Goal: Task Accomplishment & Management: Contribute content

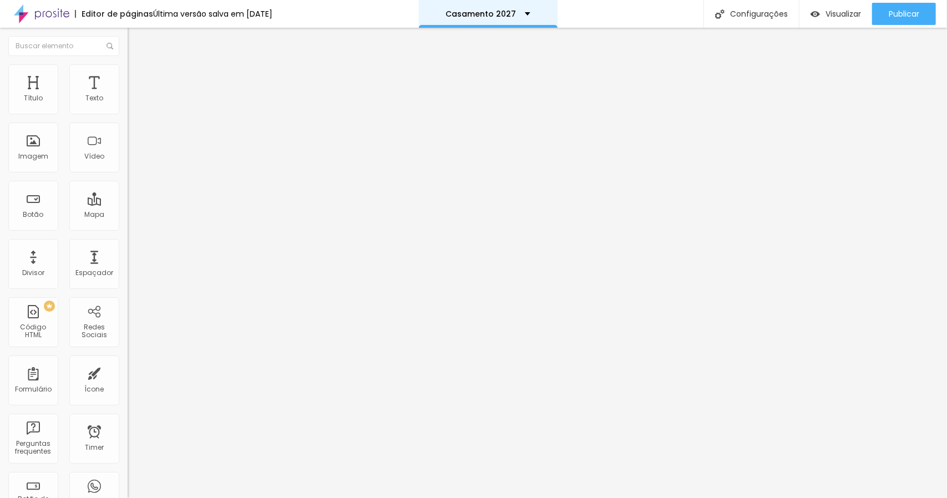
click at [492, 18] on div "Casamento 2027" at bounding box center [488, 14] width 139 height 28
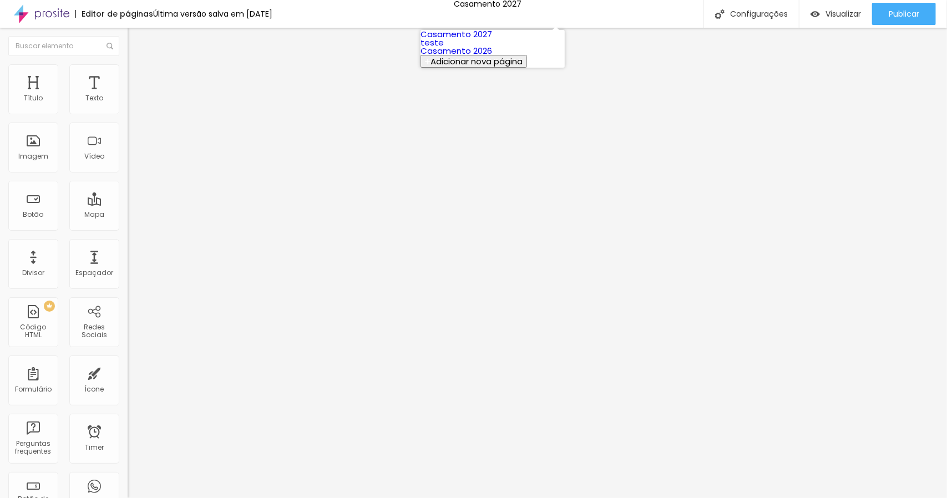
click at [486, 57] on link "Casamento 2026" at bounding box center [457, 51] width 72 height 12
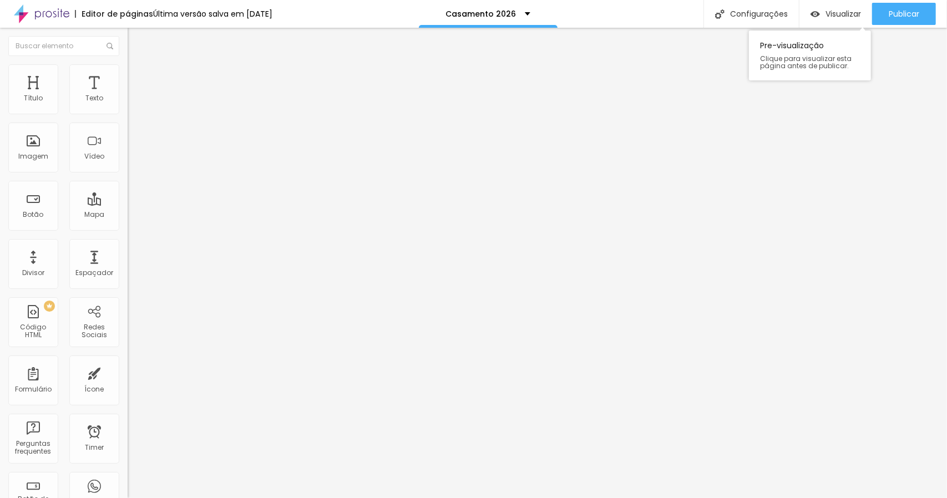
click at [847, 26] on div "Pre-visualização Clique para visualizar esta página antes de publicar." at bounding box center [810, 52] width 122 height 55
click at [846, 19] on div "Visualizar" at bounding box center [836, 14] width 50 height 22
click at [128, 209] on div at bounding box center [192, 209] width 128 height 0
click at [128, 166] on span "16:9 Wide" at bounding box center [144, 160] width 32 height 9
click at [128, 175] on div "Ultrawide 21:9 Wide 16:9 Standard 4:3 Vertical 1 3:4 Vertical 2 9:16" at bounding box center [192, 183] width 128 height 37
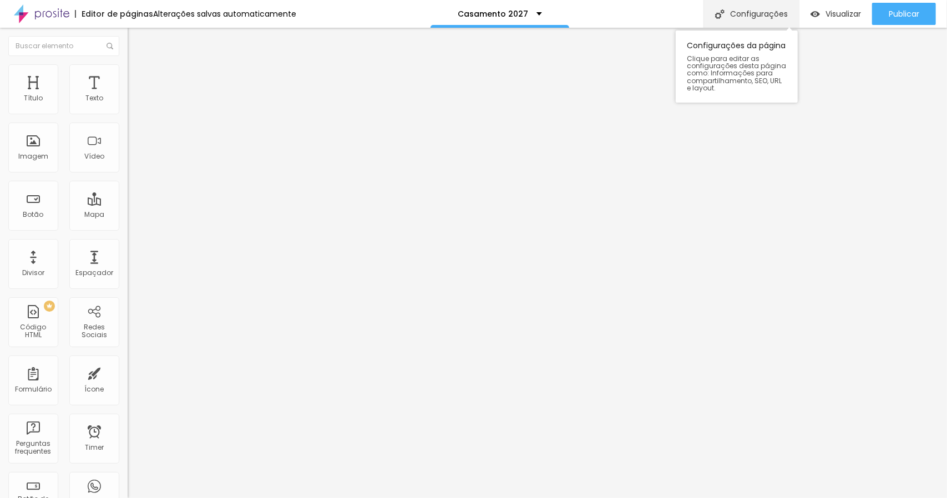
click at [771, 12] on div "Configurações" at bounding box center [751, 14] width 95 height 28
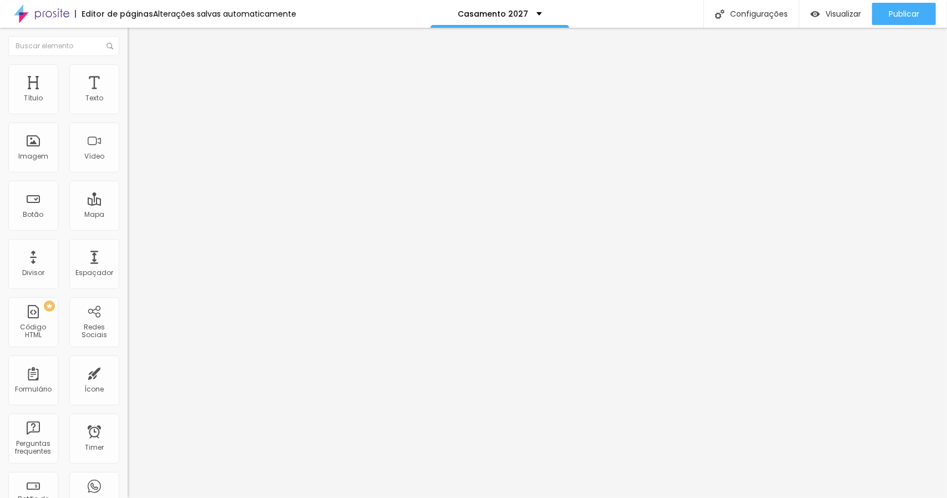
click at [889, 14] on span "Publicar" at bounding box center [904, 13] width 31 height 9
click at [128, 75] on li "Avançado" at bounding box center [192, 80] width 128 height 11
click at [128, 477] on div at bounding box center [192, 477] width 128 height 0
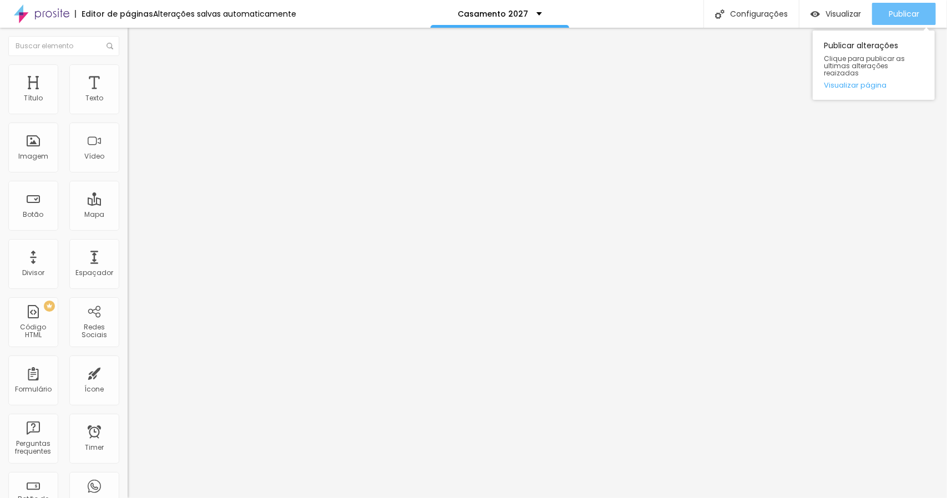
click at [896, 9] on span "Publicar" at bounding box center [904, 13] width 31 height 9
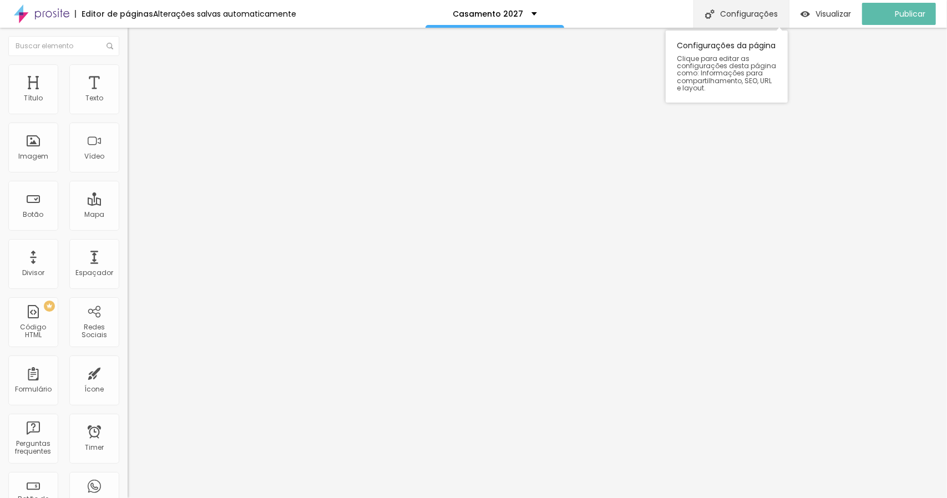
click at [770, 16] on div "Configurações" at bounding box center [741, 14] width 95 height 28
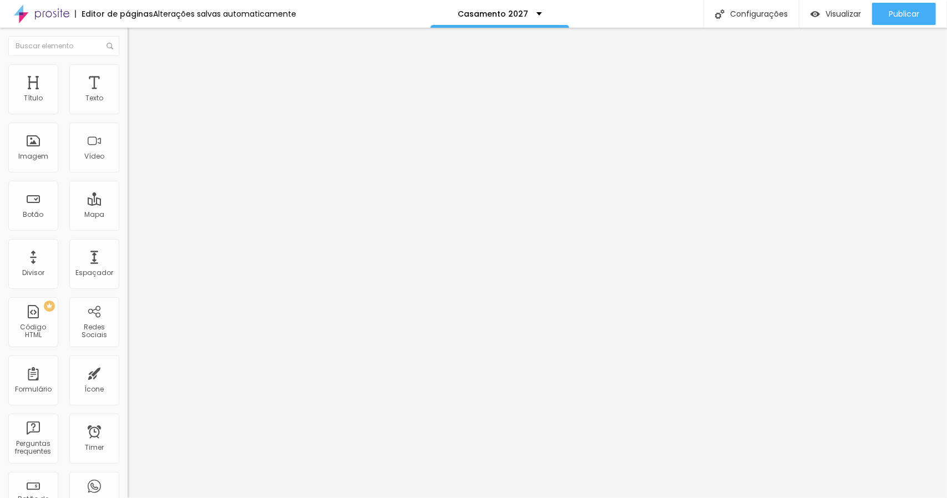
click at [840, 19] on div "Visualizar" at bounding box center [836, 14] width 50 height 22
click at [128, 64] on img at bounding box center [133, 69] width 10 height 10
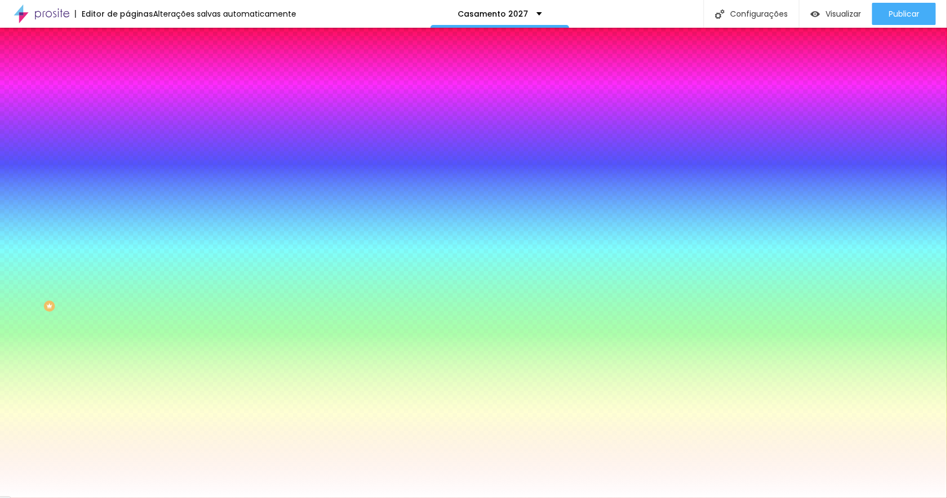
click at [128, 75] on li "Avançado" at bounding box center [192, 80] width 128 height 11
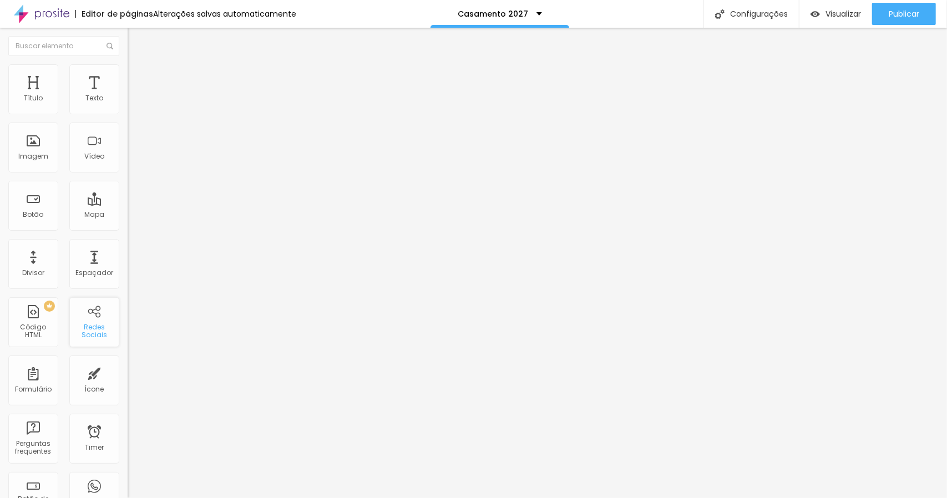
click at [89, 325] on div "Redes Sociais" at bounding box center [94, 332] width 44 height 16
click at [239, 16] on div "Alterações salvas automaticamente" at bounding box center [224, 14] width 143 height 8
click at [50, 17] on img at bounding box center [41, 14] width 55 height 28
click at [128, 67] on img at bounding box center [133, 69] width 10 height 10
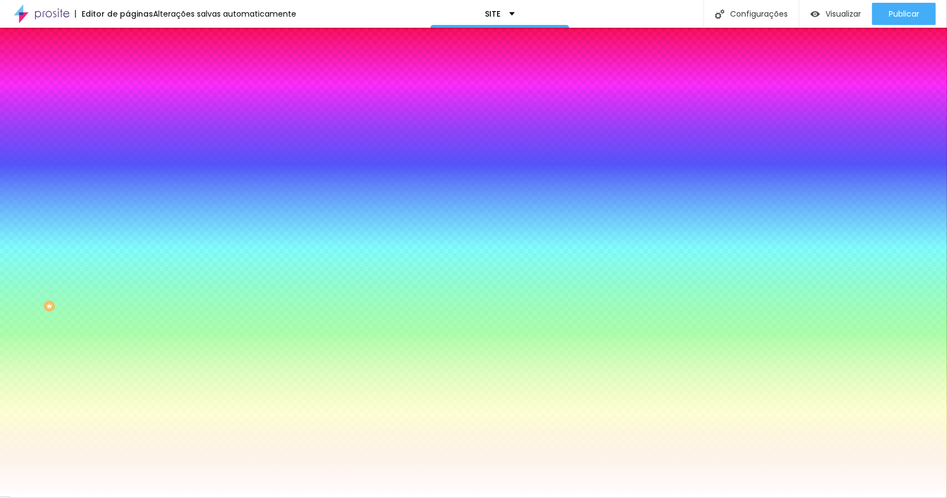
click at [128, 151] on div at bounding box center [192, 151] width 128 height 0
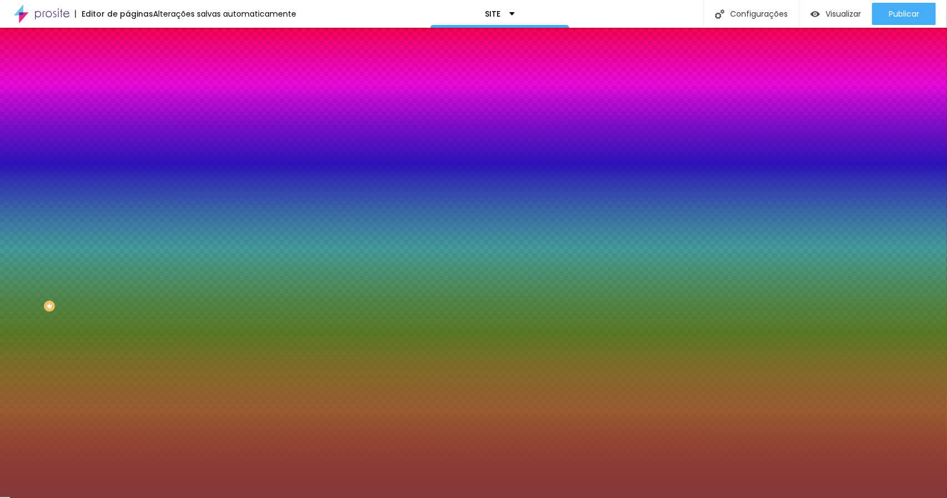
drag, startPoint x: 35, startPoint y: 226, endPoint x: 59, endPoint y: 255, distance: 37.0
click at [59, 255] on div at bounding box center [473, 249] width 947 height 498
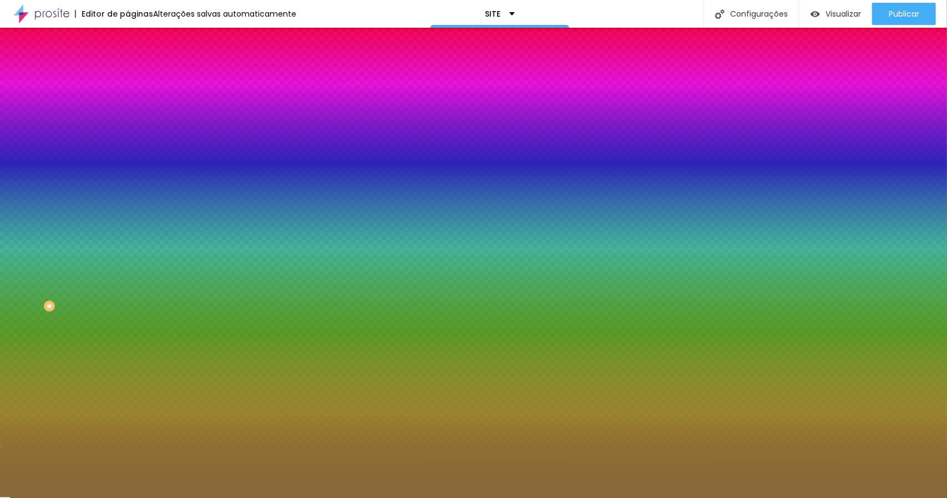
drag, startPoint x: 99, startPoint y: 279, endPoint x: 99, endPoint y: 289, distance: 10.5
click at [99, 289] on div at bounding box center [473, 249] width 947 height 498
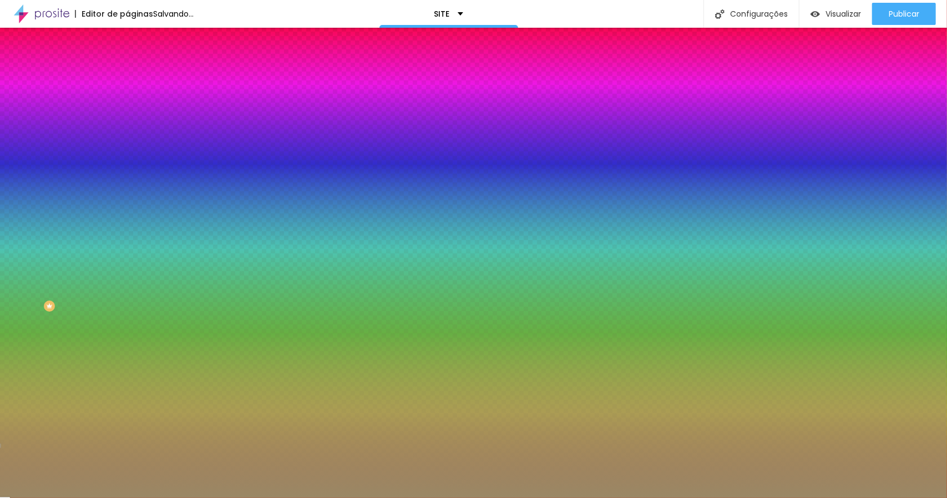
type input "#9B8863"
drag, startPoint x: 48, startPoint y: 253, endPoint x: 44, endPoint y: 246, distance: 8.5
click at [44, 246] on div at bounding box center [473, 249] width 947 height 498
click at [128, 151] on div at bounding box center [192, 151] width 128 height 0
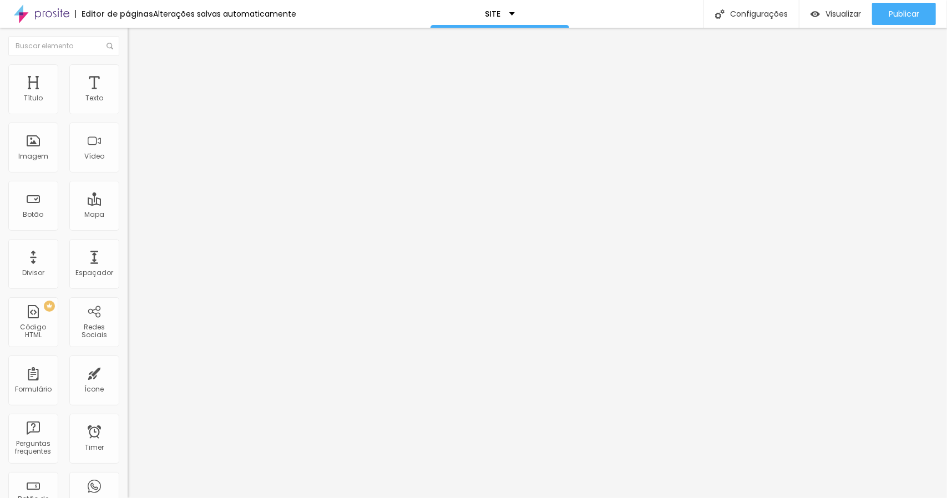
click at [128, 71] on img at bounding box center [133, 69] width 10 height 10
click at [128, 64] on li "Estilo" at bounding box center [192, 58] width 128 height 11
click at [128, 107] on button "button" at bounding box center [136, 101] width 16 height 12
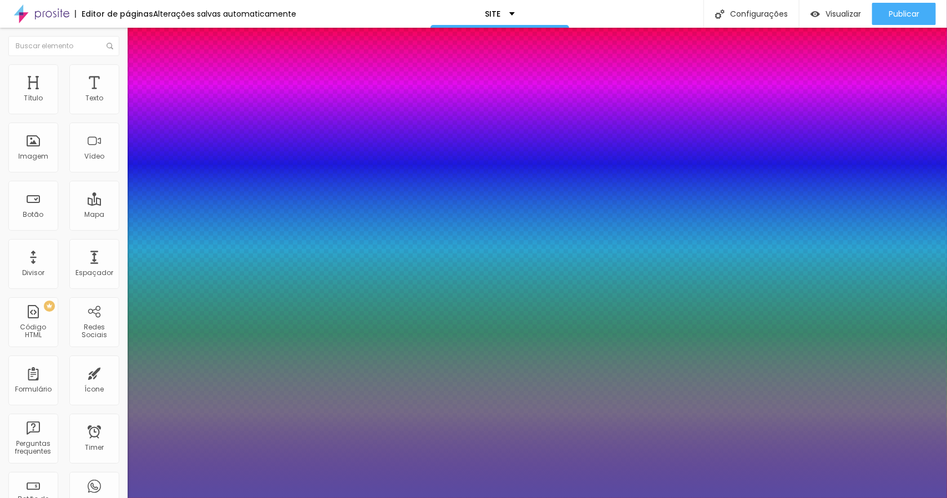
type input "#000000"
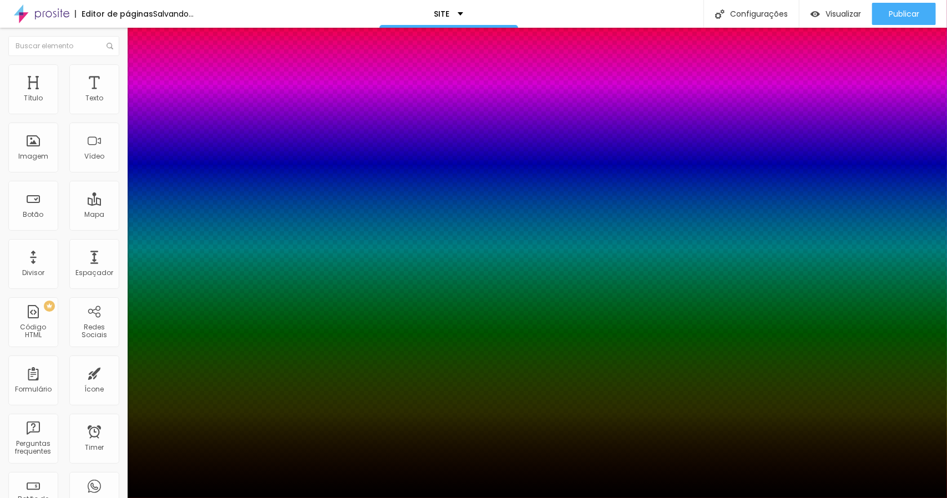
drag, startPoint x: 193, startPoint y: 330, endPoint x: 234, endPoint y: 416, distance: 94.8
click at [234, 416] on body "Editor de páginas Salvando... SITE Configurações Configurações da página Clique…" at bounding box center [473, 249] width 947 height 498
click at [362, 498] on div at bounding box center [473, 498] width 947 height 0
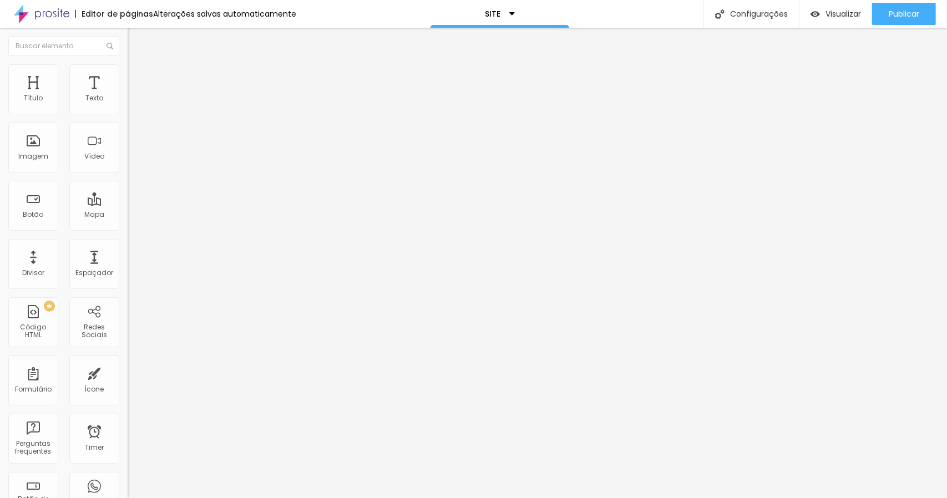
click at [128, 70] on img at bounding box center [133, 69] width 10 height 10
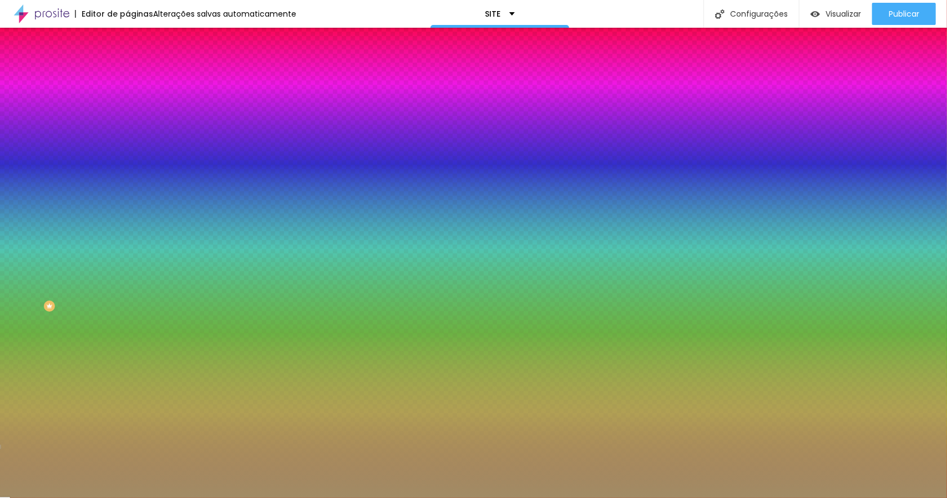
click at [128, 151] on div at bounding box center [192, 151] width 128 height 0
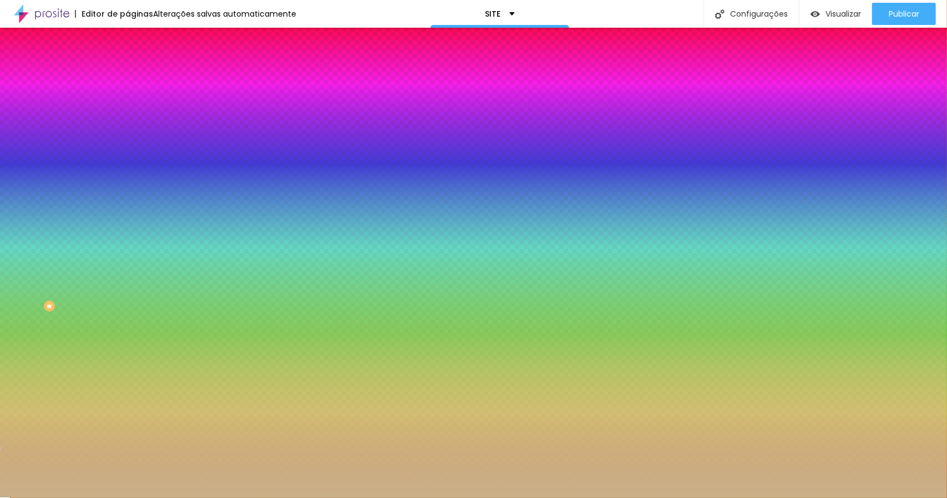
type input "#D0B68B"
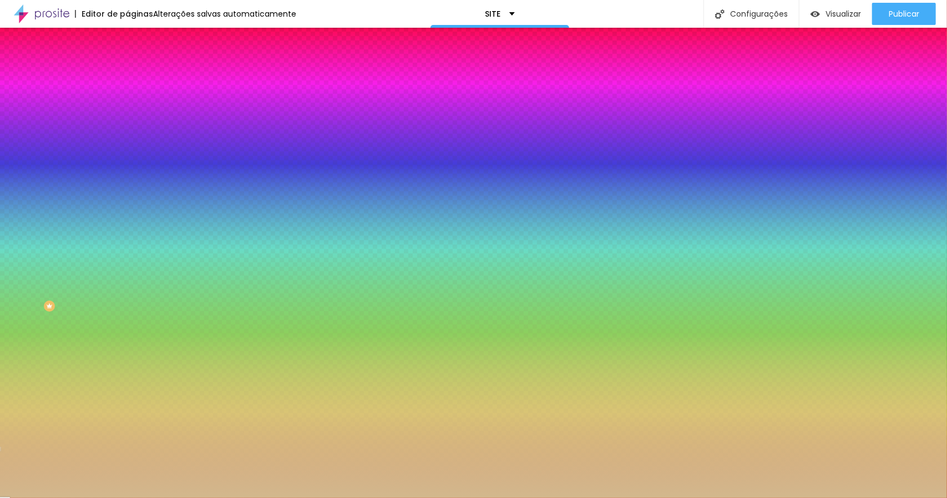
click at [41, 230] on div at bounding box center [473, 249] width 947 height 498
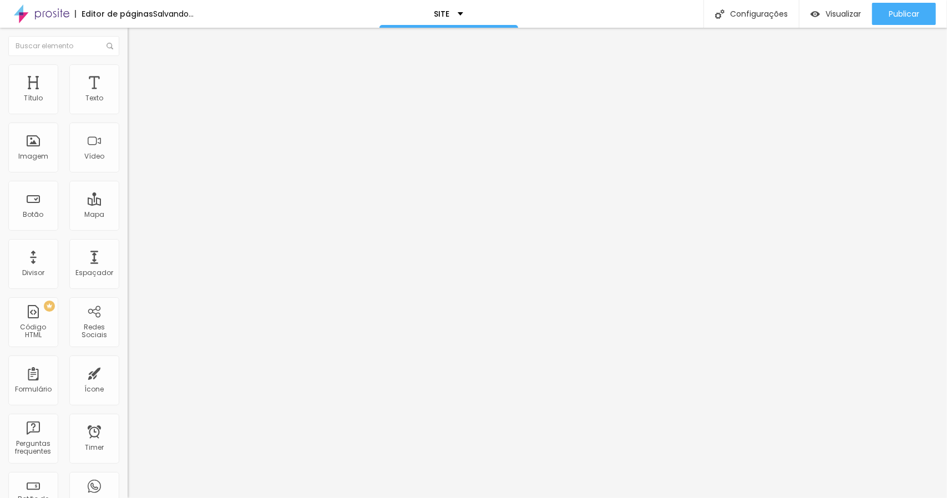
click at [128, 95] on span "Trocar imagem" at bounding box center [158, 90] width 60 height 9
click at [19, 220] on div "Botão" at bounding box center [33, 206] width 50 height 50
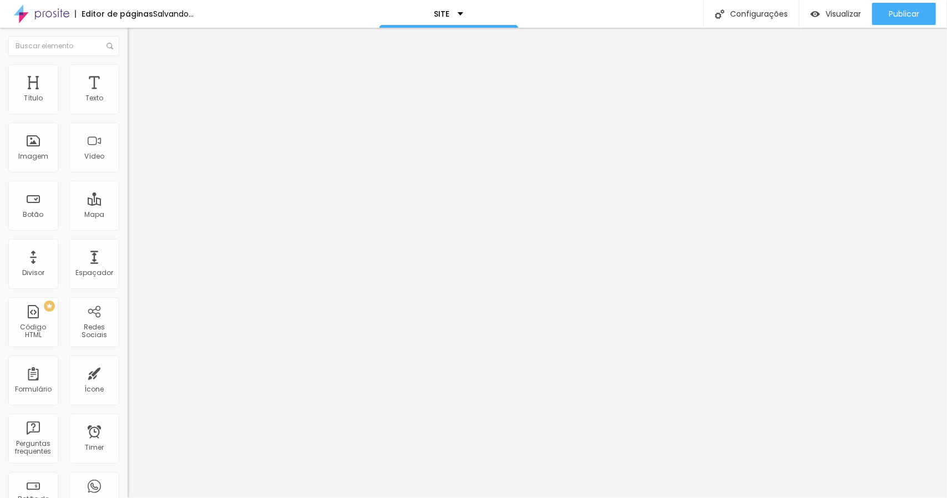
click at [128, 75] on img at bounding box center [133, 80] width 10 height 10
click at [128, 67] on li "Estilo" at bounding box center [192, 69] width 128 height 11
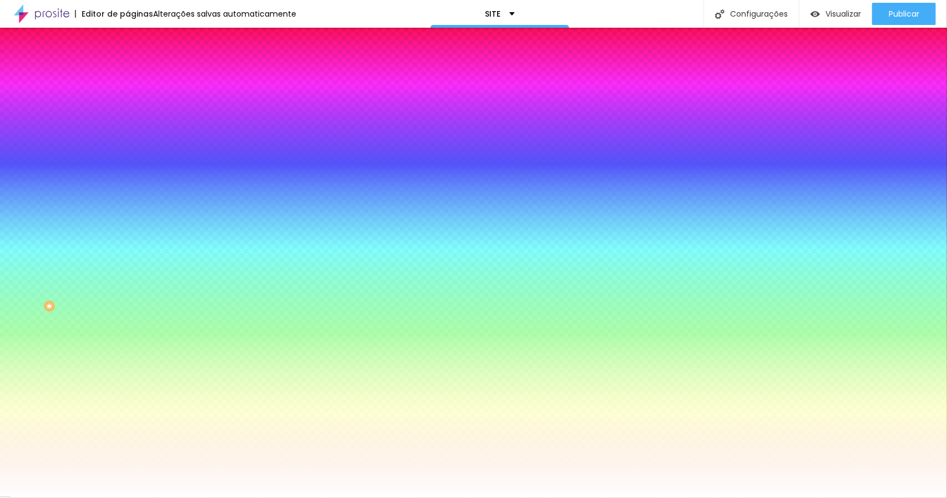
click at [138, 65] on span "Conteúdo" at bounding box center [155, 60] width 34 height 9
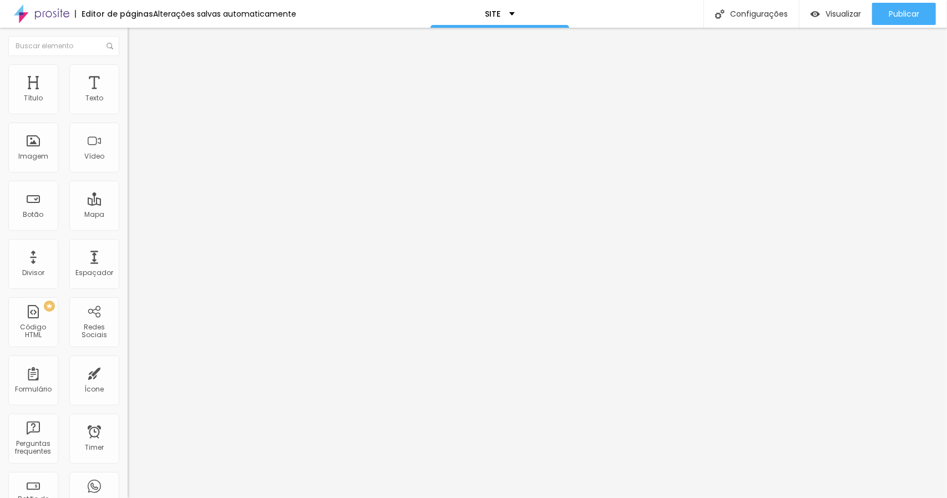
click at [136, 37] on img "button" at bounding box center [140, 40] width 9 height 9
click at [128, 35] on button "Editar Coluna" at bounding box center [192, 41] width 128 height 26
click at [838, 17] on span "Visualizar" at bounding box center [844, 13] width 36 height 9
click at [883, 13] on button "Publicar" at bounding box center [904, 14] width 64 height 22
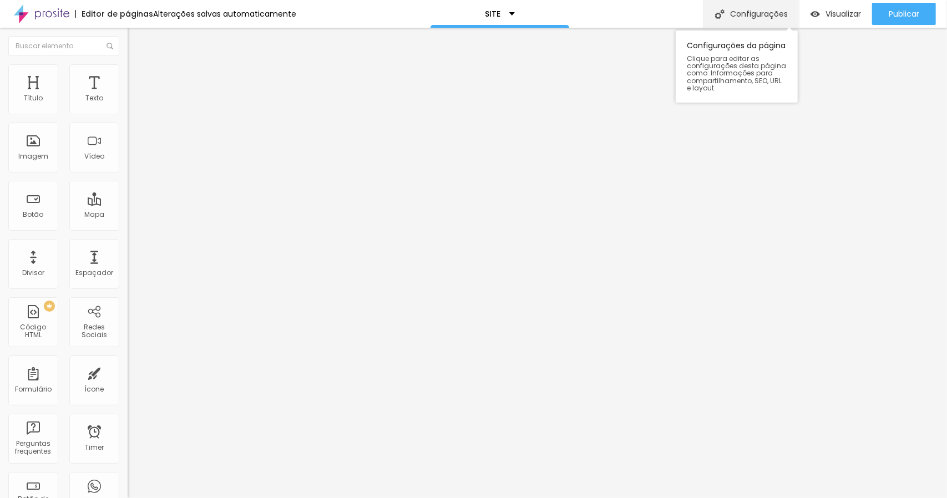
click at [749, 20] on div "Configurações" at bounding box center [751, 14] width 95 height 28
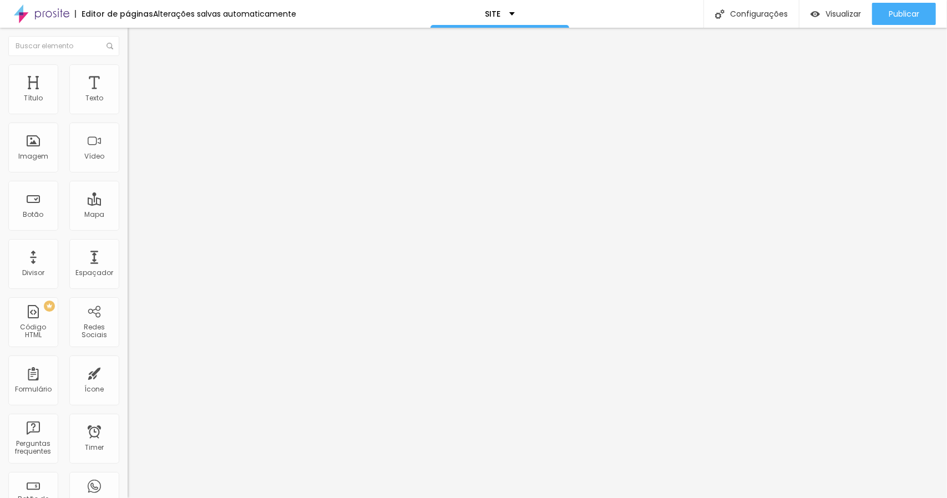
click at [128, 112] on img at bounding box center [132, 116] width 8 height 8
click at [128, 224] on div "Instagram" at bounding box center [192, 227] width 128 height 7
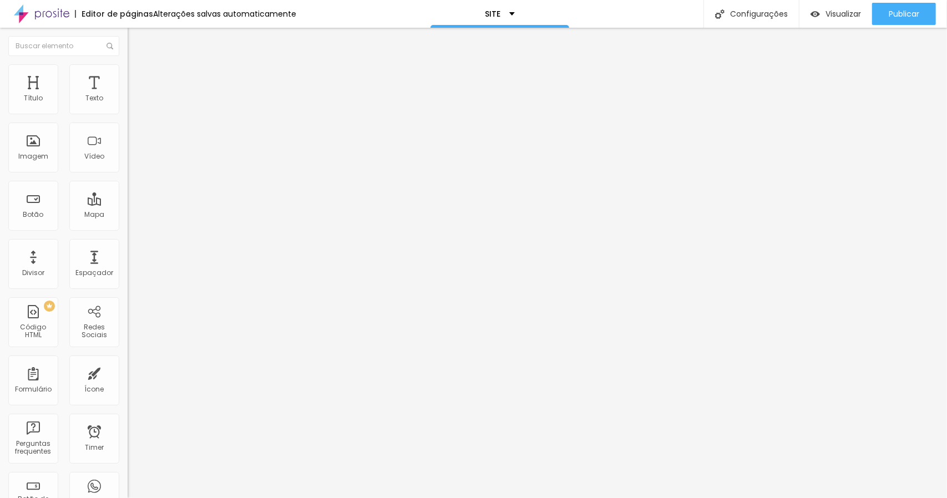
click at [128, 377] on input "https://" at bounding box center [194, 382] width 133 height 11
paste input "https://www.instagram.com/lhamesfotoefilmes/"
type input "https://https://www.instagram.com/lhamesfotoefilmes/"
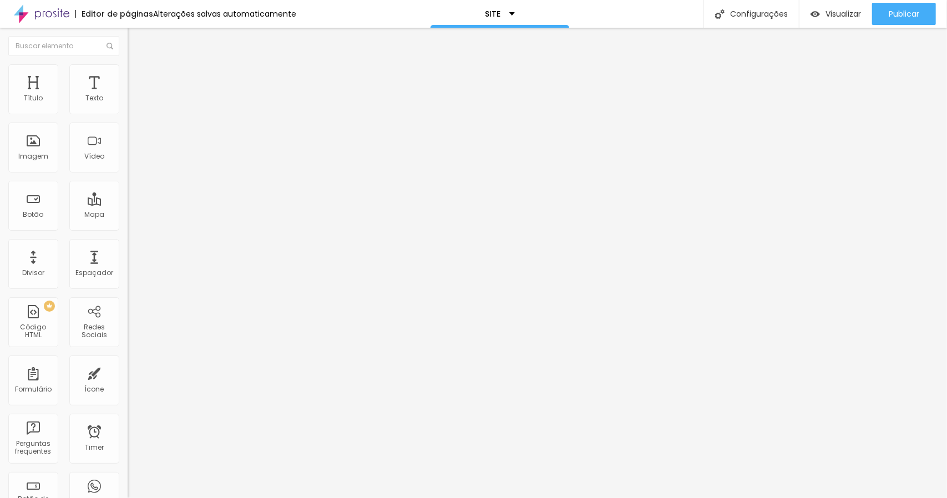
click at [128, 273] on div "Editar Redes Sociais Conteúdo Estilo Avançado Instagram Rede social Instagram E…" at bounding box center [192, 263] width 128 height 471
click at [128, 415] on button "+ Adicionar Icone" at bounding box center [162, 420] width 69 height 11
click at [128, 220] on div "Instagram Rede social Instagram Endereço URL https://https://www.instagram.com/…" at bounding box center [192, 419] width 128 height 665
click at [128, 423] on img at bounding box center [192, 487] width 128 height 128
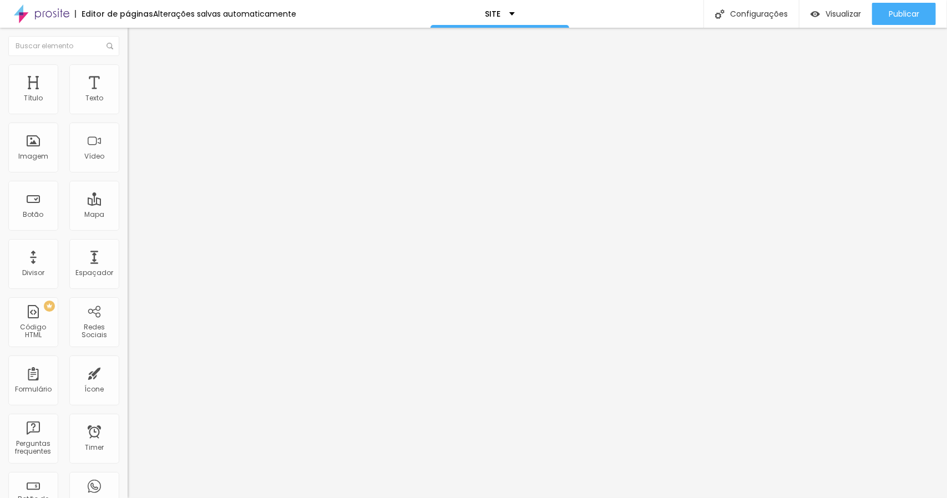
paste input "https://www.youtube.com/@lhames-Films"
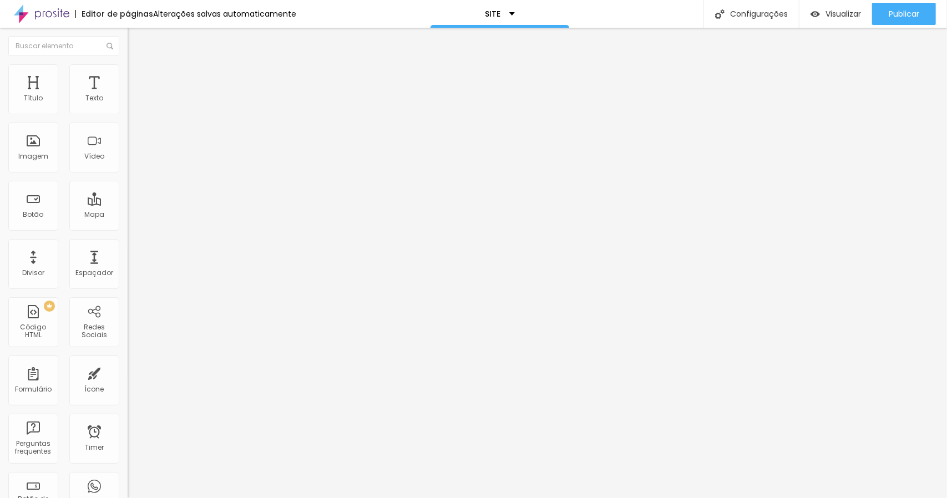
paste input "https://www.facebook.com/people/Lhames-Fotografia-e-Filmes/61559348623959/?loca…"
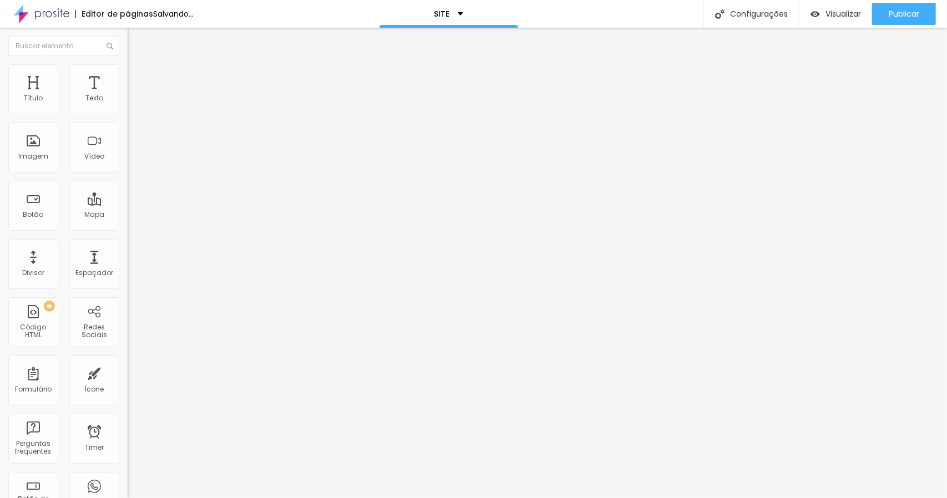
scroll to position [0, 264]
type input "https://https://www.facebook.com/people/Lhames-Fotografia-e-Filmes/615593486239…"
click at [128, 338] on div "Editar Redes Sociais Conteúdo Estilo Avançado Instagram Rede social Instagram E…" at bounding box center [192, 263] width 128 height 471
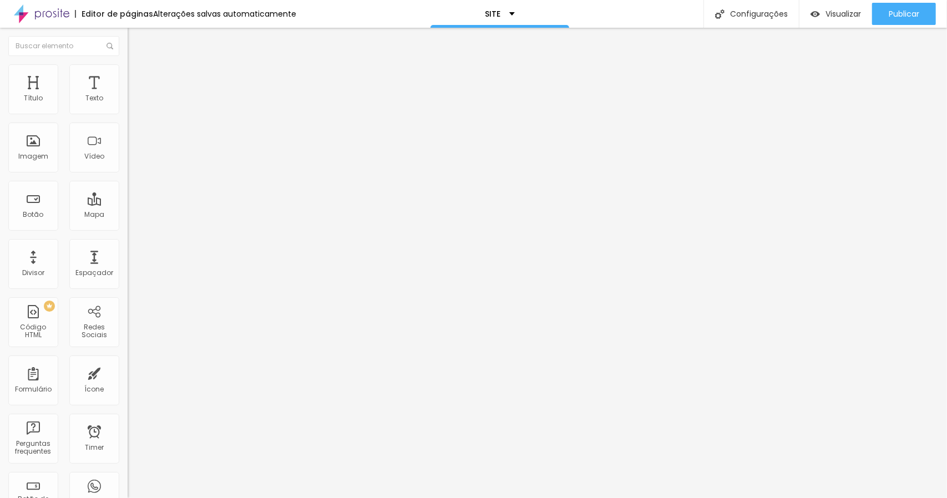
paste input "https://www.youtube.com/@lhames-Films"
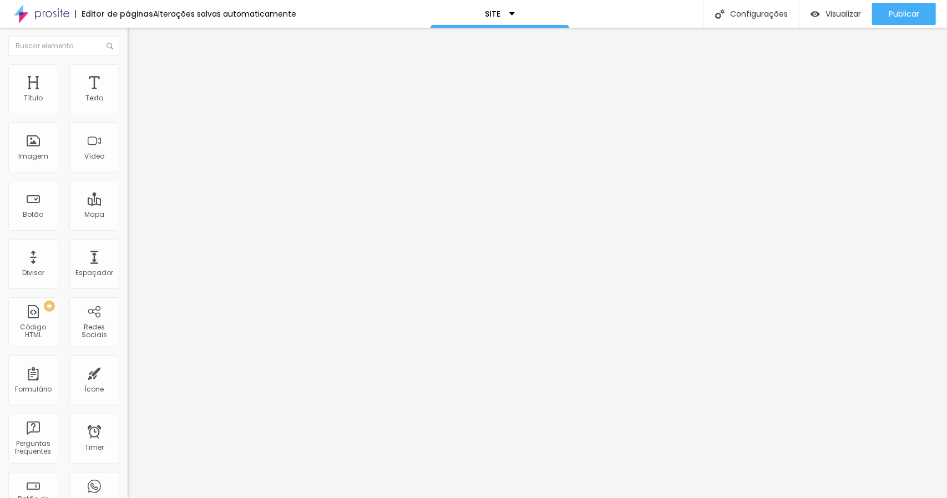
type input "https://https://www.youtube.com/@lhames-Films"
click at [128, 359] on div "Editar Redes Sociais Conteúdo Estilo Avançado Instagram Rede social Instagram E…" at bounding box center [192, 263] width 128 height 471
click at [138, 77] on span "Estilo" at bounding box center [146, 71] width 17 height 9
type input "23"
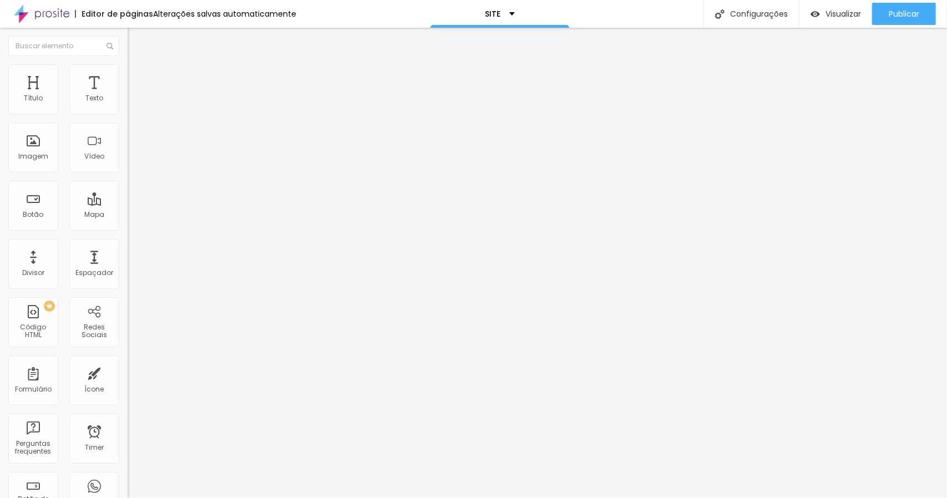
type input "23"
type input "24"
type input "25"
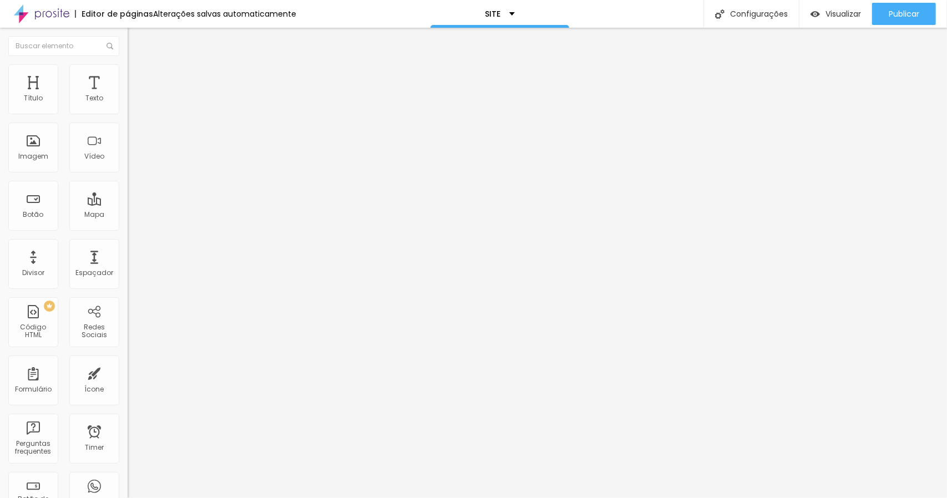
type input "26"
type input "27"
type input "28"
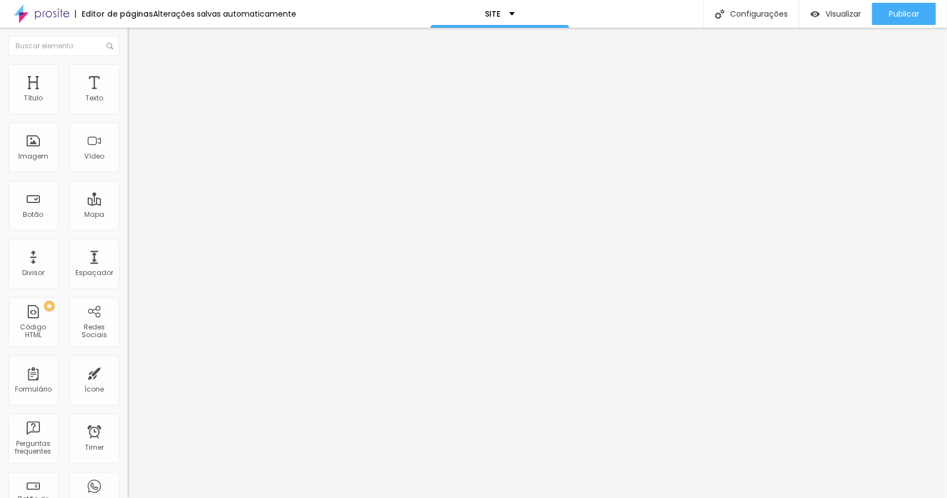
type input "28"
type input "29"
type input "30"
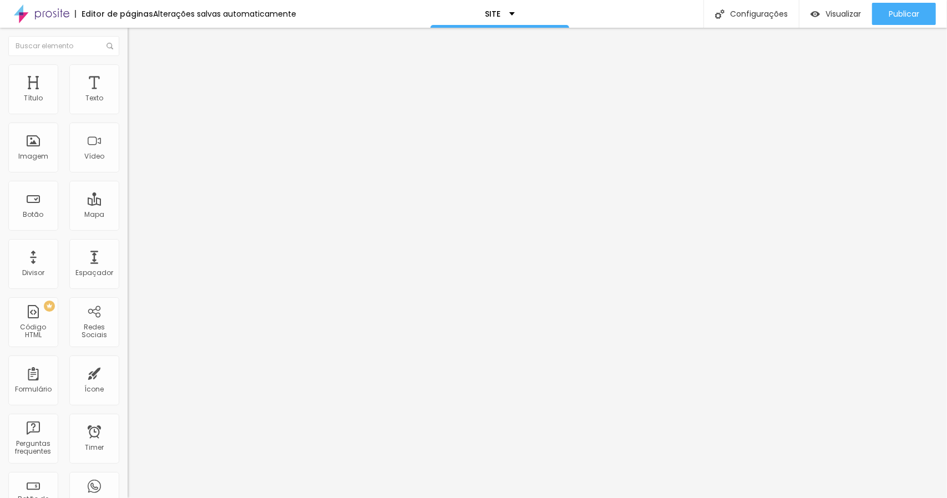
type input "25"
type input "24"
type input "23"
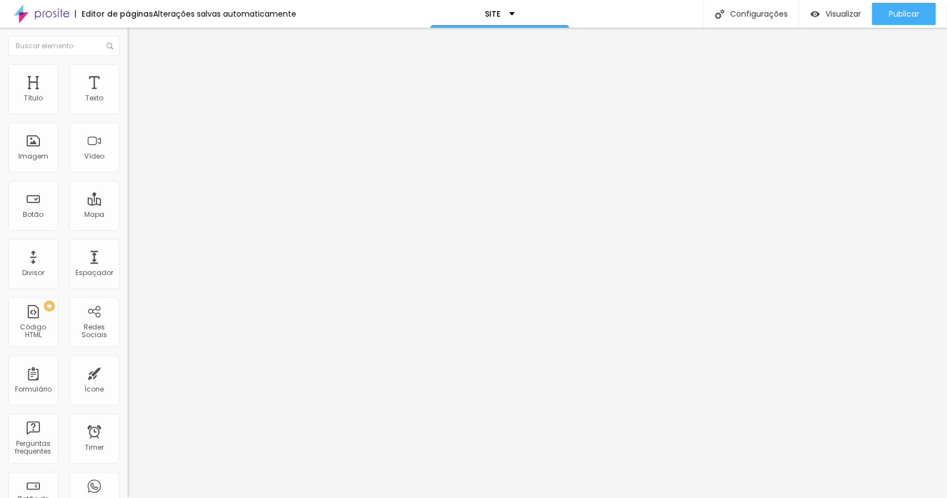
type input "23"
type input "22"
type input "21"
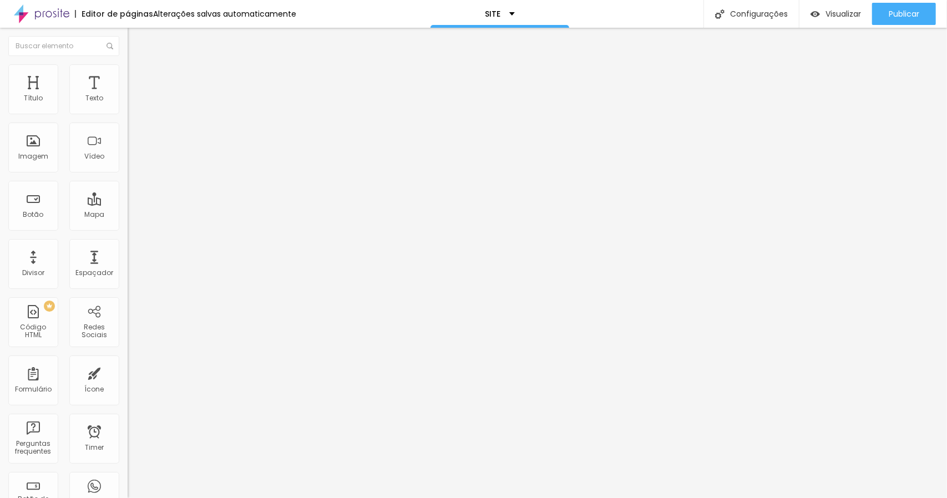
type input "20"
type input "19"
type input "18"
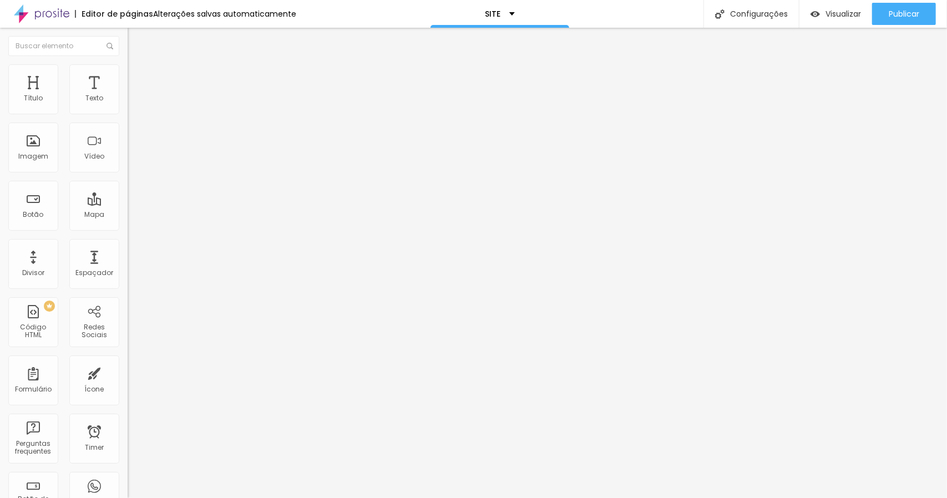
type input "18"
type input "17"
type input "15"
drag, startPoint x: 44, startPoint y: 120, endPoint x: 14, endPoint y: 135, distance: 33.5
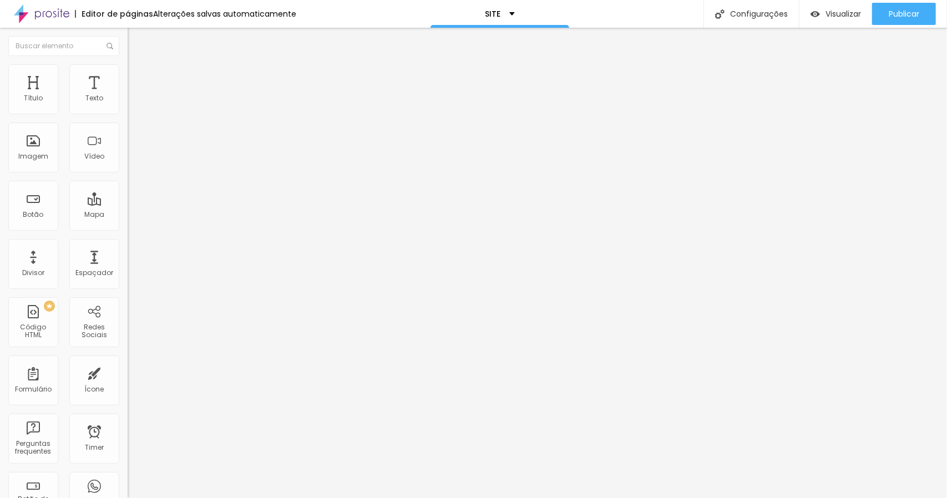
type input "15"
click at [128, 114] on input "range" at bounding box center [164, 109] width 72 height 9
type input "11"
type input "12"
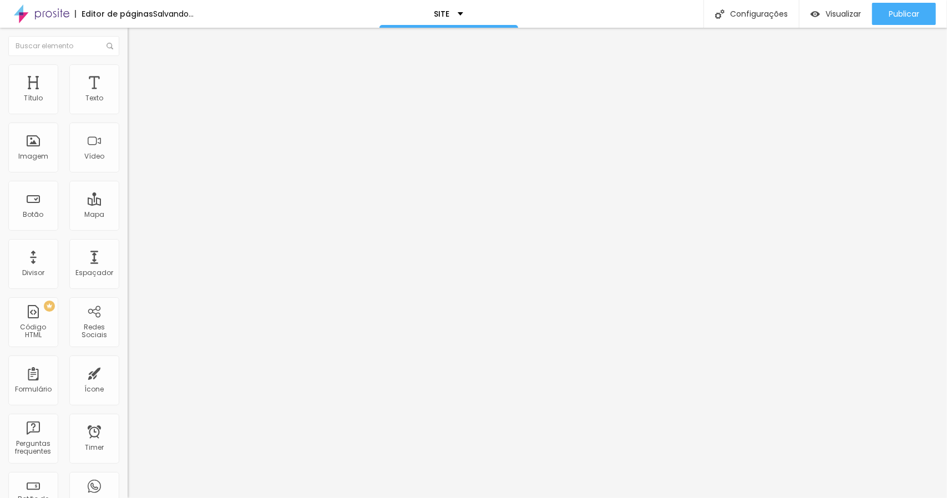
type input "12"
type input "13"
type input "16"
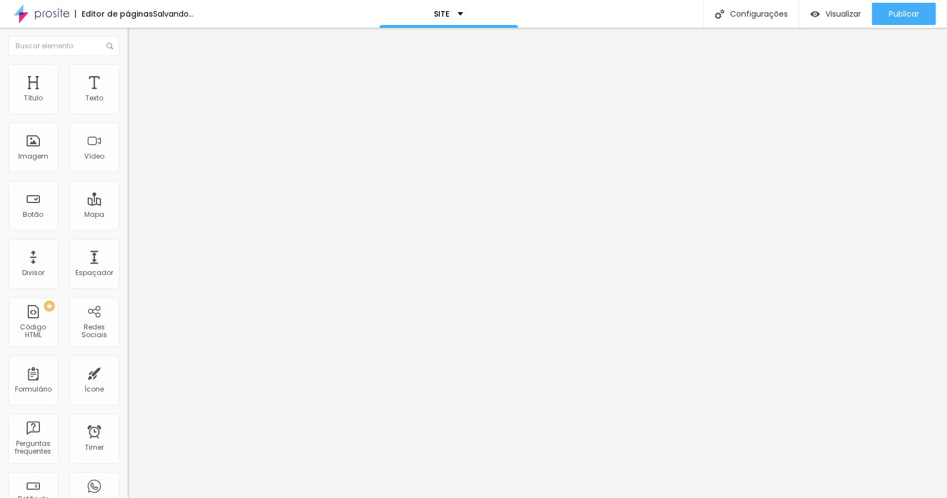
type input "17"
type input "18"
type input "19"
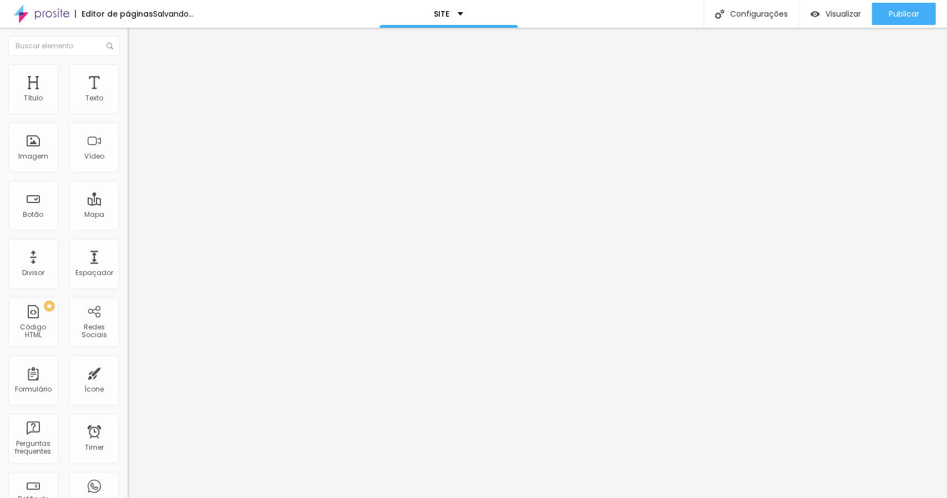
type input "19"
type input "21"
type input "23"
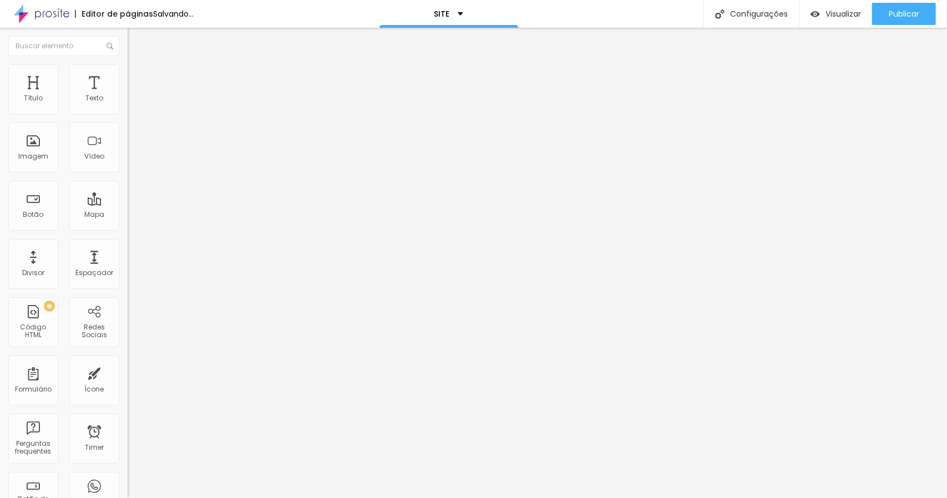
type input "24"
type input "25"
type input "18"
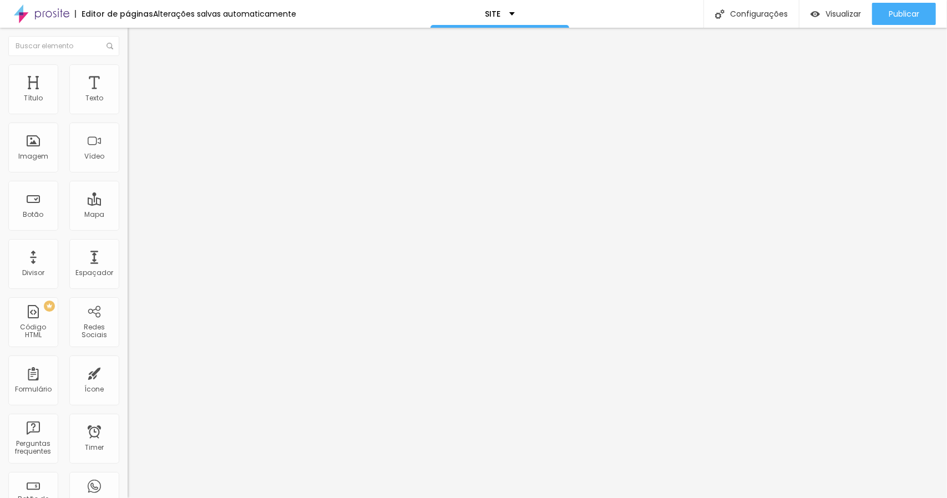
type input "18"
type input "17"
type input "16"
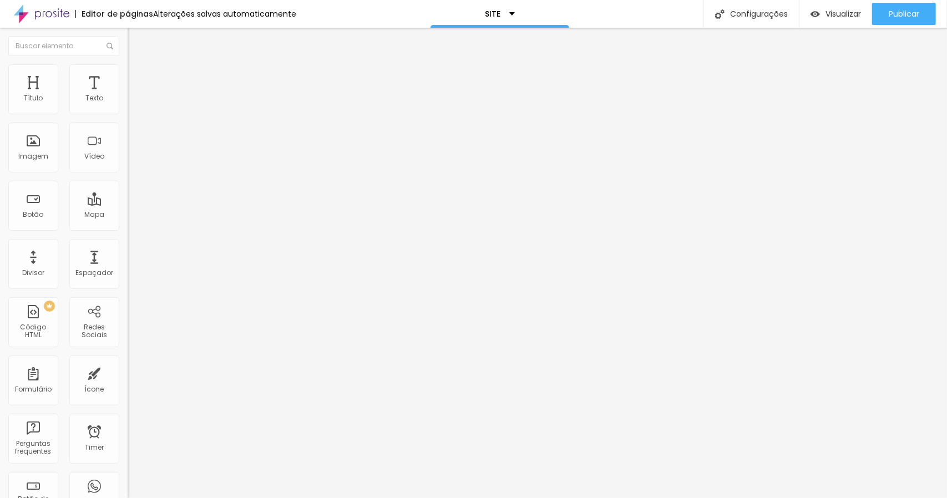
type input "14"
type input "13"
type input "12"
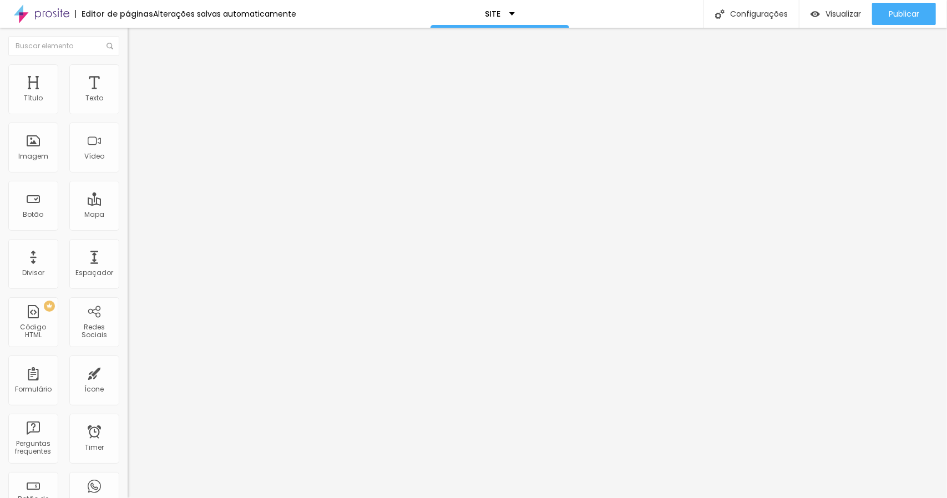
type input "12"
type input "11"
type input "10"
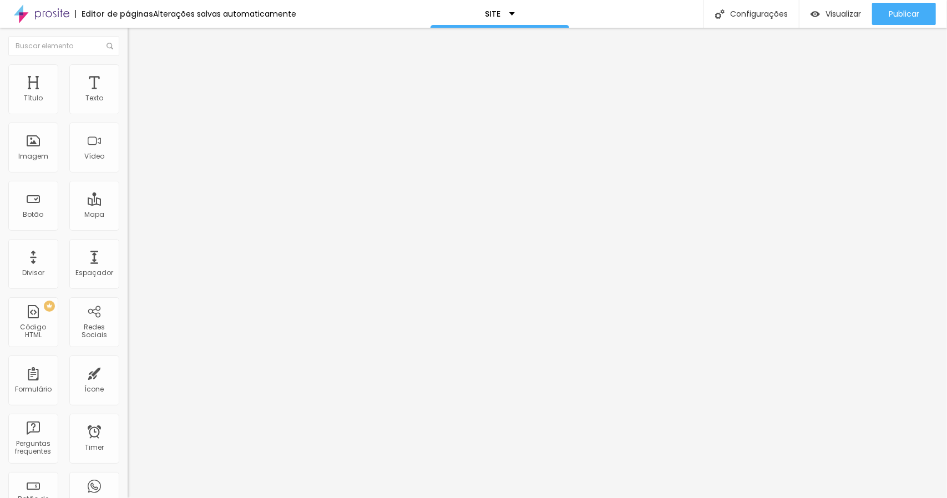
type input "9"
type input "8"
type input "7"
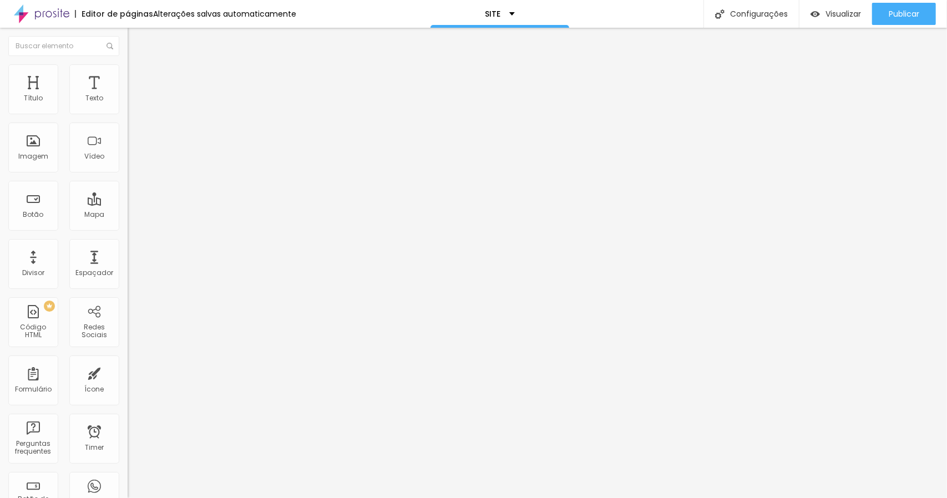
type input "7"
type input "6"
drag, startPoint x: 37, startPoint y: 148, endPoint x: 16, endPoint y: 175, distance: 34.4
type input "6"
click at [128, 142] on input "range" at bounding box center [164, 137] width 72 height 9
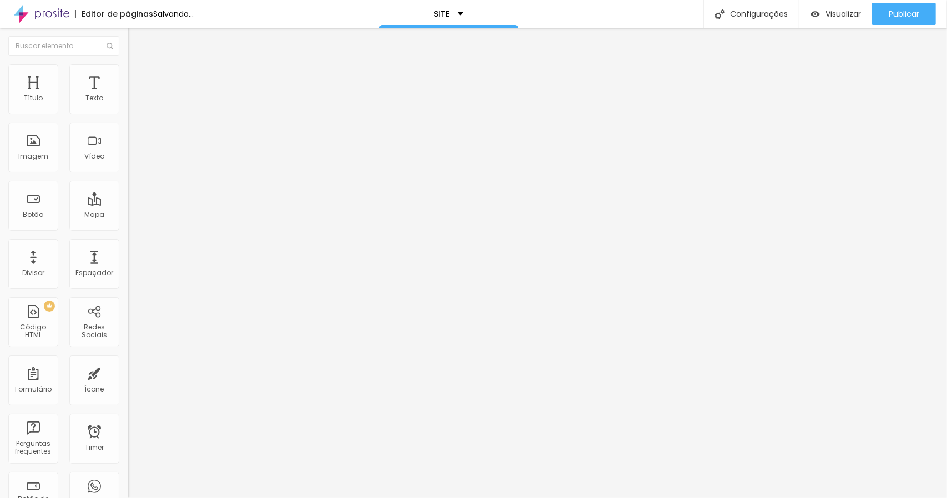
drag, startPoint x: 31, startPoint y: 122, endPoint x: 0, endPoint y: 119, distance: 30.6
click at [128, 115] on div at bounding box center [192, 110] width 128 height 10
type input "14"
type input "15"
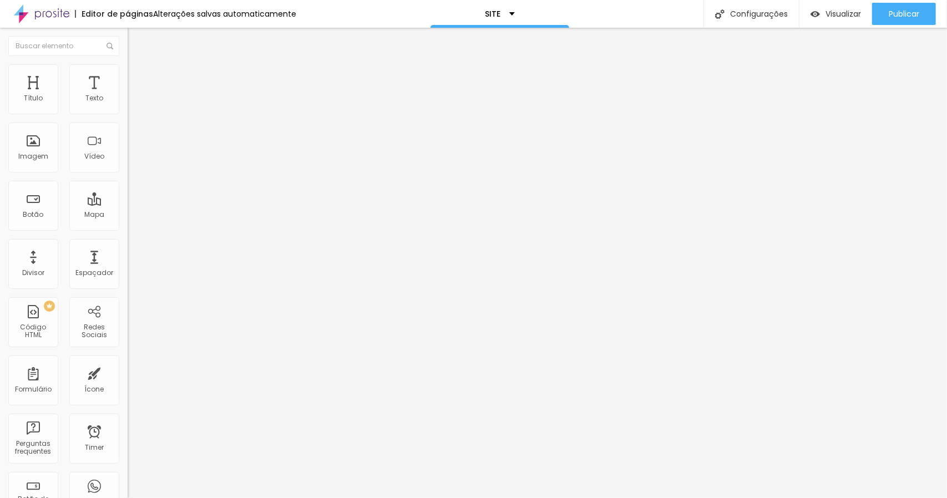
type input "15"
type input "16"
type input "17"
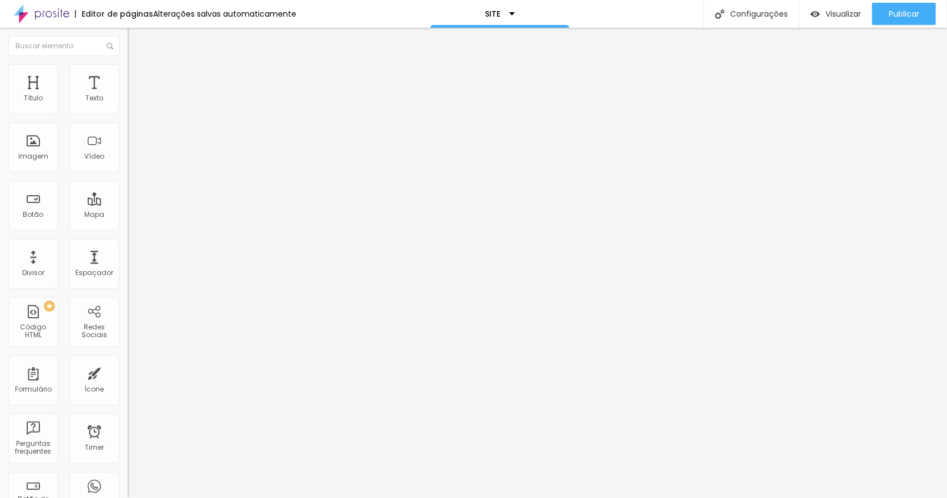
type input "18"
type input "19"
type input "20"
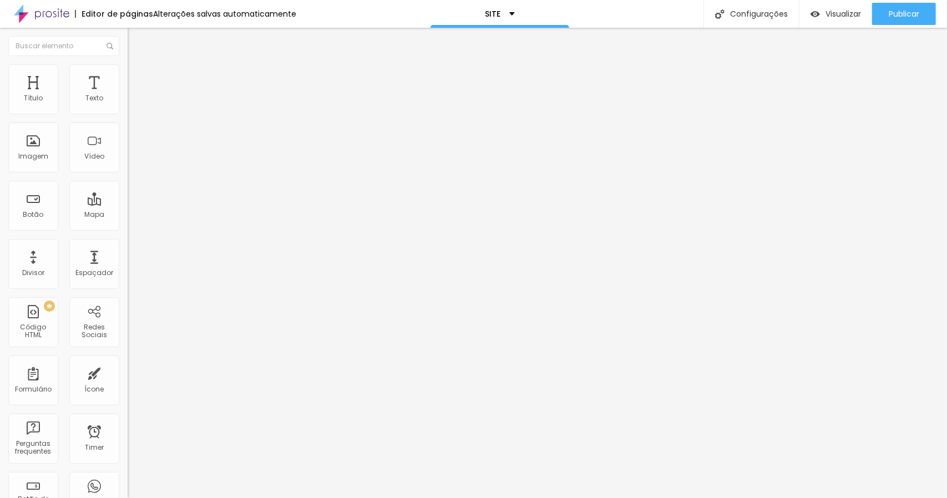
type input "20"
type input "21"
drag, startPoint x: 13, startPoint y: 118, endPoint x: 39, endPoint y: 115, distance: 25.7
type input "21"
click at [128, 114] on input "range" at bounding box center [164, 109] width 72 height 9
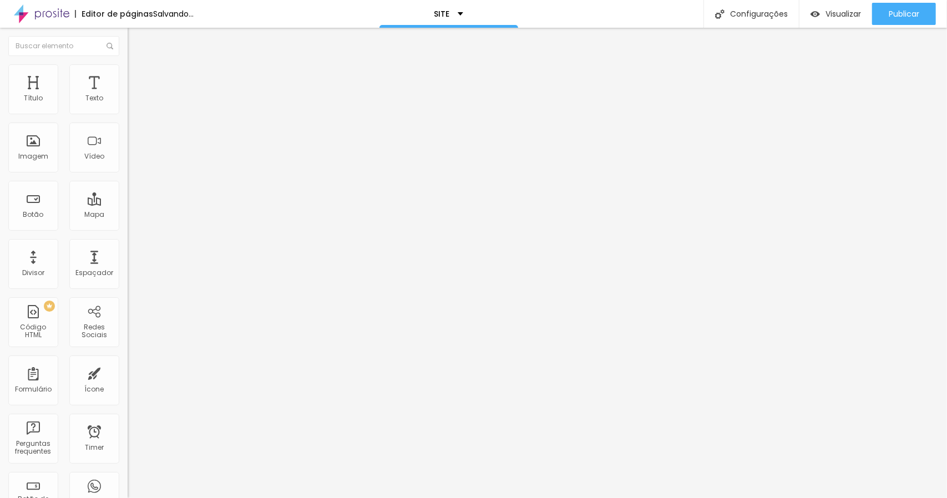
type input "11"
type input "12"
type input "13"
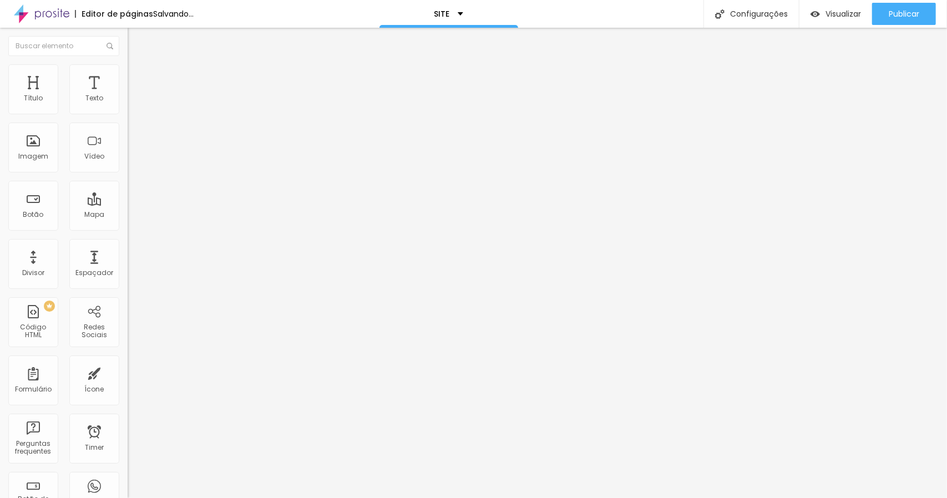
type input "13"
type input "15"
type input "16"
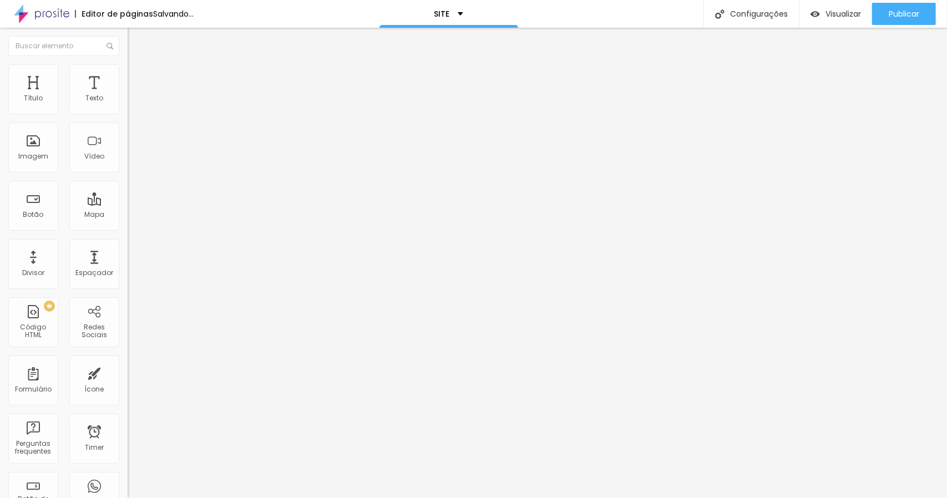
type input "18"
type input "22"
type input "23"
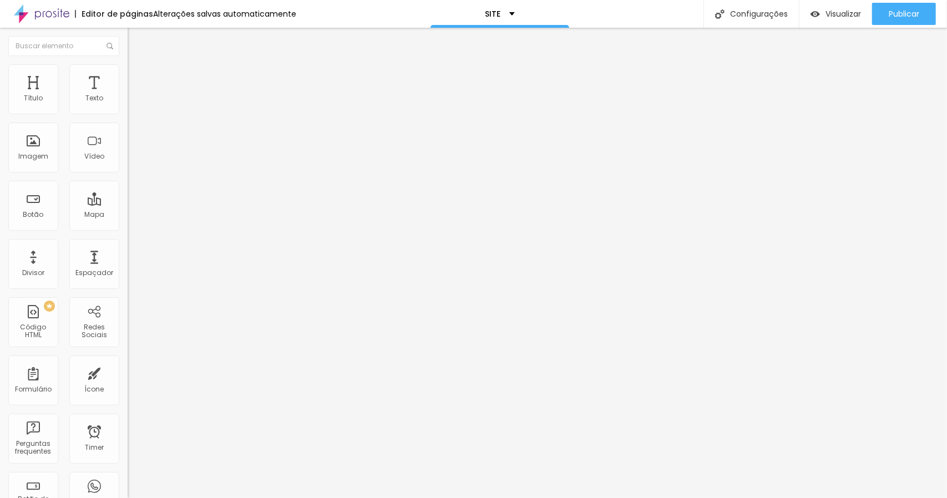
type input "23"
type input "24"
type input "25"
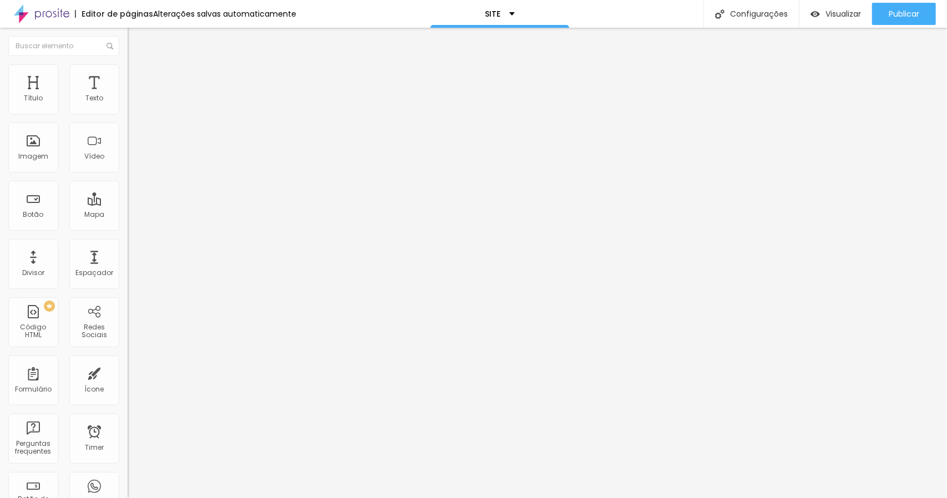
type input "27"
type input "30"
drag, startPoint x: 46, startPoint y: 181, endPoint x: 168, endPoint y: 181, distance: 122.1
type input "30"
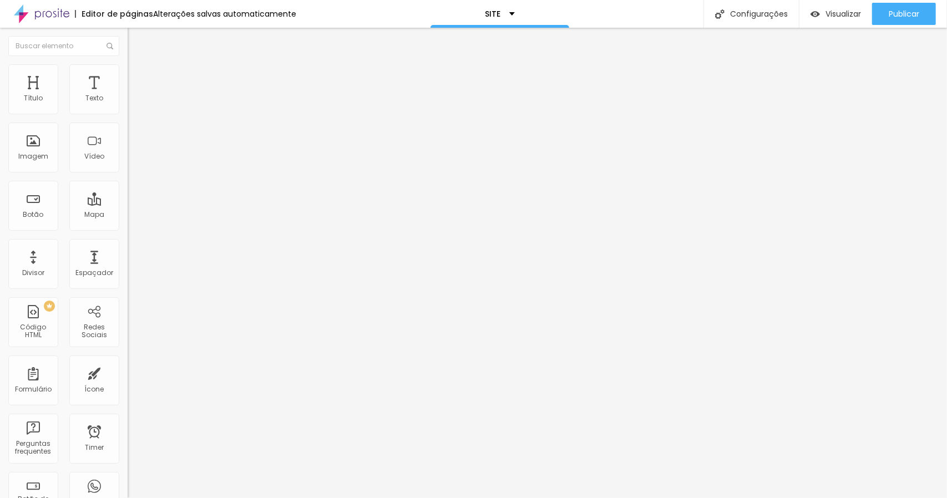
click at [168, 170] on input "range" at bounding box center [164, 165] width 72 height 9
click at [912, 17] on span "Publicar" at bounding box center [904, 13] width 31 height 9
click at [136, 36] on img "button" at bounding box center [140, 40] width 9 height 9
click at [128, 229] on input "https://" at bounding box center [194, 223] width 133 height 11
paste input "http://lhamess.alboompro.com/portfolio/casamento/1541865-jackeline-e-alex"
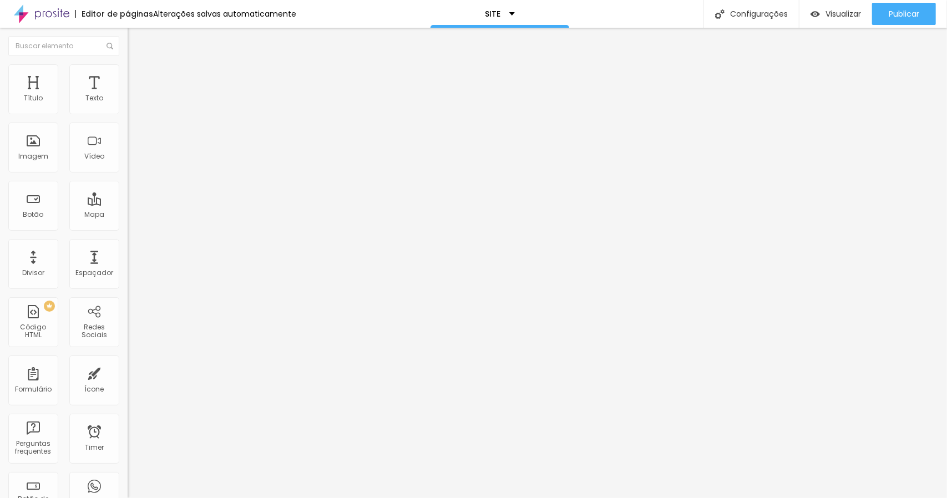
scroll to position [0, 189]
type input "https://http://lhamess.alboompro.com/portfolio/casamento/1541865-jackeline-e-al…"
click at [128, 317] on div "Editar Botão Conteúdo Estilo Avançado Texto Click me Alinhamento Tamanho Normal…" at bounding box center [192, 263] width 128 height 471
drag, startPoint x: 61, startPoint y: 124, endPoint x: 4, endPoint y: 125, distance: 56.6
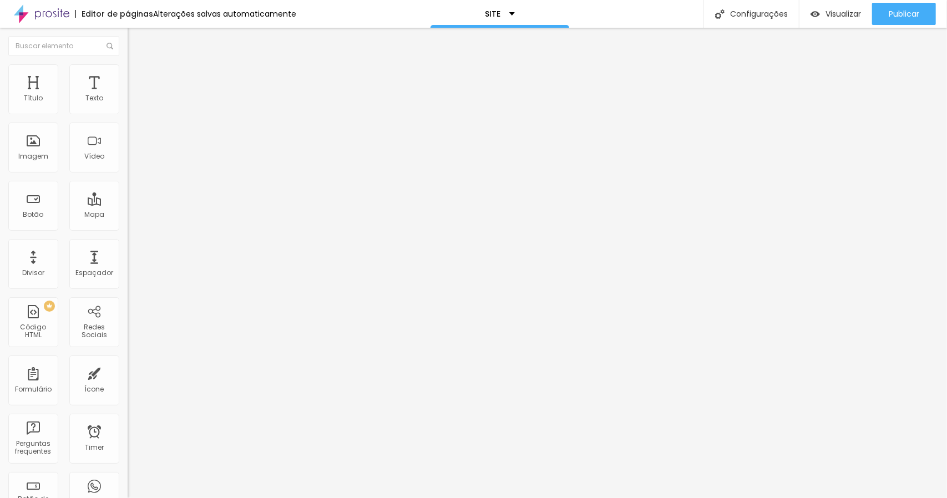
click at [128, 125] on div "Texto Click me Alinhamento Tamanho Normal Pequeno Normal Grande Link URL https:…" at bounding box center [192, 167] width 128 height 161
type input "V"
type input "ver mais"
click at [128, 169] on span "Normal" at bounding box center [140, 169] width 25 height 9
click at [128, 180] on div "Pequeno" at bounding box center [192, 177] width 128 height 7
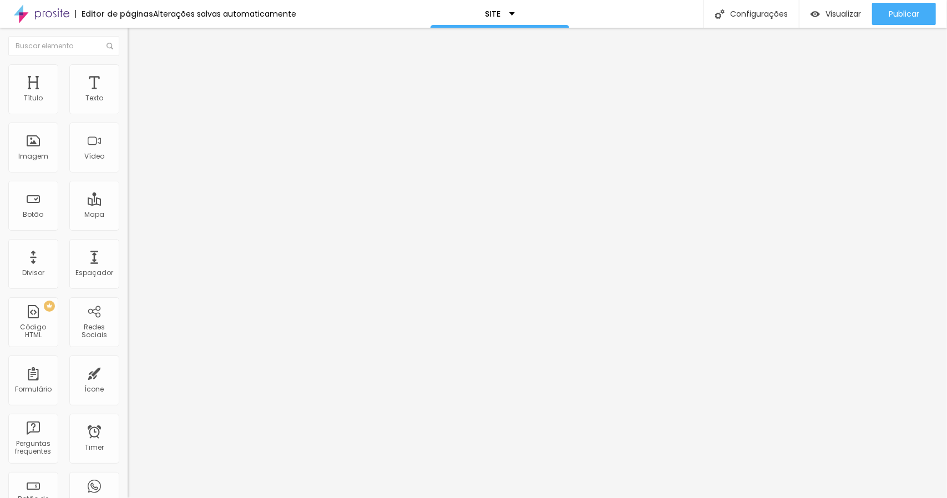
click at [128, 75] on li "Estilo" at bounding box center [192, 69] width 128 height 11
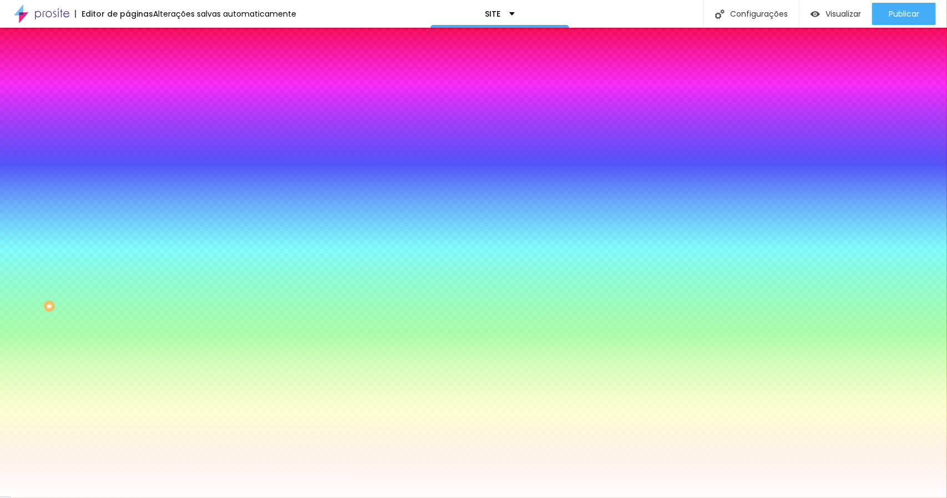
click at [128, 106] on div at bounding box center [192, 106] width 128 height 0
drag, startPoint x: 95, startPoint y: 184, endPoint x: 99, endPoint y: 199, distance: 15.9
click at [99, 199] on div at bounding box center [473, 249] width 947 height 498
type input "#795307"
drag, startPoint x: 48, startPoint y: 140, endPoint x: 88, endPoint y: 170, distance: 49.5
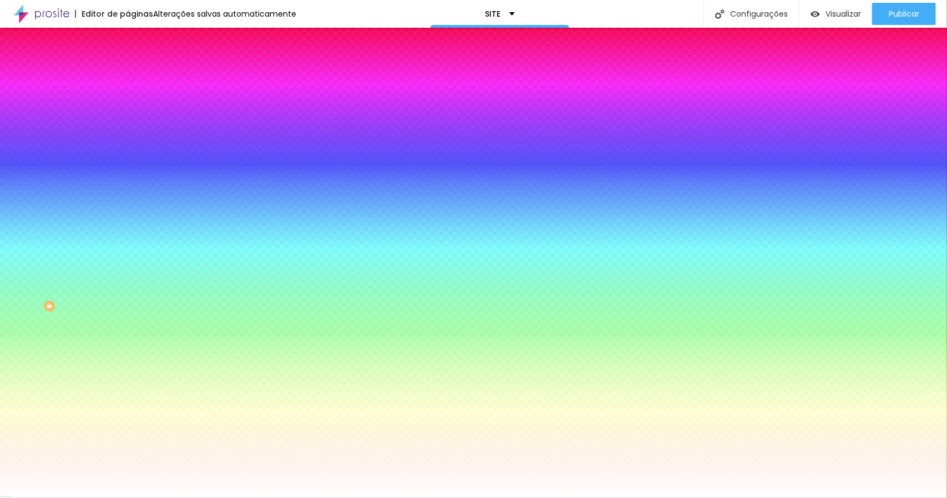
click at [88, 170] on div at bounding box center [473, 249] width 947 height 498
click at [128, 110] on input "#795307" at bounding box center [194, 111] width 133 height 11
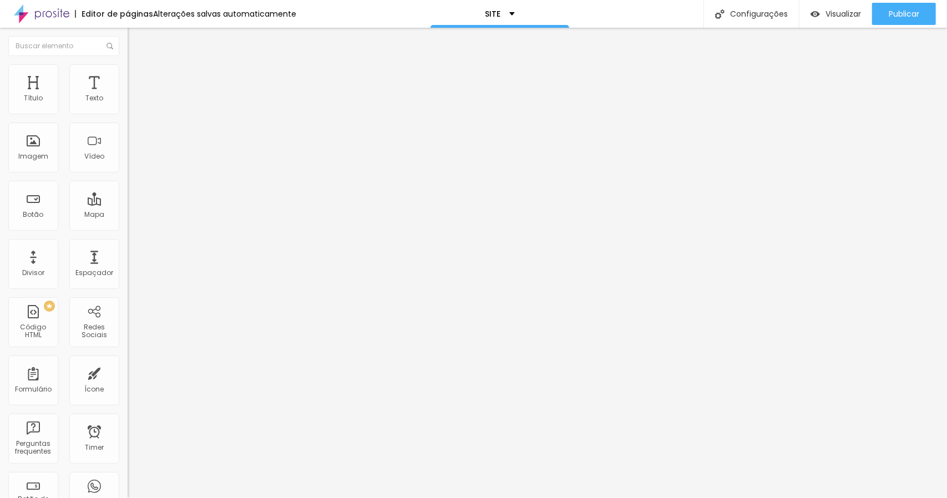
drag, startPoint x: 84, startPoint y: 122, endPoint x: 0, endPoint y: 124, distance: 84.4
click at [128, 124] on div "Texto Click me Alinhamento Tamanho Normal Pequeno Normal Grande Link URL https:…" at bounding box center [192, 167] width 128 height 161
type input "ver mais"
click at [128, 176] on div "Tamanho Normal Pequeno Normal Grande" at bounding box center [192, 178] width 128 height 37
click at [128, 174] on span "Normal" at bounding box center [140, 169] width 25 height 9
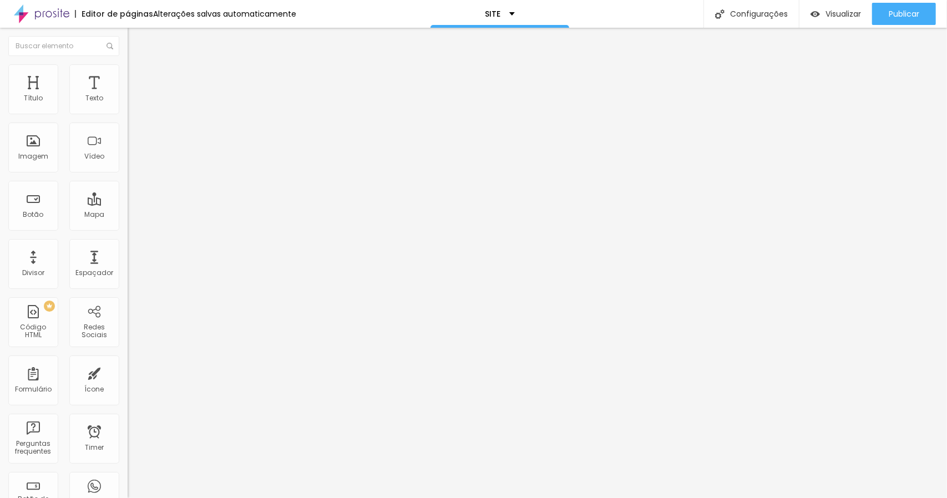
click at [128, 181] on span "Pequeno" at bounding box center [142, 176] width 29 height 9
click at [138, 77] on span "Estilo" at bounding box center [146, 71] width 17 height 9
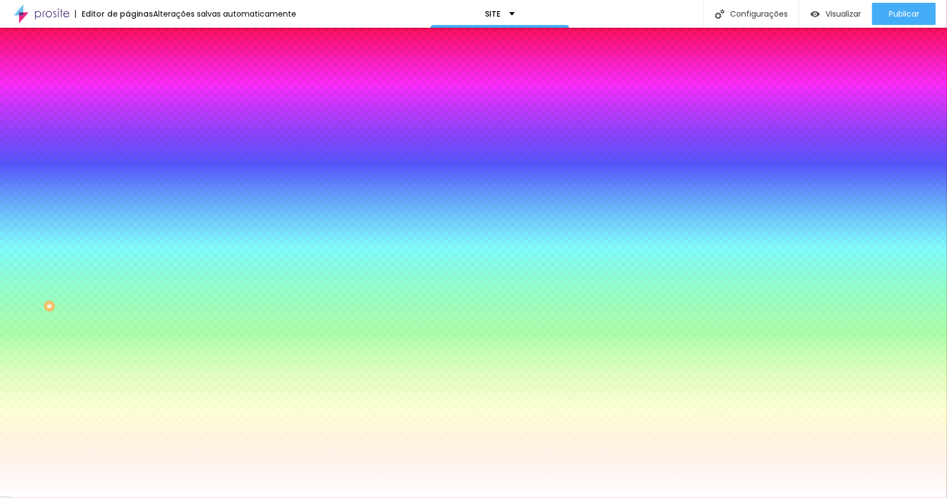
click at [128, 106] on div at bounding box center [192, 106] width 128 height 0
click at [128, 112] on input "#FFFFFF" at bounding box center [194, 111] width 133 height 11
paste input "795307"
type input "#795307"
click at [128, 99] on div "Cor de fundo Voltar ao padrão #795307" at bounding box center [192, 102] width 128 height 31
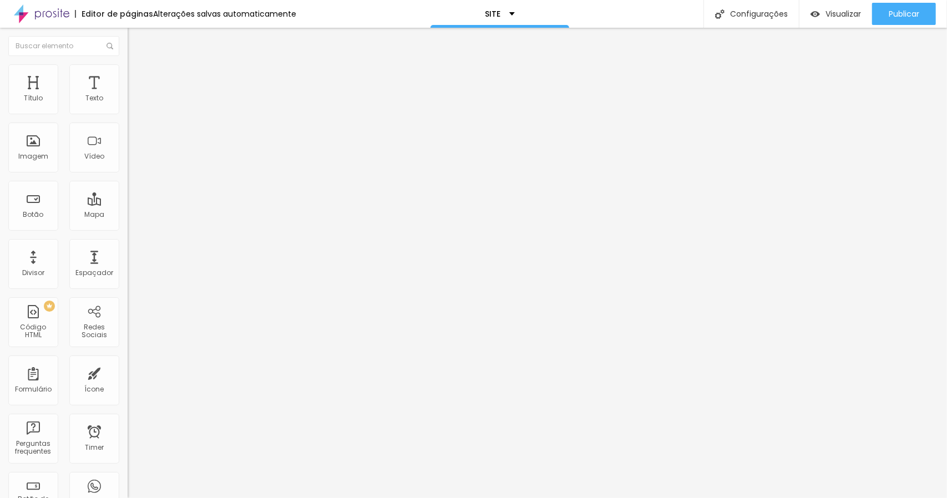
click at [128, 69] on img at bounding box center [133, 69] width 10 height 10
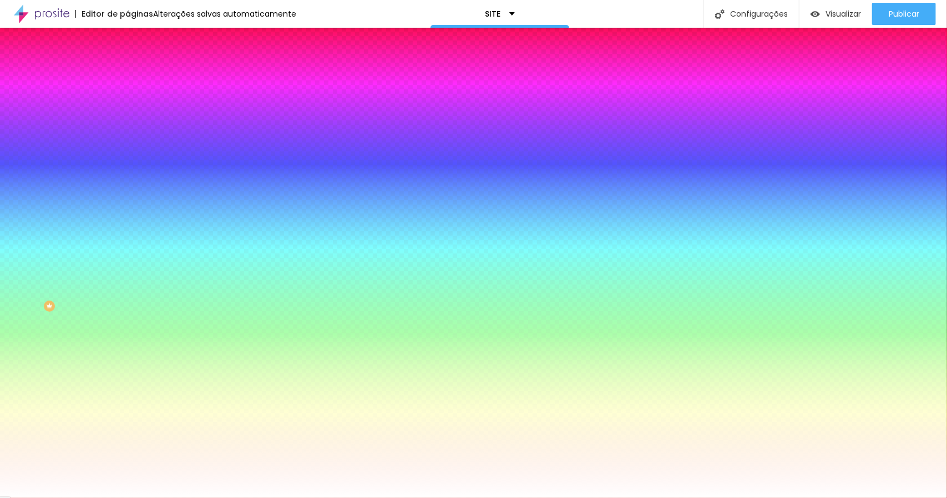
click at [128, 106] on div at bounding box center [192, 106] width 128 height 0
click at [128, 115] on input "#FFFFFF" at bounding box center [194, 111] width 133 height 11
paste input "795307"
type input "#795307"
click at [128, 64] on li "Conteúdo" at bounding box center [192, 58] width 128 height 11
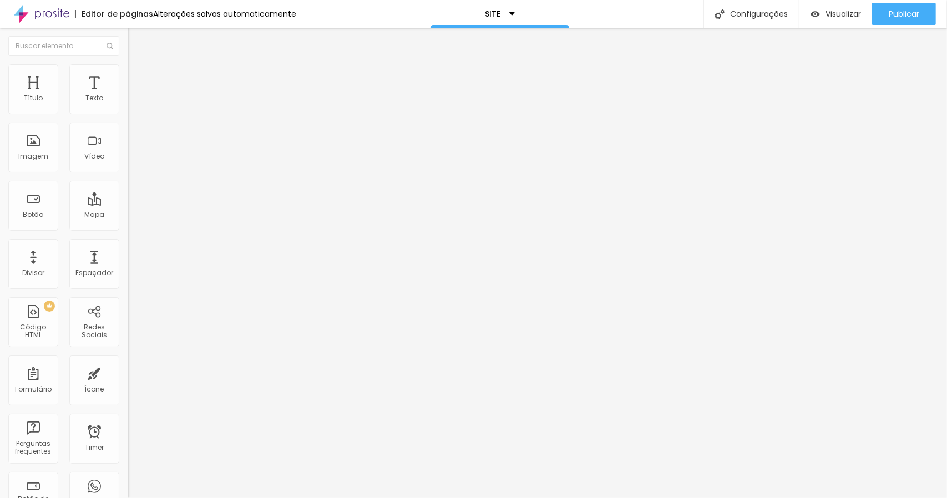
click at [128, 104] on input "Click me" at bounding box center [194, 98] width 133 height 11
drag, startPoint x: 68, startPoint y: 119, endPoint x: 10, endPoint y: 119, distance: 58.3
click at [128, 104] on input "Click me" at bounding box center [194, 98] width 133 height 11
type input "ver mais"
click at [128, 170] on span "Normal" at bounding box center [140, 169] width 25 height 9
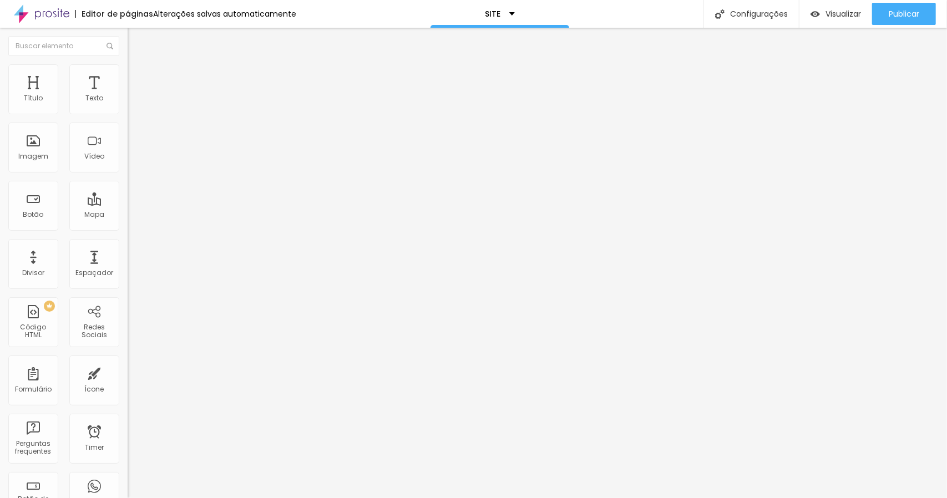
click at [128, 181] on span "Pequeno" at bounding box center [142, 176] width 29 height 9
click at [128, 70] on img at bounding box center [133, 69] width 10 height 10
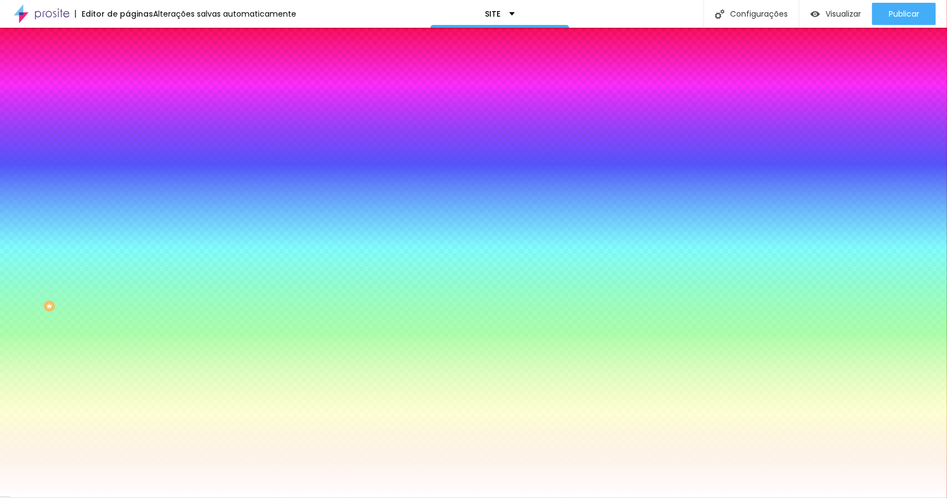
click at [132, 139] on icon "button" at bounding box center [135, 141] width 7 height 7
drag, startPoint x: 169, startPoint y: 217, endPoint x: 160, endPoint y: 215, distance: 9.2
type input "13"
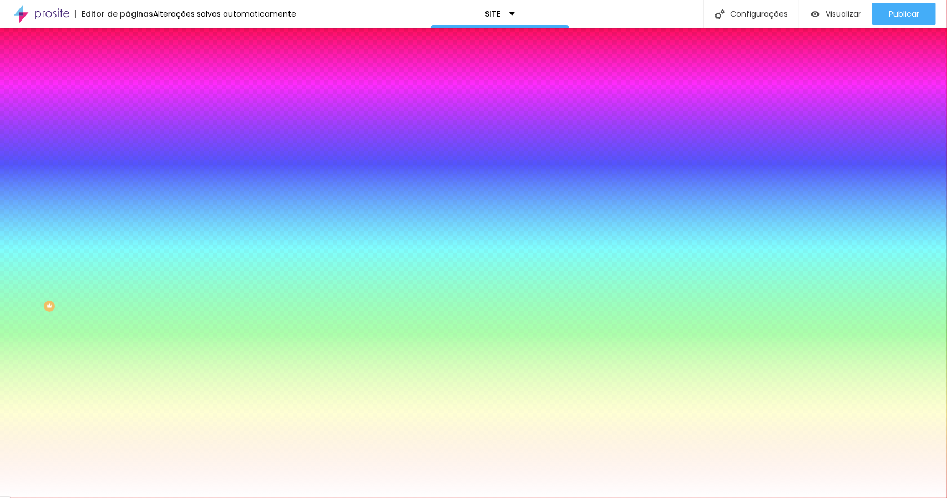
type input "13"
select select "Actor-Regular"
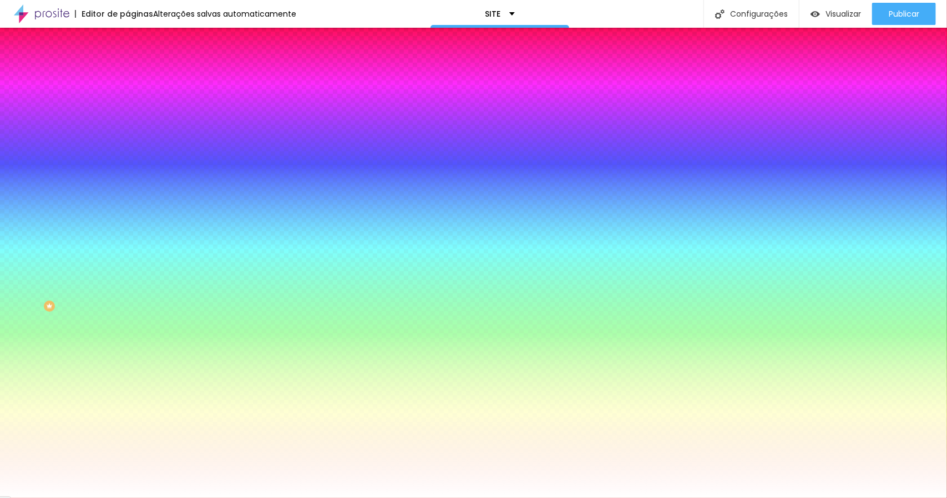
type input "2.4"
type input "2.6"
type input "3.8"
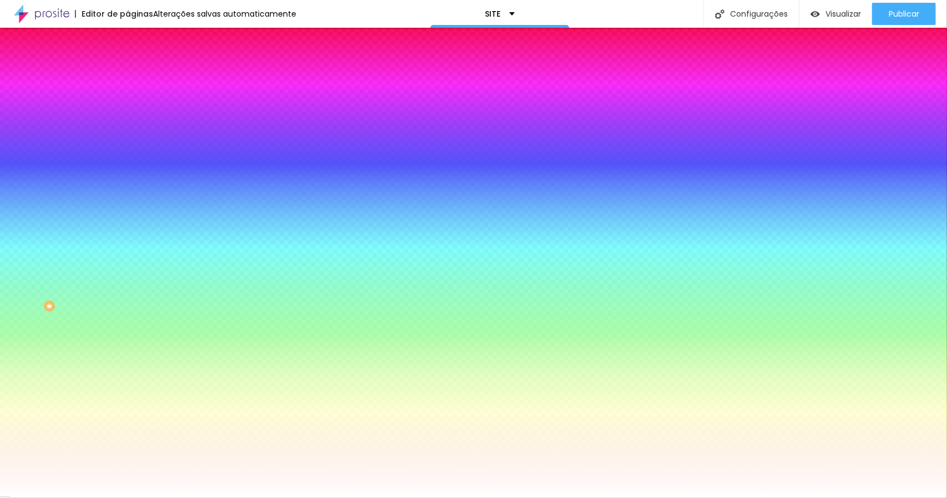
type input "3.8"
type input "4"
type input "4.2"
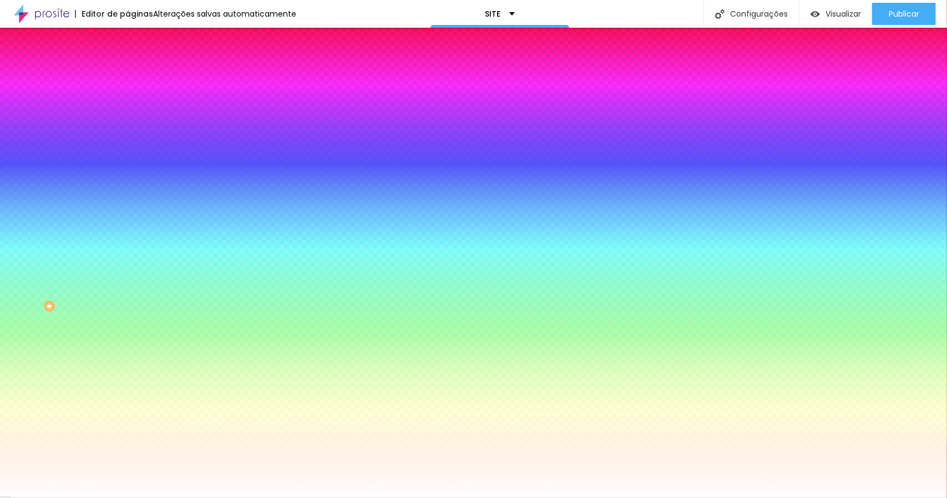
type input "5.1"
type input "5.4"
type input "5.8"
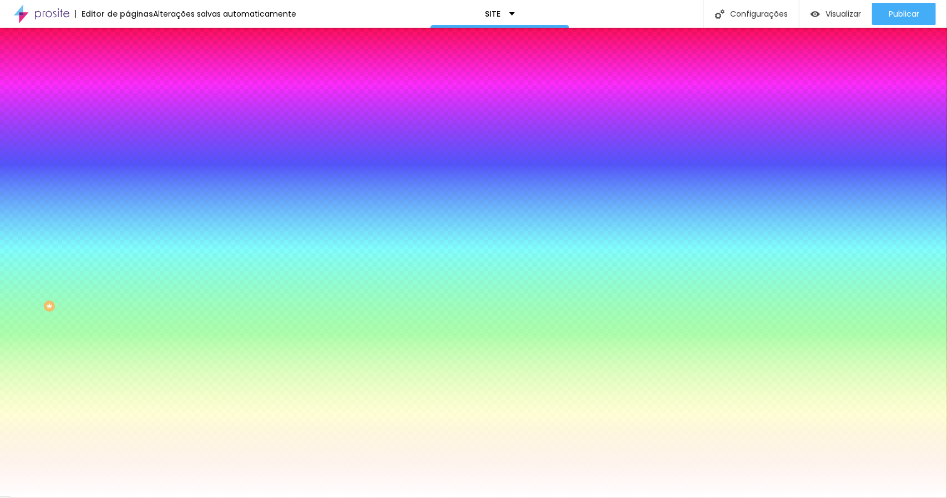
type input "5.8"
type input "5.9"
type input "6"
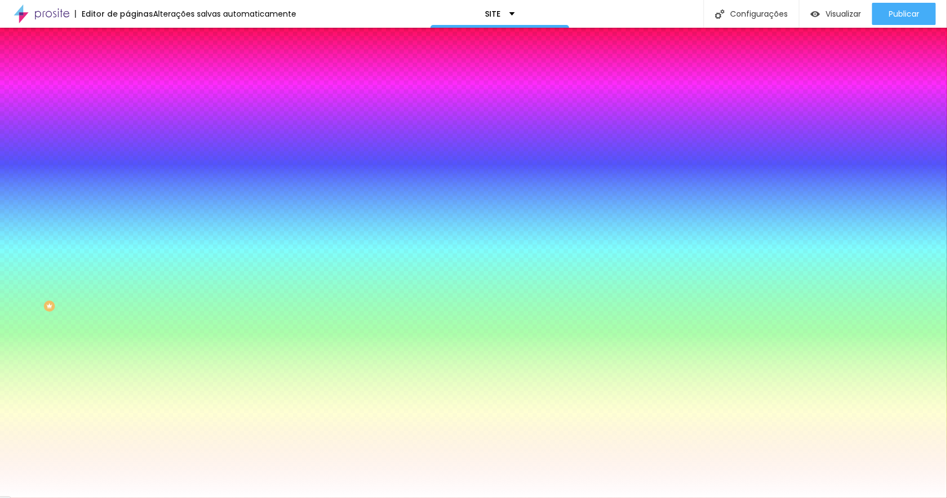
type input "6.1"
type input "6.2"
type input "6.3"
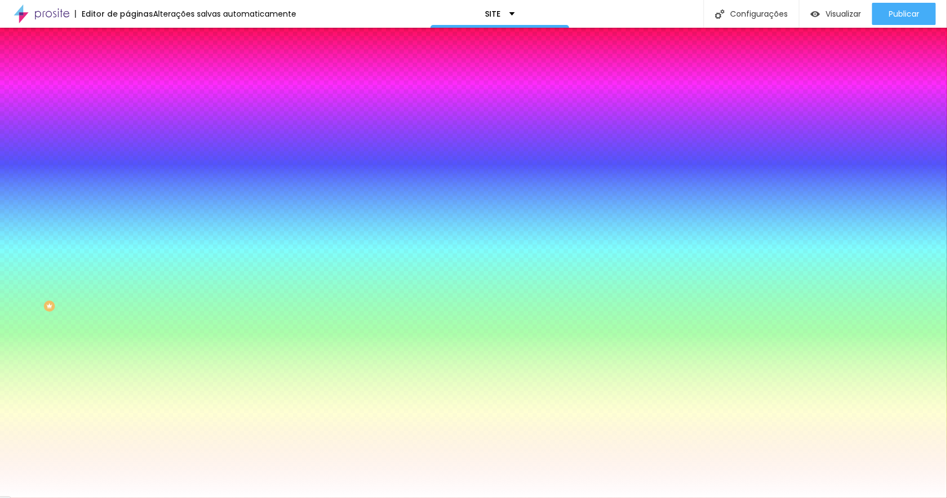
type input "6.3"
type input "6.4"
type input "6.5"
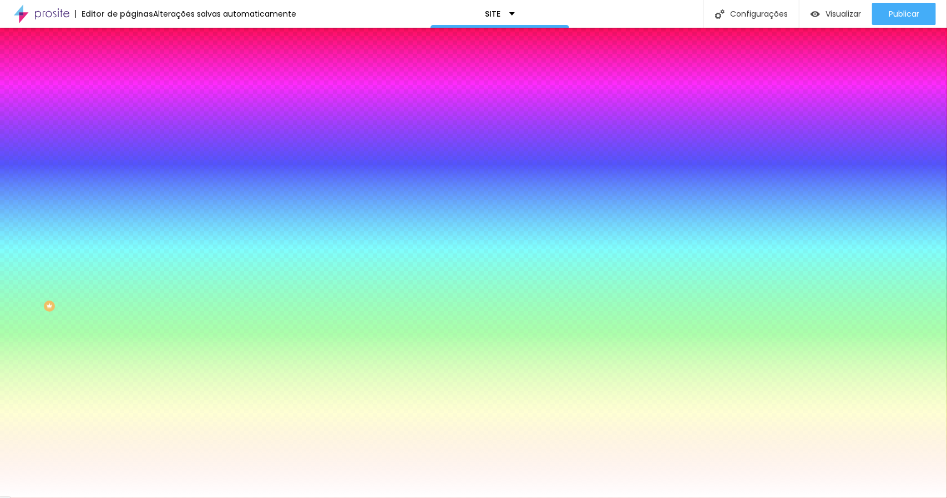
type input "6.8"
type input "6.9"
type input "7"
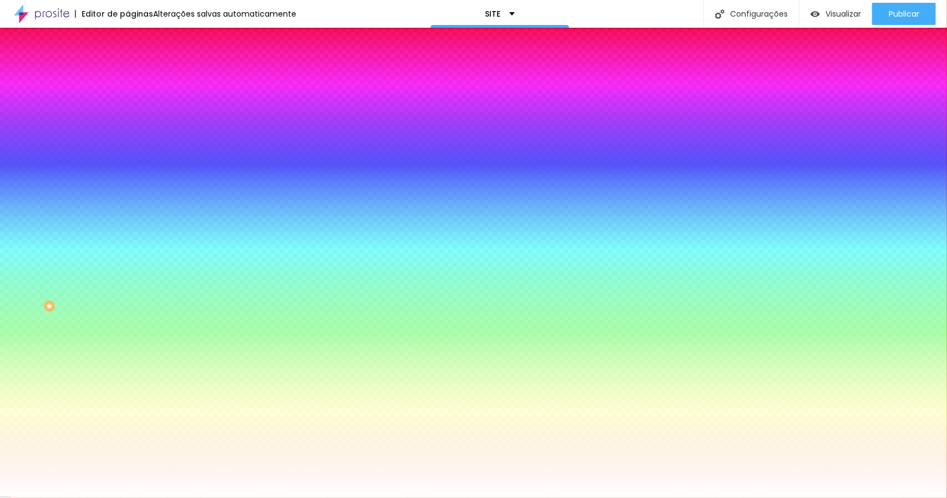
type input "7"
type input "7.3"
type input "7.4"
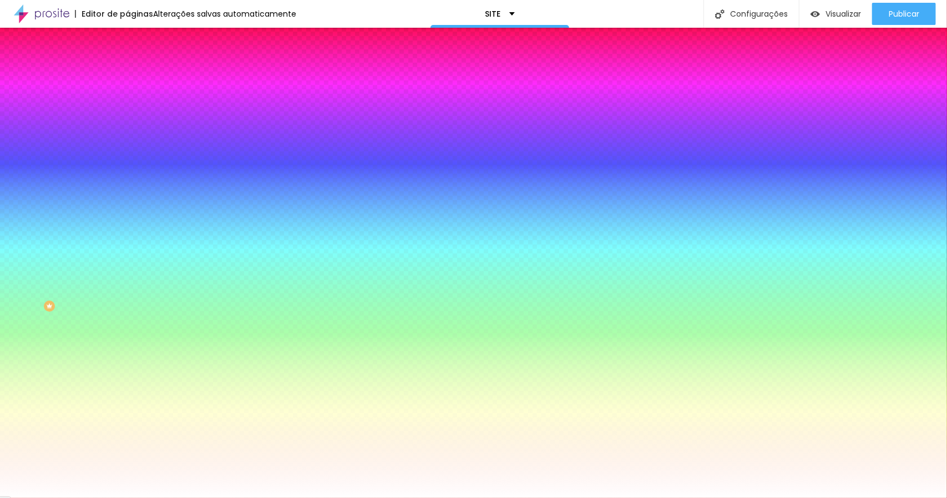
type input "7.5"
type input "7.6"
type input "7.7"
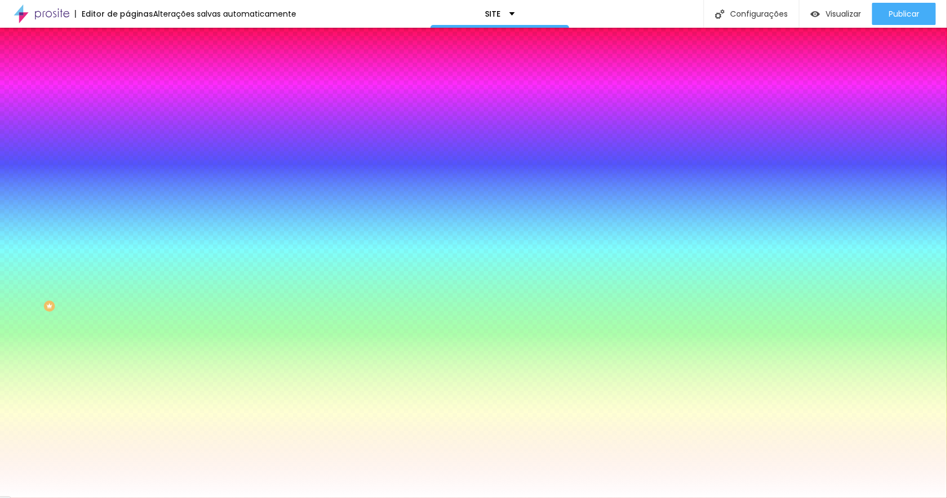
type input "7.7"
type input "7.5"
type input "6.6"
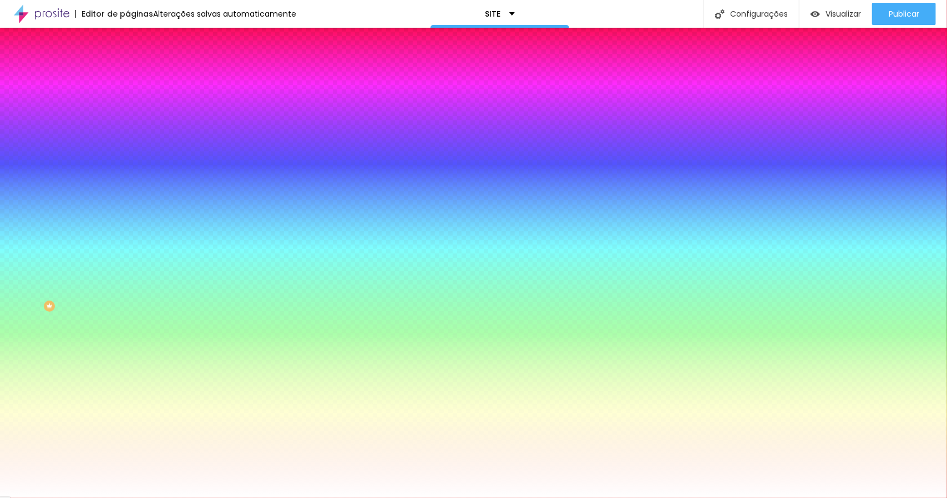
type input "5.7"
type input "5.3"
type input "5.1"
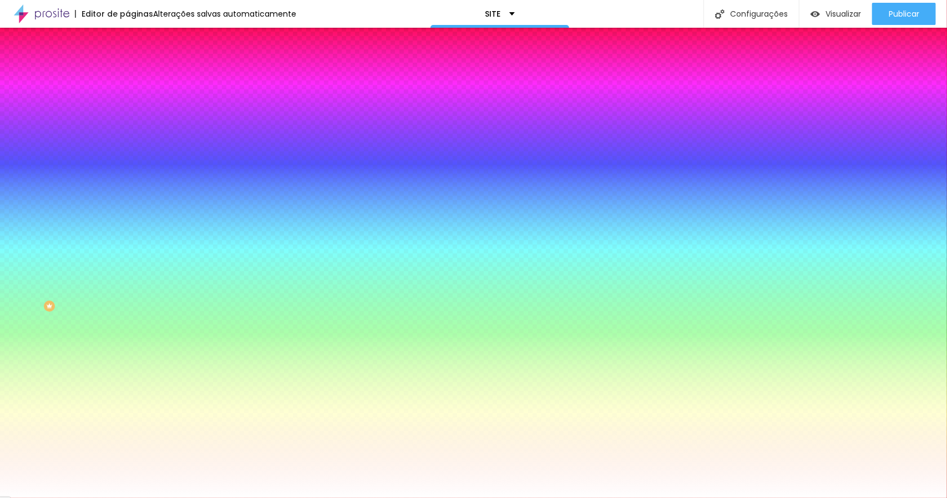
type input "5.1"
type input "5"
type input "4.9"
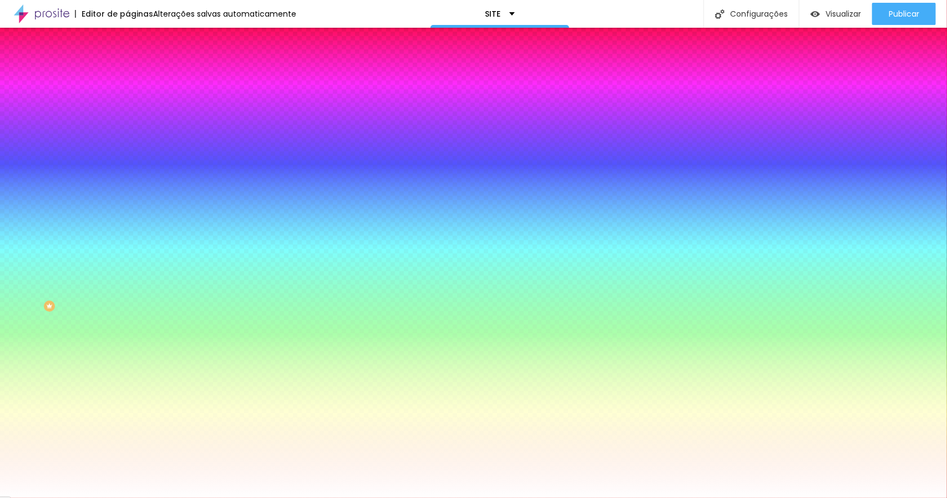
drag, startPoint x: 161, startPoint y: 239, endPoint x: 84, endPoint y: 246, distance: 77.5
click at [62, 498] on div at bounding box center [473, 498] width 947 height 0
click at [128, 154] on div "Borda" at bounding box center [192, 151] width 128 height 7
click at [132, 164] on icon "button" at bounding box center [136, 160] width 8 height 8
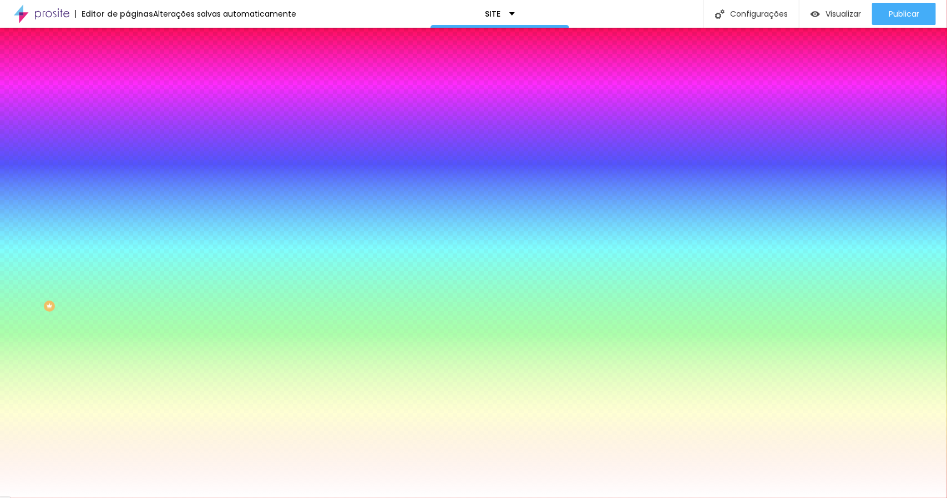
click at [128, 167] on button "button" at bounding box center [136, 173] width 16 height 12
drag, startPoint x: 129, startPoint y: 203, endPoint x: 263, endPoint y: 228, distance: 135.9
drag, startPoint x: 127, startPoint y: 236, endPoint x: 95, endPoint y: 227, distance: 32.9
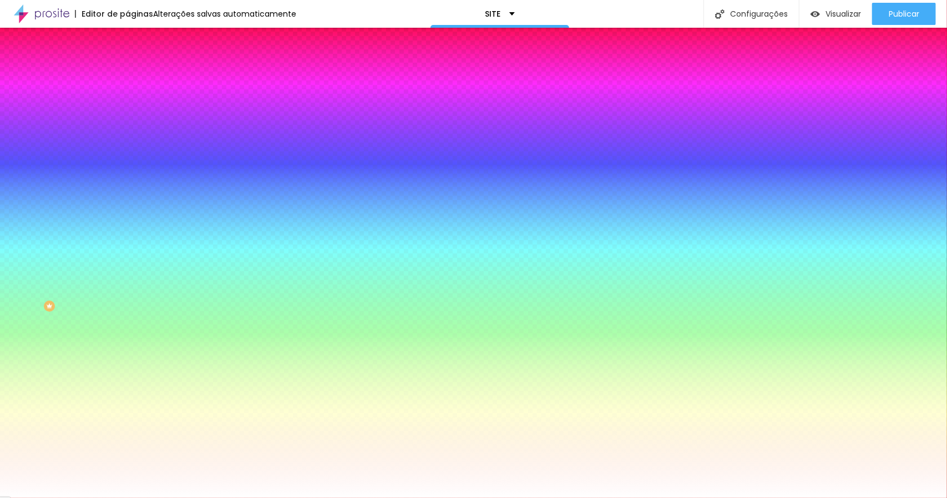
click at [547, 498] on div at bounding box center [473, 498] width 947 height 0
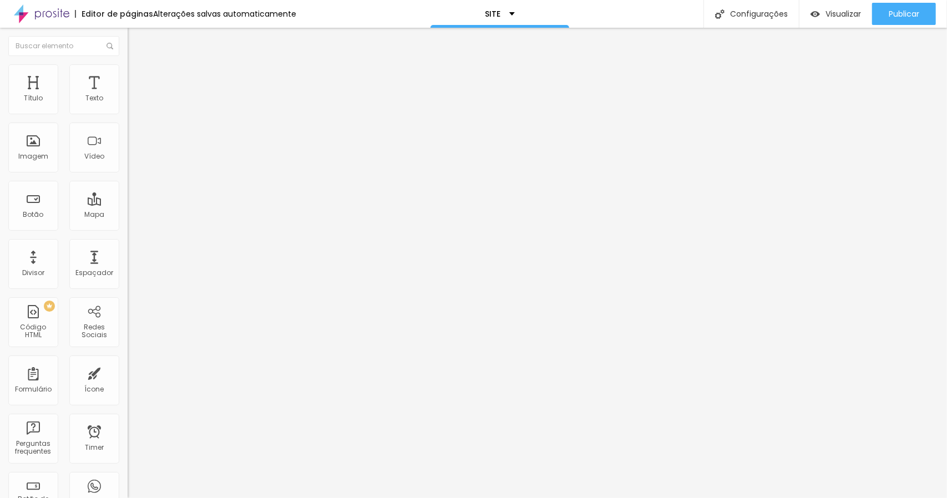
click at [138, 77] on span "Estilo" at bounding box center [146, 71] width 17 height 9
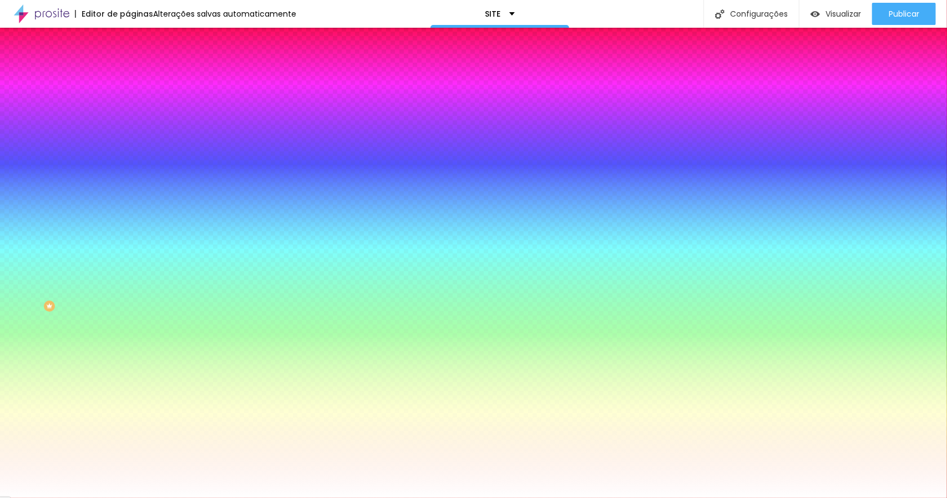
click at [128, 167] on button "button" at bounding box center [136, 173] width 16 height 12
drag, startPoint x: 133, startPoint y: 205, endPoint x: 340, endPoint y: 248, distance: 210.9
click at [84, 498] on div at bounding box center [473, 498] width 947 height 0
click at [132, 138] on icon "button" at bounding box center [135, 141] width 7 height 7
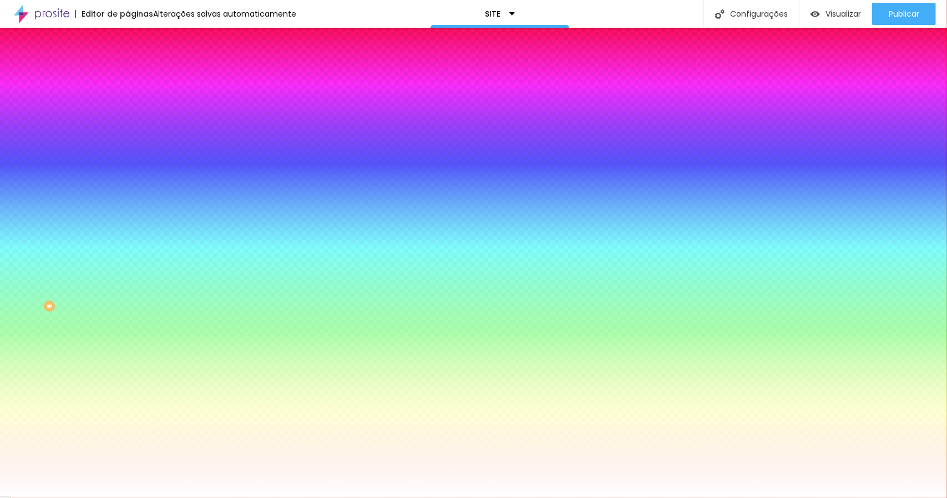
click at [754, 498] on div at bounding box center [473, 498] width 947 height 0
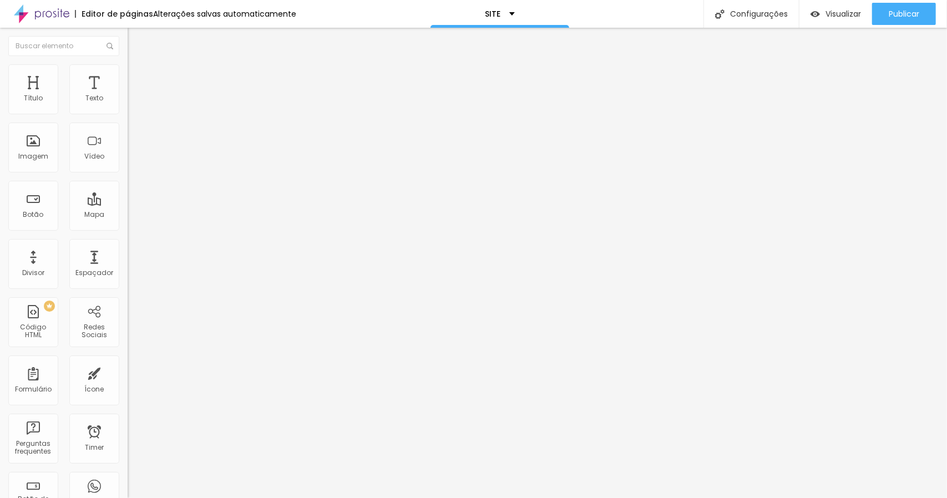
click at [128, 74] on li "Estilo" at bounding box center [192, 69] width 128 height 11
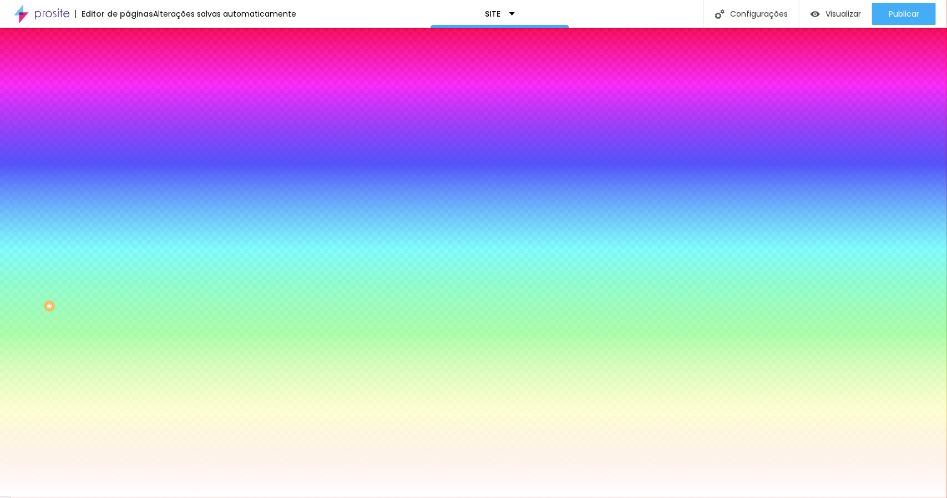
click at [137, 138] on icon "button" at bounding box center [138, 139] width 2 height 2
click at [71, 498] on div at bounding box center [473, 498] width 947 height 0
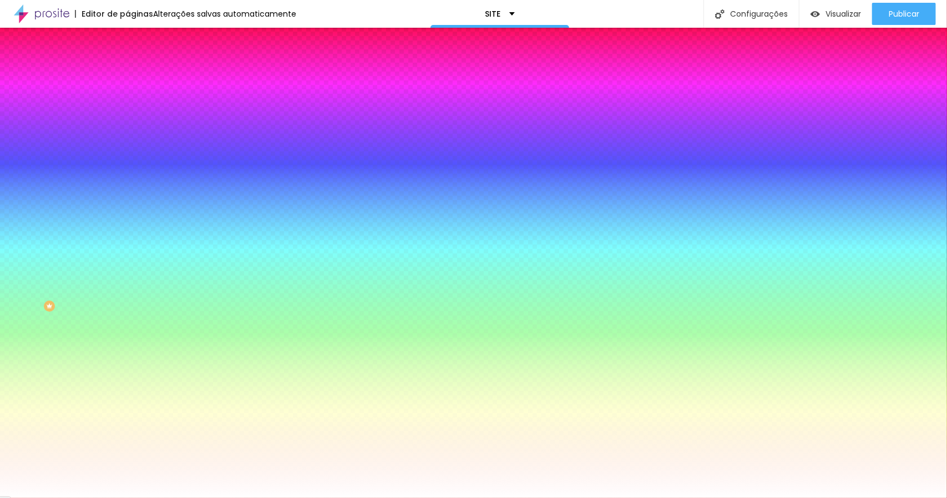
click at [128, 167] on button "button" at bounding box center [136, 173] width 16 height 12
drag, startPoint x: 136, startPoint y: 205, endPoint x: 264, endPoint y: 226, distance: 129.5
click at [885, 498] on div at bounding box center [473, 498] width 947 height 0
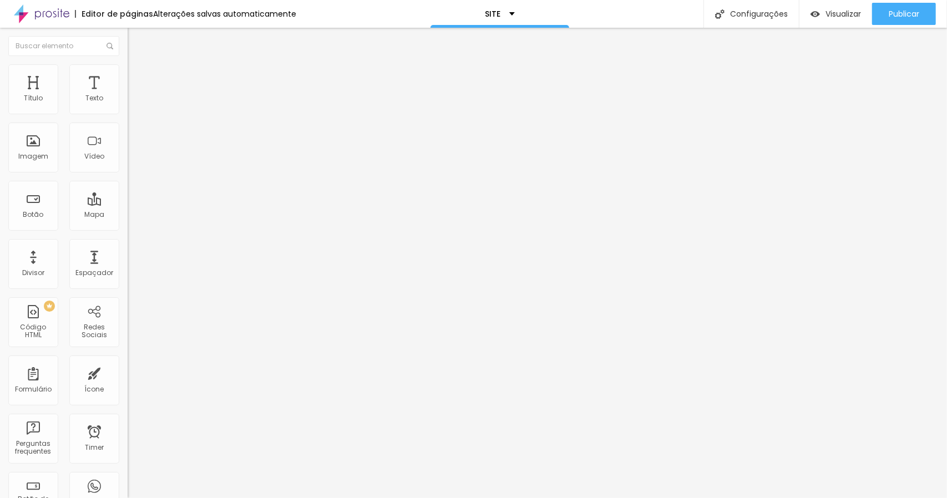
click at [138, 77] on span "Estilo" at bounding box center [146, 71] width 17 height 9
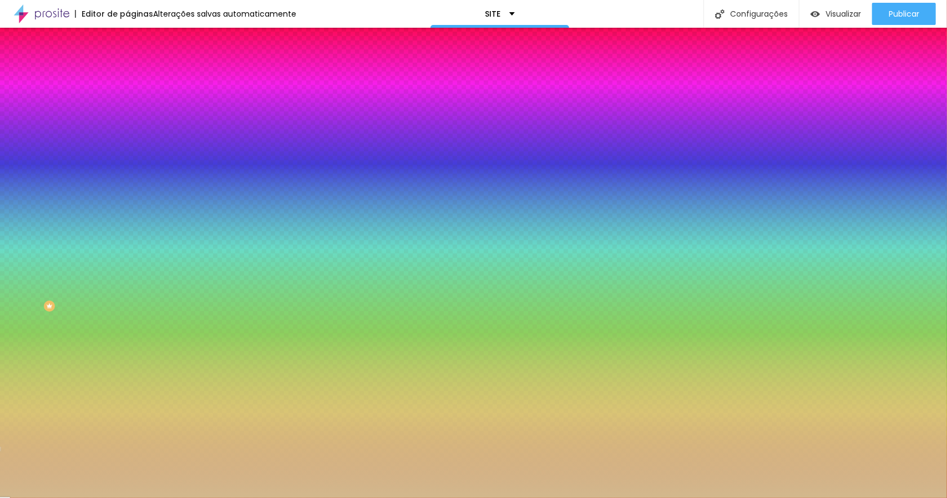
click at [128, 151] on div at bounding box center [192, 151] width 128 height 0
click at [128, 162] on input "#D2B88D" at bounding box center [194, 156] width 133 height 11
click at [128, 46] on button "Editar Seção" at bounding box center [192, 41] width 128 height 26
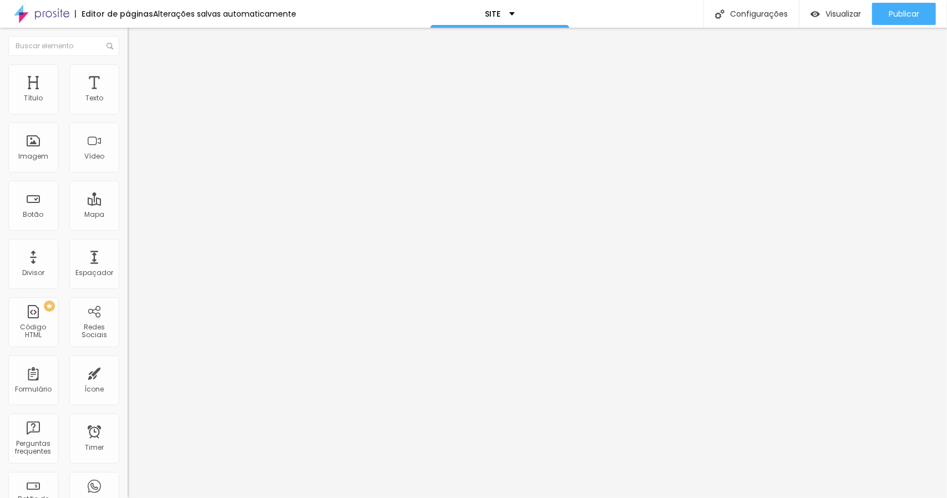
click at [138, 76] on span "Estilo" at bounding box center [146, 71] width 17 height 9
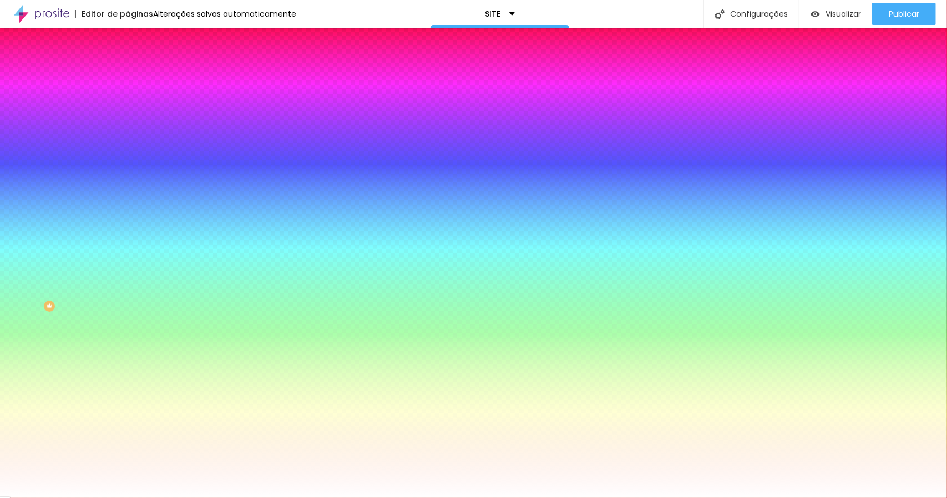
click at [128, 162] on input "#FFFFFF" at bounding box center [194, 156] width 133 height 11
paste input "D2B88D"
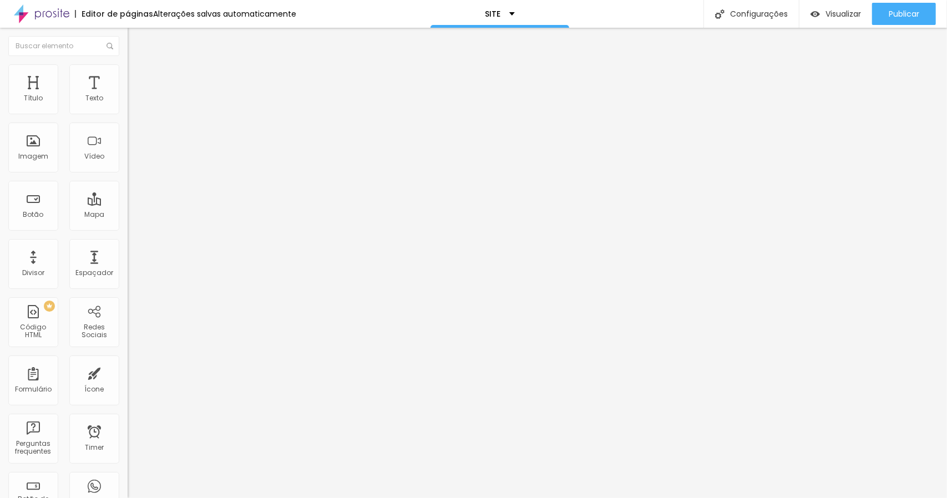
click at [128, 95] on span "Adicionar imagem" at bounding box center [164, 90] width 72 height 9
click at [128, 229] on input "https://" at bounding box center [194, 223] width 133 height 11
paste input "http://lhamess.alboompro.com/portfolio/casamento/1541859-gislaine-e-jefferson"
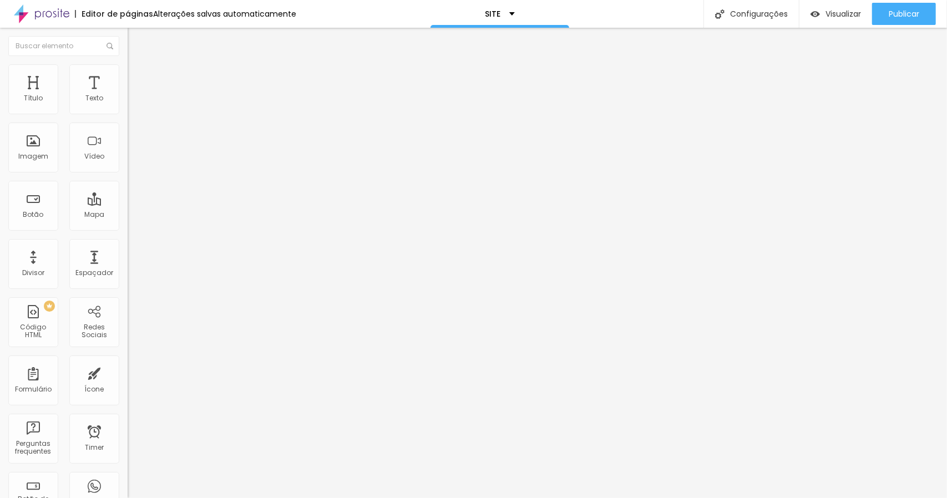
scroll to position [0, 0]
click at [128, 311] on div "Editar Botão Conteúdo Estilo Avançado Texto ver mais Alinhamento Tamanho Pequen…" at bounding box center [192, 263] width 128 height 471
click at [128, 104] on input "ver mais" at bounding box center [194, 98] width 133 height 11
drag, startPoint x: 74, startPoint y: 115, endPoint x: 75, endPoint y: 125, distance: 10.0
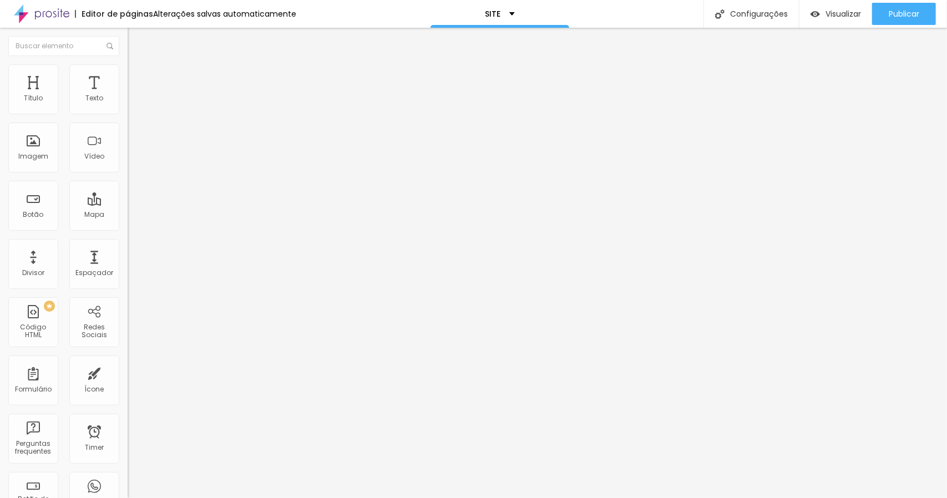
click at [128, 114] on div "Texto ver mais" at bounding box center [192, 100] width 128 height 27
click at [128, 104] on input "ver mais" at bounding box center [194, 98] width 133 height 11
click at [128, 229] on input "https://" at bounding box center [194, 223] width 133 height 11
paste input "http://lhamess.alboompro.com/portfolio/casamento/1377481-gabriele-e-igor"
click at [128, 291] on div "Editar Botão Conteúdo Estilo Avançado Texto Gabriele e Igor - ver mais Alinhame…" at bounding box center [192, 263] width 128 height 471
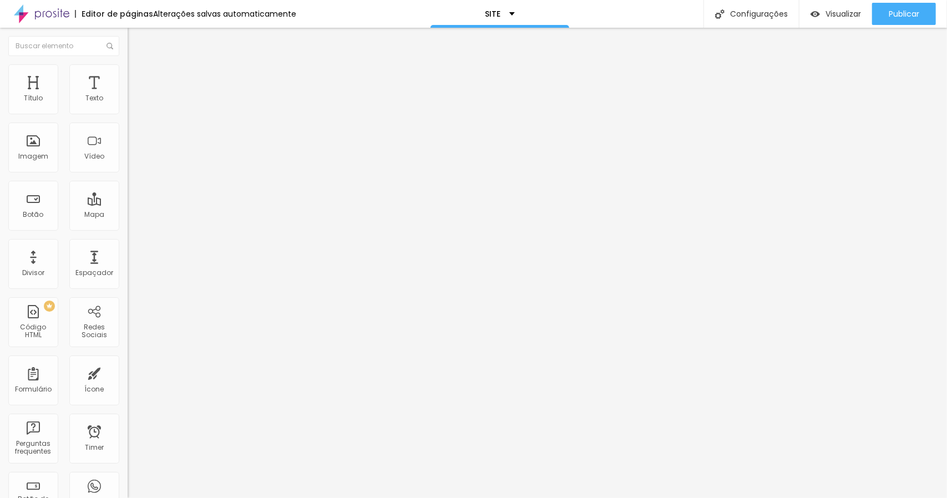
click at [128, 242] on div at bounding box center [192, 242] width 128 height 0
click at [128, 34] on button "Editar Coluna" at bounding box center [192, 41] width 128 height 26
click at [128, 73] on li "Estilo" at bounding box center [192, 69] width 128 height 11
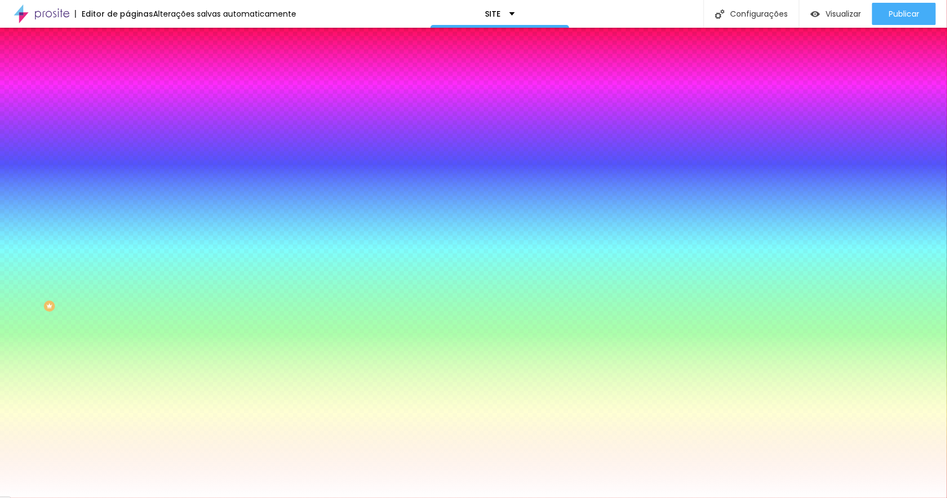
click at [128, 75] on li "Avançado" at bounding box center [192, 80] width 128 height 11
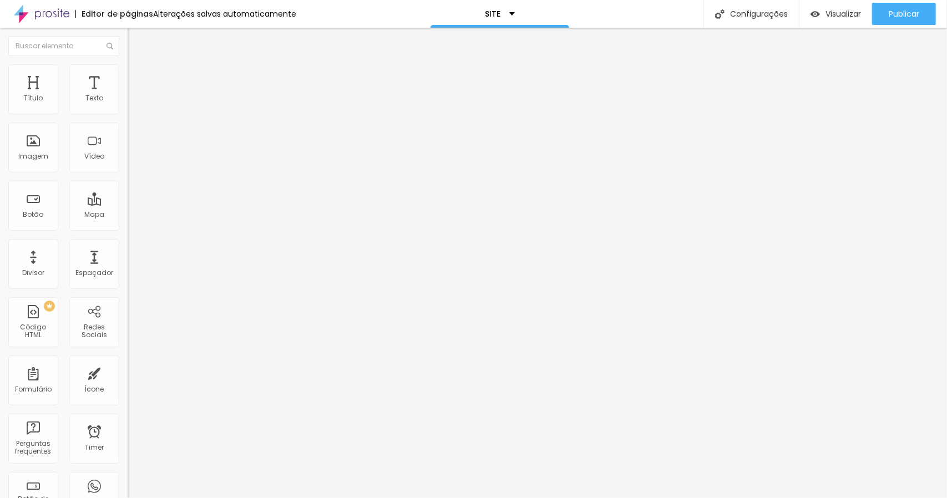
drag, startPoint x: 34, startPoint y: 128, endPoint x: 25, endPoint y: 125, distance: 9.5
click at [128, 372] on input "range" at bounding box center [164, 376] width 72 height 9
click at [128, 215] on input "range" at bounding box center [164, 219] width 72 height 9
click at [128, 64] on img at bounding box center [133, 69] width 10 height 10
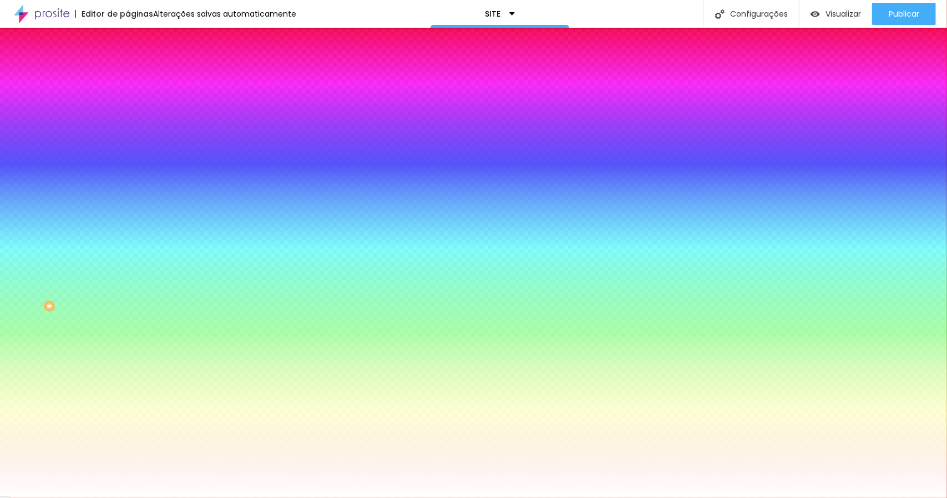
click at [132, 138] on icon "button" at bounding box center [135, 141] width 7 height 7
drag, startPoint x: 144, startPoint y: 241, endPoint x: 148, endPoint y: 234, distance: 8.5
drag, startPoint x: 161, startPoint y: 212, endPoint x: 154, endPoint y: 211, distance: 7.2
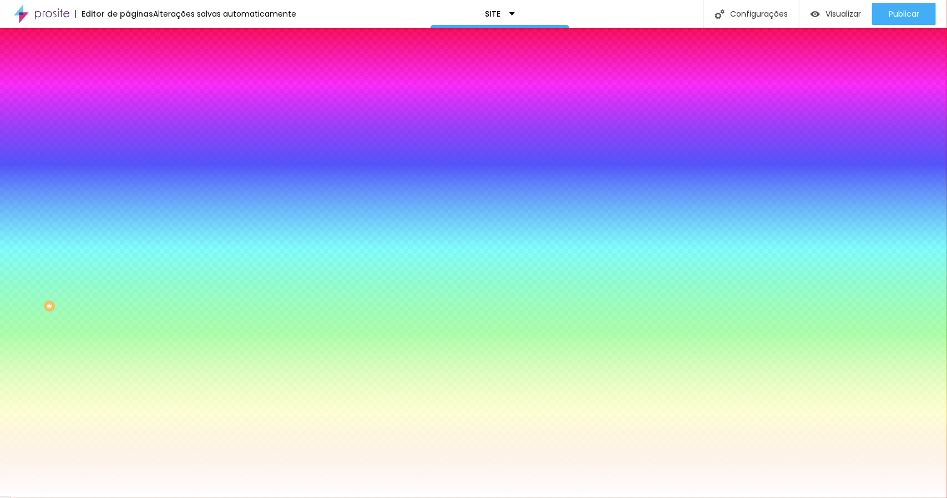
click at [508, 498] on div at bounding box center [473, 498] width 947 height 0
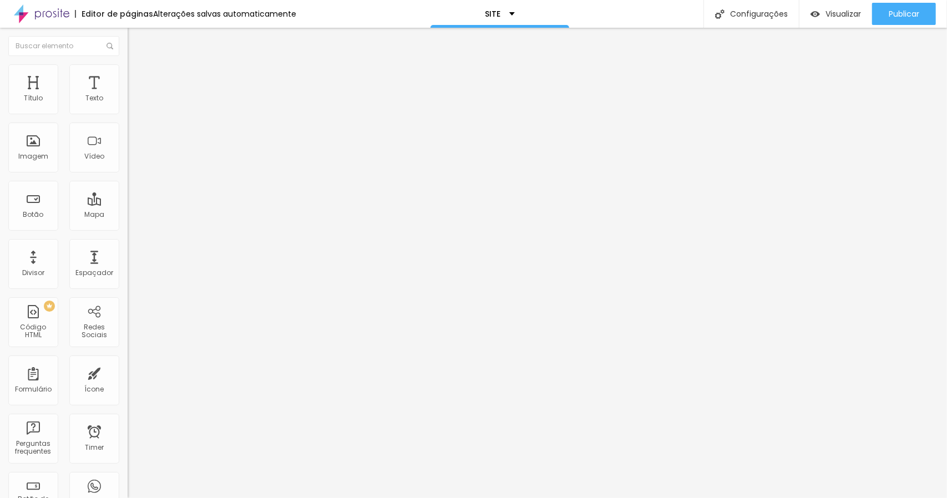
click at [138, 76] on span "Estilo" at bounding box center [146, 71] width 17 height 9
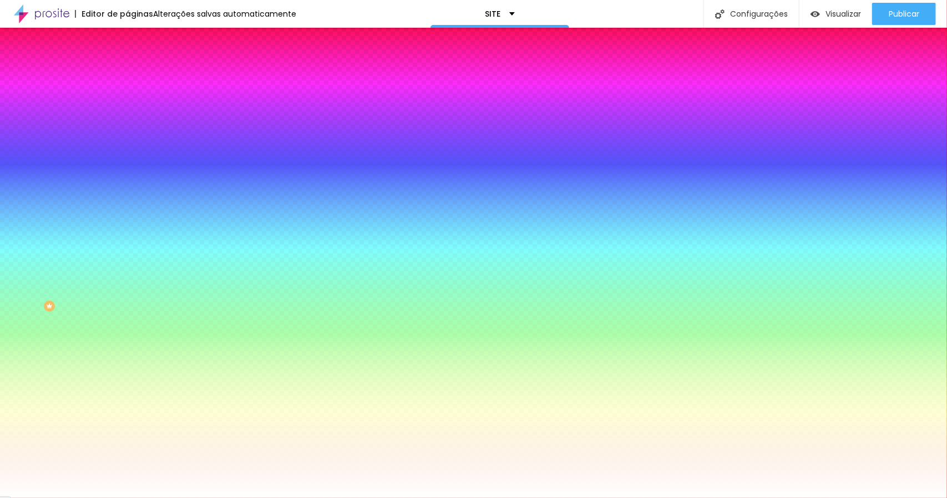
click at [128, 136] on button "button" at bounding box center [136, 142] width 16 height 12
drag, startPoint x: 158, startPoint y: 213, endPoint x: 150, endPoint y: 213, distance: 7.8
drag, startPoint x: 142, startPoint y: 241, endPoint x: 148, endPoint y: 242, distance: 5.8
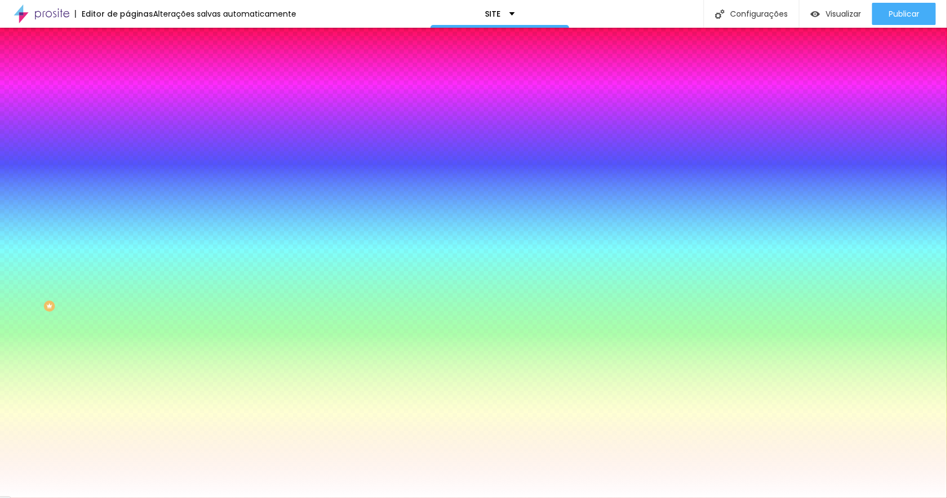
click at [755, 498] on div at bounding box center [473, 498] width 947 height 0
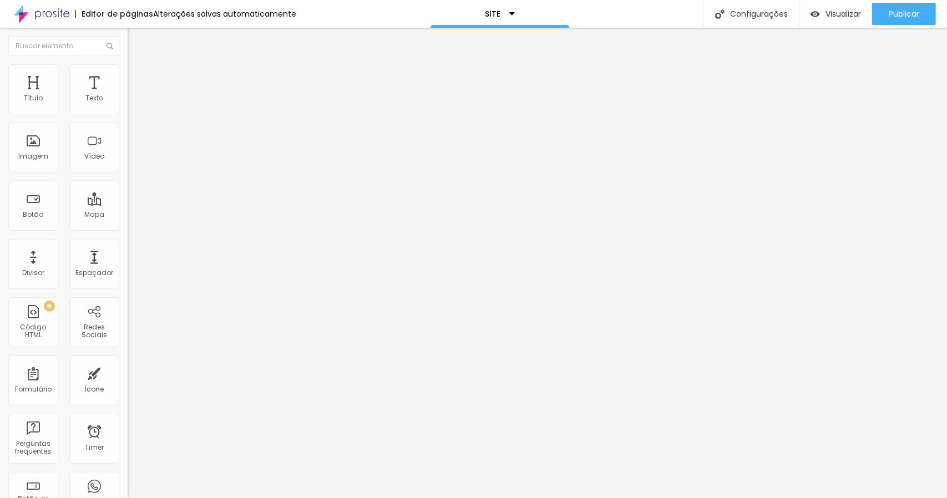
click at [128, 73] on li "Estilo" at bounding box center [192, 69] width 128 height 11
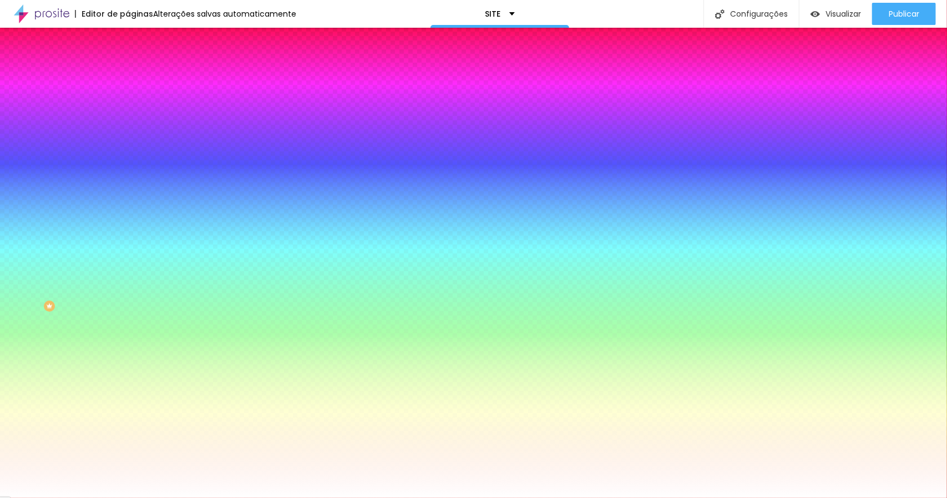
click at [128, 136] on button "button" at bounding box center [136, 142] width 16 height 12
click at [507, 498] on div at bounding box center [473, 498] width 947 height 0
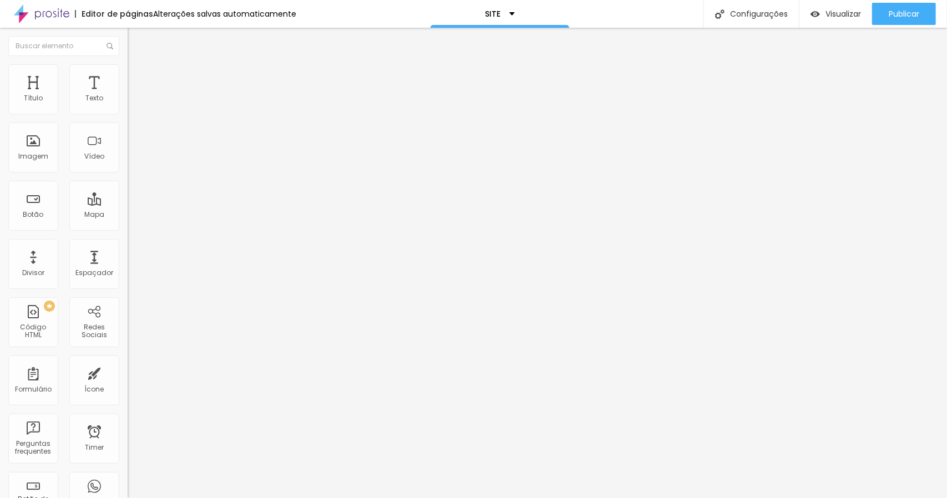
click at [128, 40] on button "Editar Coluna" at bounding box center [192, 41] width 128 height 26
click at [136, 41] on img "button" at bounding box center [140, 40] width 9 height 9
click at [136, 43] on img "button" at bounding box center [140, 40] width 9 height 9
click at [128, 68] on img at bounding box center [133, 69] width 10 height 10
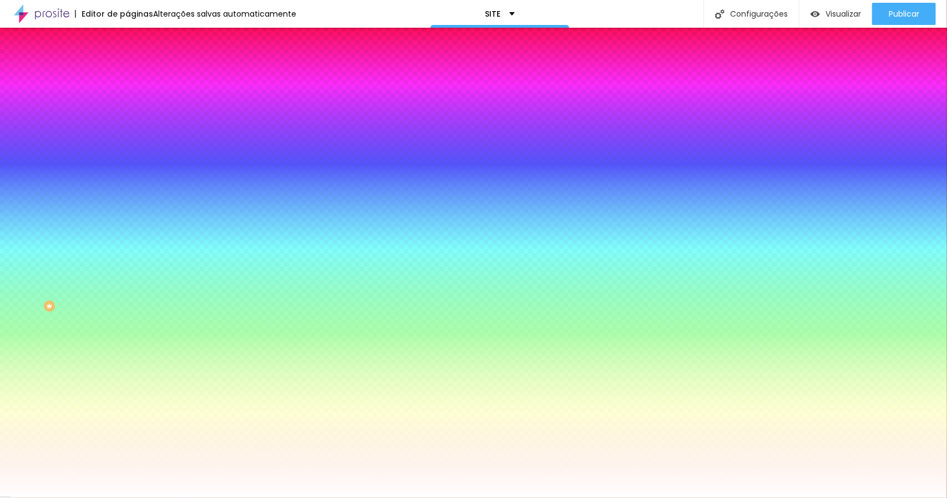
click at [128, 151] on div at bounding box center [192, 151] width 128 height 0
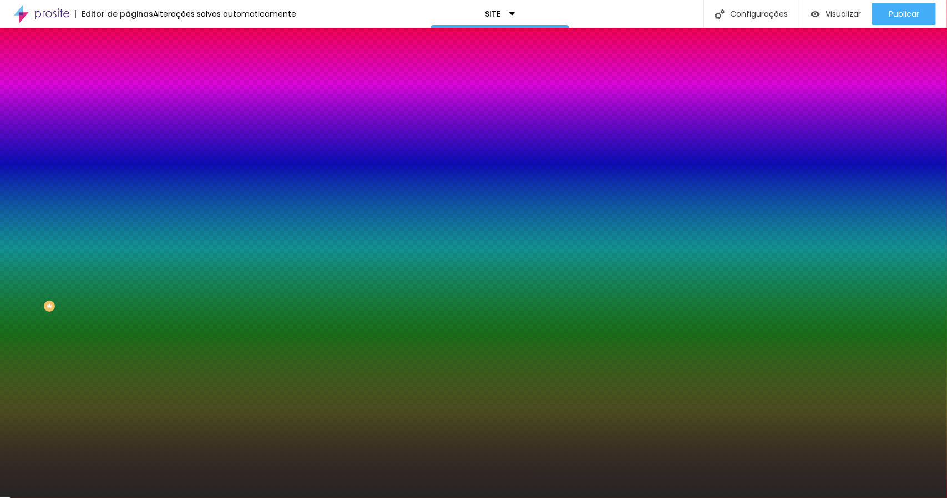
drag, startPoint x: 27, startPoint y: 267, endPoint x: 11, endPoint y: 286, distance: 24.4
click at [128, 230] on div "Imagem de fundo Adicionar imagem Efeito da Imagem Nenhum Nenhum Parallax Cor de…" at bounding box center [192, 159] width 128 height 144
click at [128, 162] on input "#2A2A2A" at bounding box center [194, 156] width 133 height 11
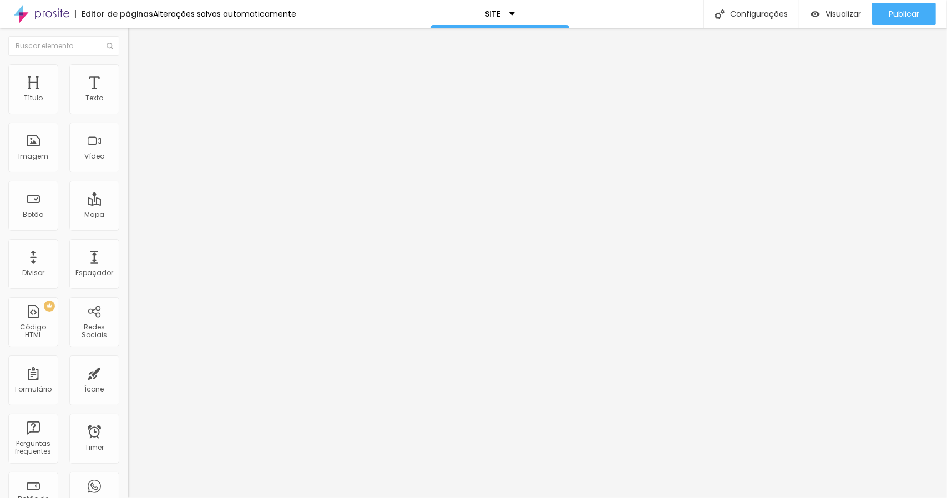
click at [128, 68] on li "Estilo" at bounding box center [192, 69] width 128 height 11
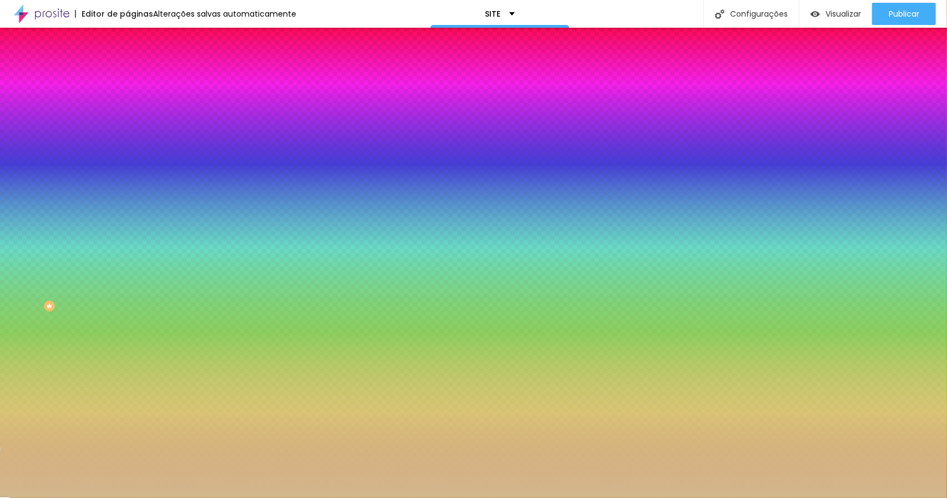
click at [128, 151] on div at bounding box center [192, 151] width 128 height 0
click at [128, 162] on input "#D2B88D" at bounding box center [194, 156] width 133 height 11
paste input "2A2A2A"
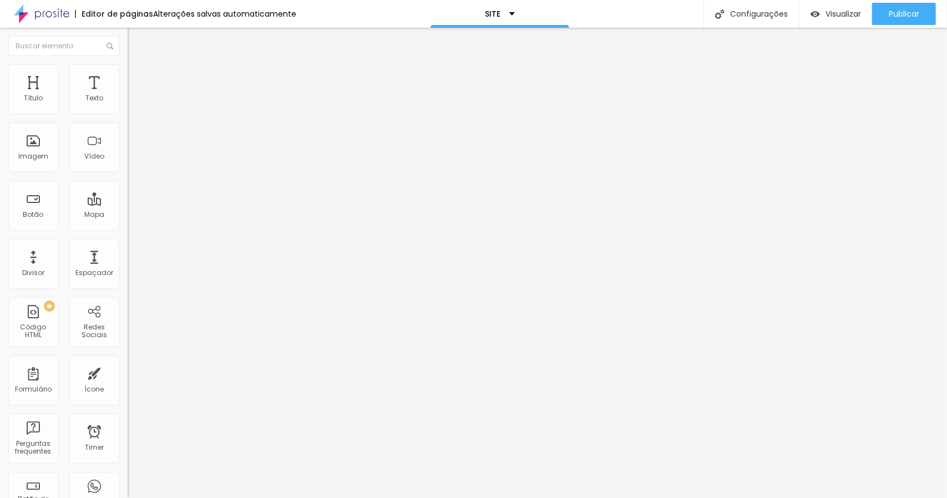
click at [128, 95] on span "Trocar imagem" at bounding box center [158, 90] width 60 height 9
click at [128, 75] on li "Estilo" at bounding box center [192, 69] width 128 height 11
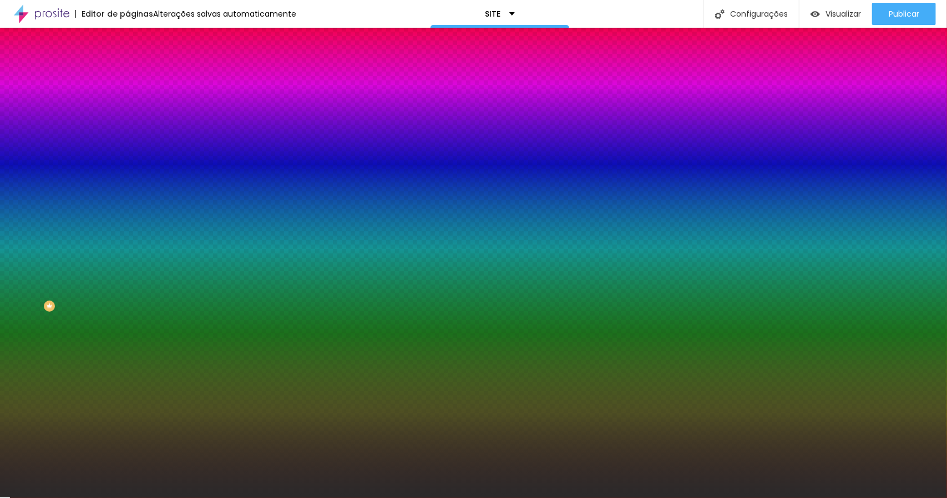
click at [128, 151] on div at bounding box center [192, 151] width 128 height 0
drag, startPoint x: 94, startPoint y: 284, endPoint x: 97, endPoint y: 290, distance: 7.0
click at [97, 290] on div at bounding box center [473, 249] width 947 height 498
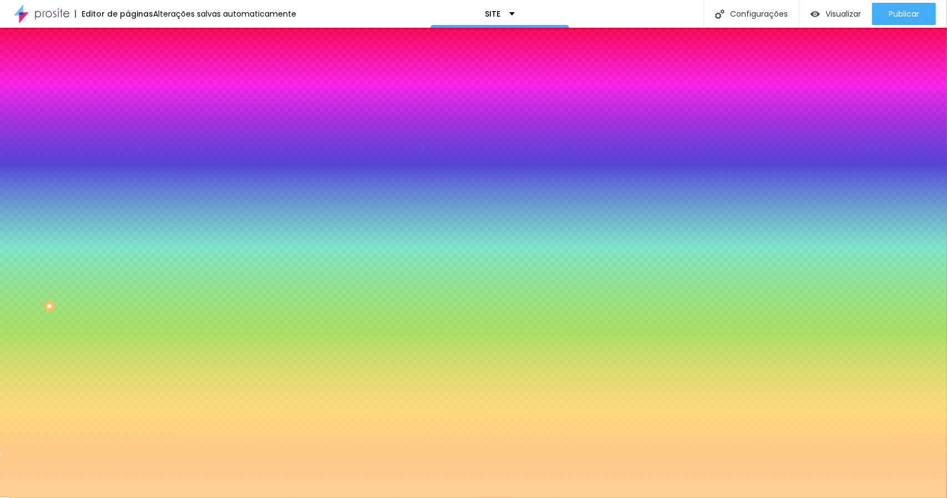
drag, startPoint x: 23, startPoint y: 234, endPoint x: 47, endPoint y: 214, distance: 30.3
click at [128, 162] on div at bounding box center [192, 162] width 128 height 0
click at [128, 151] on div at bounding box center [192, 151] width 128 height 0
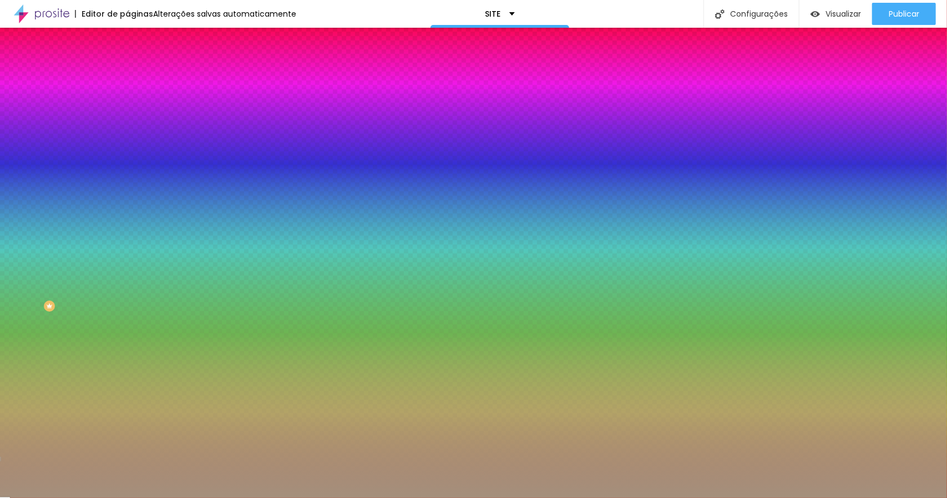
drag, startPoint x: 41, startPoint y: 218, endPoint x: 35, endPoint y: 245, distance: 27.3
click at [35, 245] on div at bounding box center [473, 249] width 947 height 498
click at [128, 162] on input "#A18E7A" at bounding box center [194, 156] width 133 height 11
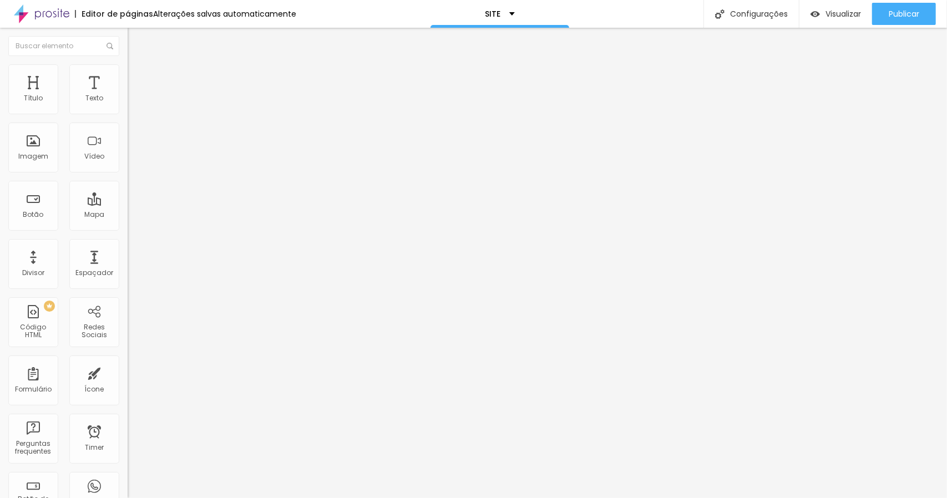
click at [138, 77] on span "Estilo" at bounding box center [146, 71] width 17 height 9
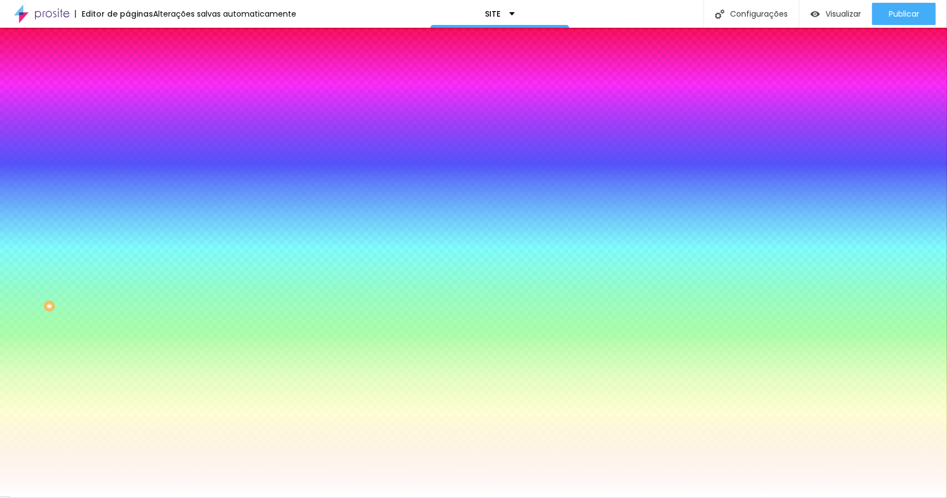
click at [128, 162] on input "#FFFFFF" at bounding box center [194, 156] width 133 height 11
paste input "A18E7A"
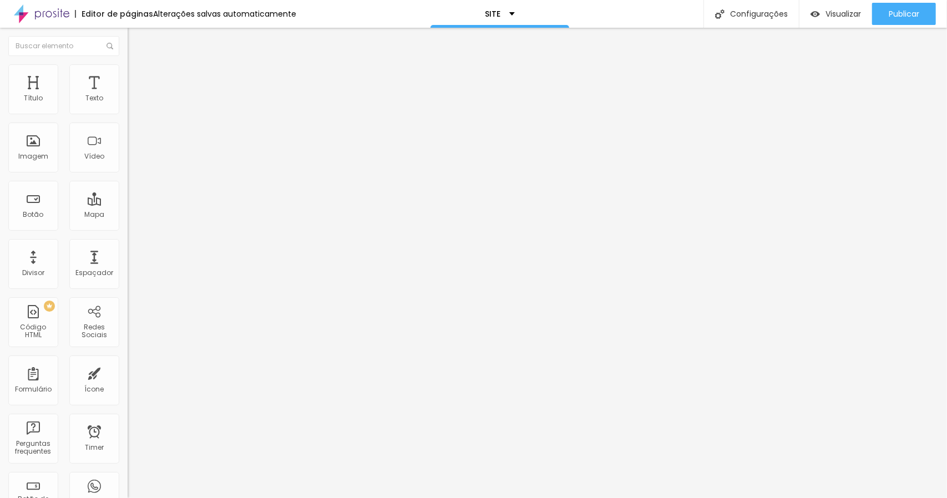
click at [136, 41] on img "button" at bounding box center [140, 40] width 9 height 9
click at [138, 77] on span "Estilo" at bounding box center [146, 71] width 17 height 9
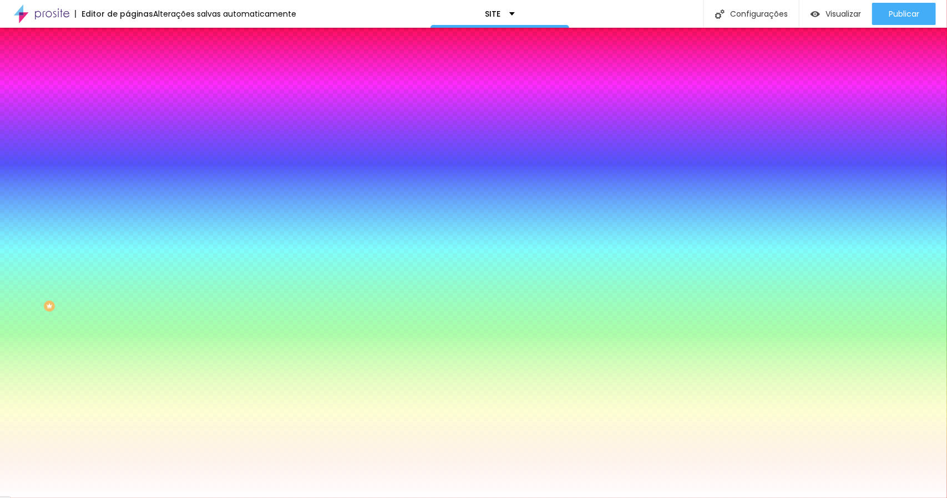
click at [128, 168] on button "button" at bounding box center [136, 173] width 16 height 12
drag, startPoint x: 124, startPoint y: 203, endPoint x: 295, endPoint y: 201, distance: 170.9
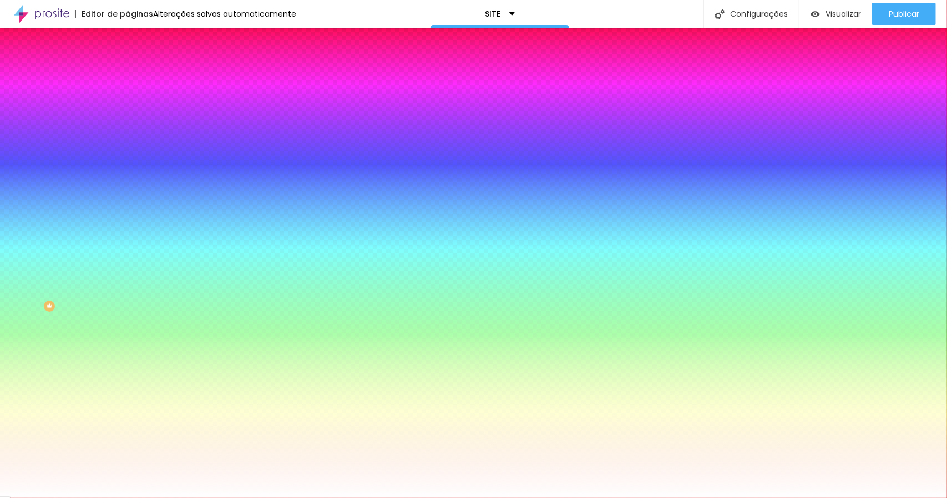
paste input "A18E7A"
drag, startPoint x: 183, startPoint y: 295, endPoint x: 173, endPoint y: 282, distance: 15.9
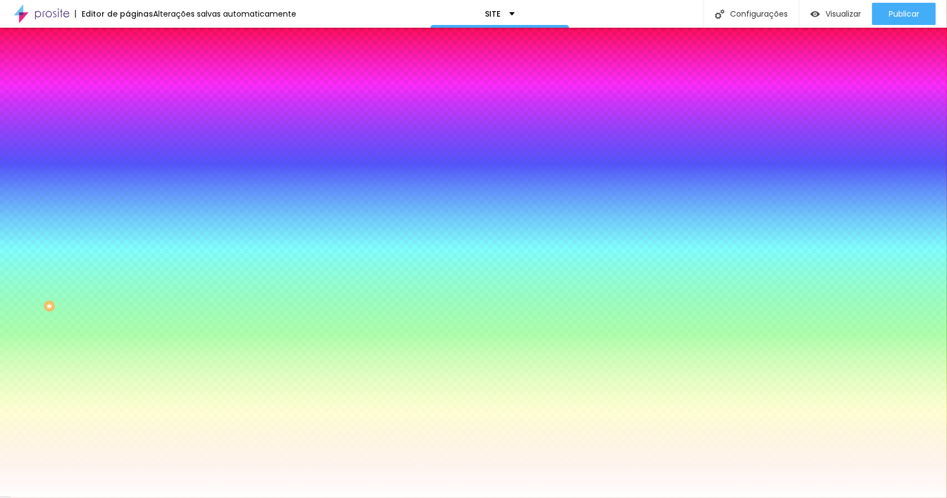
click at [173, 282] on div at bounding box center [473, 249] width 947 height 498
click at [78, 498] on div at bounding box center [473, 498] width 947 height 0
click at [128, 117] on input "#FFFFFF" at bounding box center [194, 111] width 133 height 11
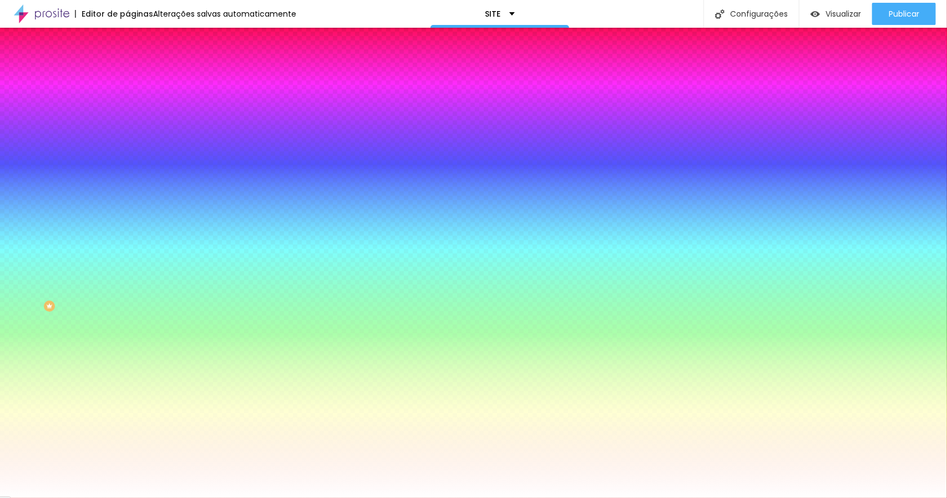
paste input "A18E7A"
click at [128, 106] on div at bounding box center [192, 106] width 128 height 0
drag, startPoint x: 39, startPoint y: 158, endPoint x: 43, endPoint y: 167, distance: 9.9
click at [43, 167] on div at bounding box center [473, 249] width 947 height 498
click at [128, 95] on div "Cor de fundo Voltar ao padrão #89715A Tipografia Voltar ao padrão Borda Voltar …" at bounding box center [192, 268] width 128 height 363
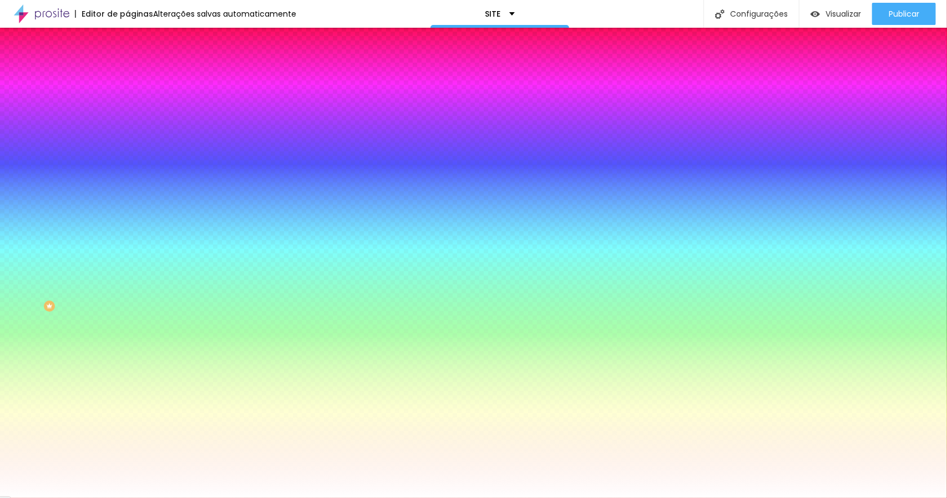
click at [128, 136] on button "button" at bounding box center [136, 142] width 16 height 12
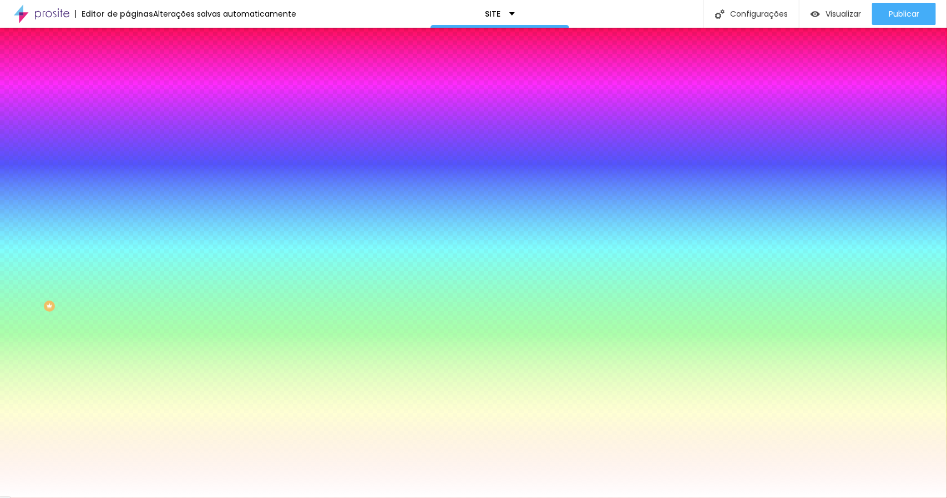
drag, startPoint x: 168, startPoint y: 215, endPoint x: 152, endPoint y: 218, distance: 16.3
click at [284, 498] on div at bounding box center [473, 498] width 947 height 0
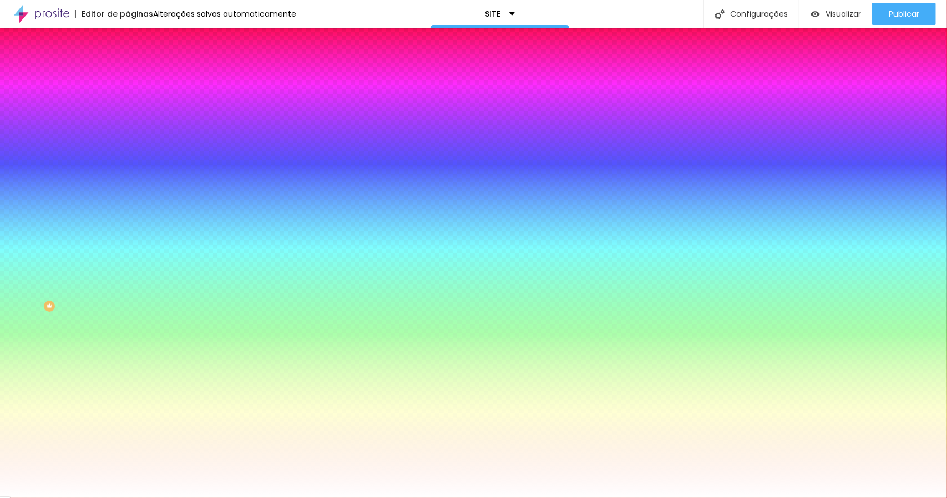
click at [138, 65] on span "Conteúdo" at bounding box center [155, 60] width 34 height 9
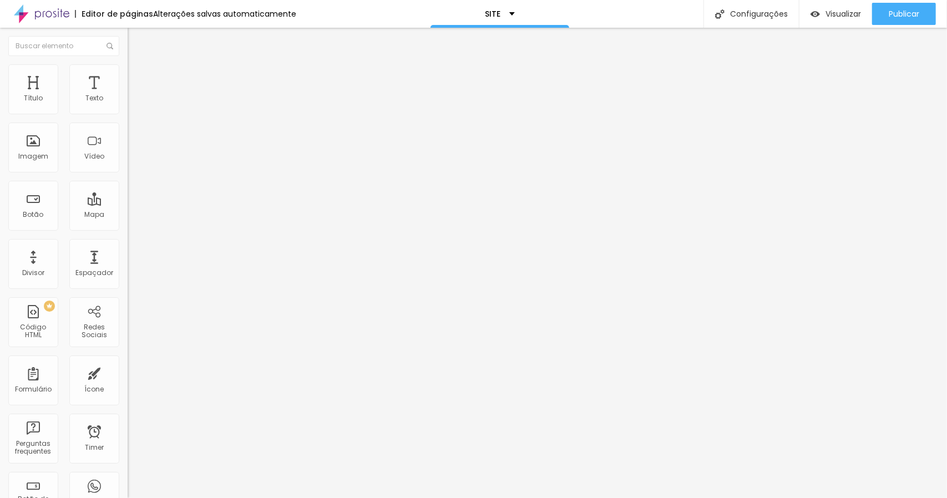
drag, startPoint x: 64, startPoint y: 124, endPoint x: 1, endPoint y: 125, distance: 63.3
click at [128, 125] on div "Texto Click me Alinhamento Tamanho Normal Pequeno Normal Grande Link URL https:…" at bounding box center [192, 167] width 128 height 161
click at [128, 295] on div "Editar Botão Conteúdo Estilo Avançado Texto VER MAIS Alinhamento Tamanho Normal…" at bounding box center [192, 263] width 128 height 471
click at [128, 209] on div at bounding box center [192, 209] width 128 height 0
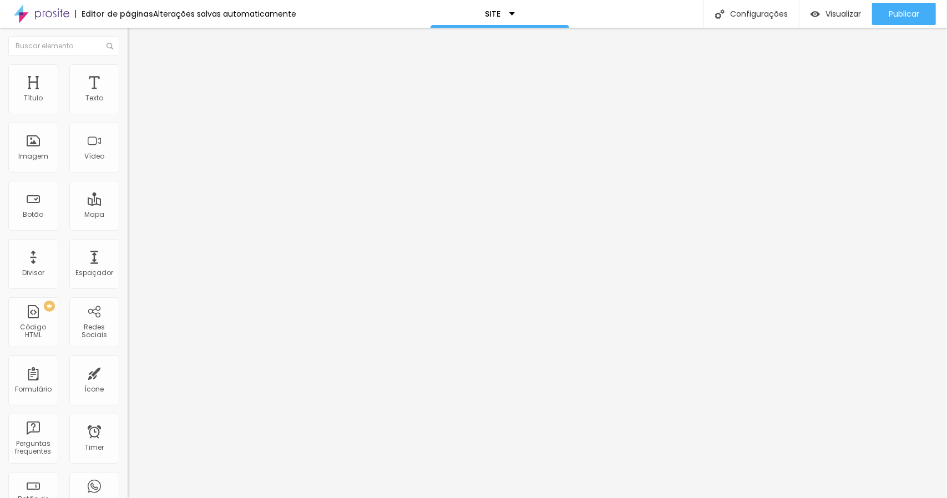
click at [128, 166] on span "16:9 Wide" at bounding box center [144, 160] width 32 height 9
click at [128, 171] on div "Ultrawide 21:9" at bounding box center [192, 168] width 128 height 7
click at [128, 166] on span "21:9 Ultrawide" at bounding box center [151, 160] width 46 height 9
click at [128, 190] on span "Standard" at bounding box center [144, 184] width 33 height 9
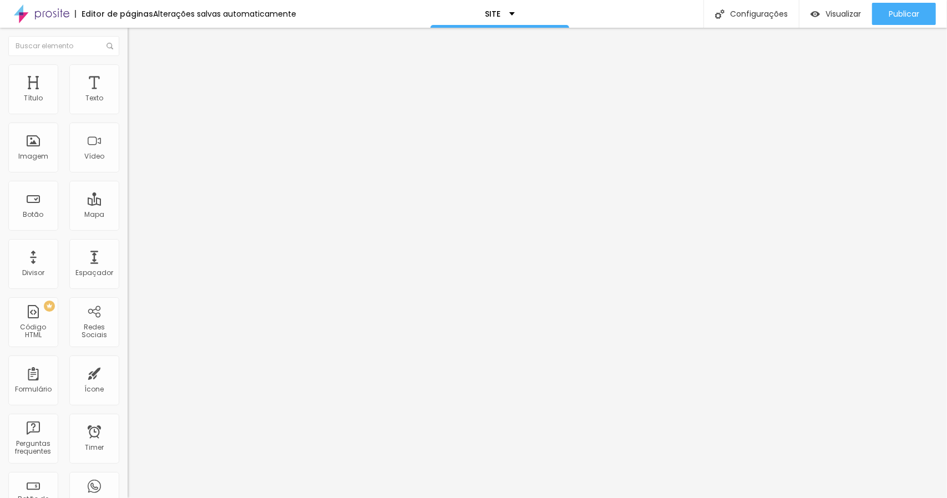
click at [128, 179] on span "Wide" at bounding box center [136, 174] width 17 height 9
click at [21, 154] on div "Imagem" at bounding box center [33, 157] width 30 height 8
click at [128, 95] on span "Adicionar imagem" at bounding box center [164, 90] width 72 height 9
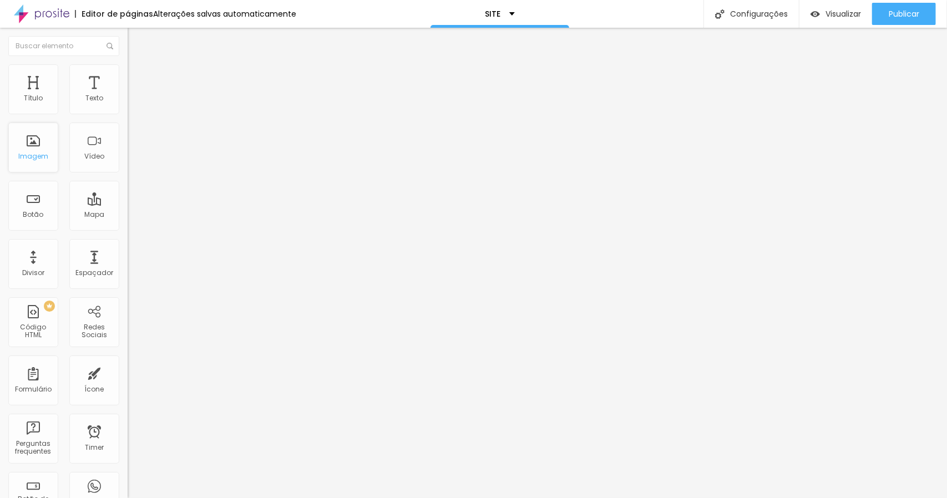
click at [22, 153] on div "Imagem" at bounding box center [33, 157] width 30 height 8
click at [128, 95] on span "Adicionar imagem" at bounding box center [164, 90] width 72 height 9
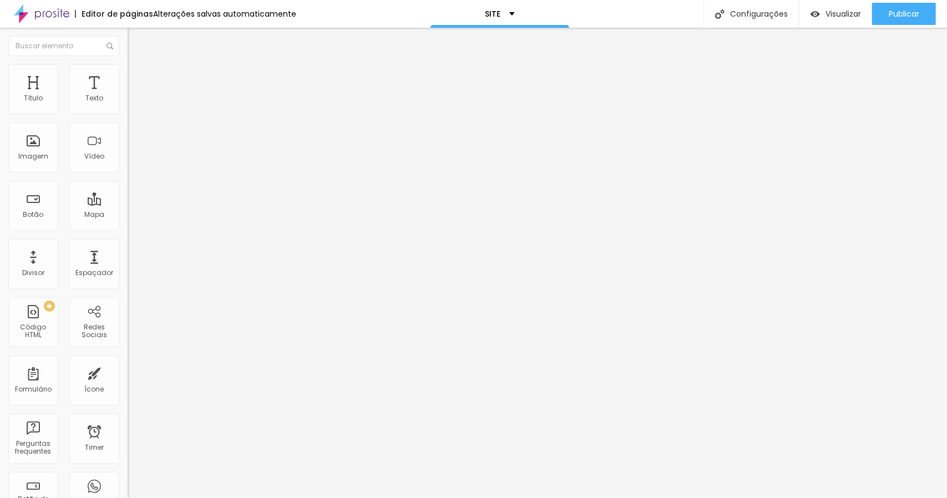
click at [128, 95] on span "Adicionar imagem" at bounding box center [164, 90] width 72 height 9
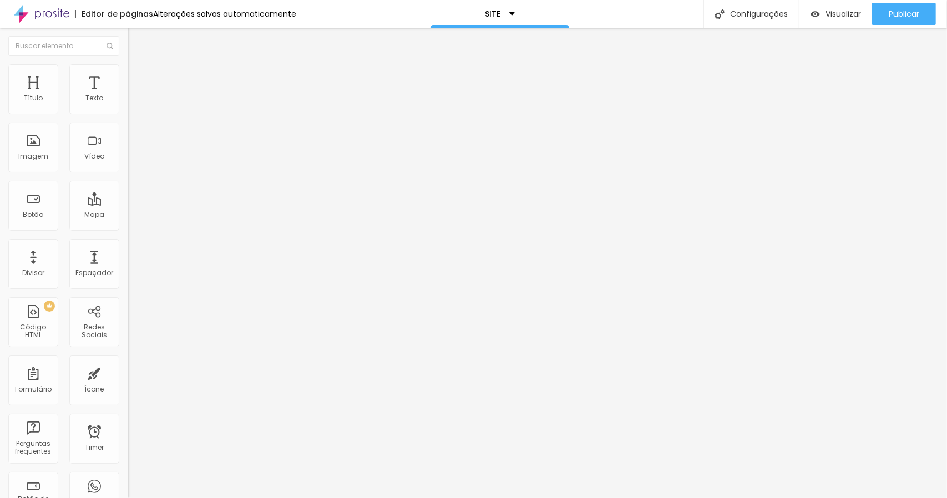
click at [128, 95] on span "Adicionar imagem" at bounding box center [164, 90] width 72 height 9
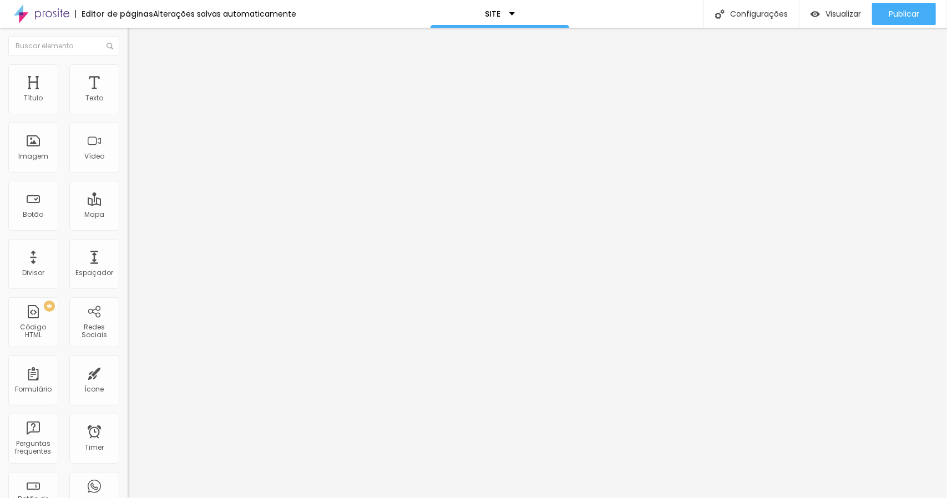
click at [42, 163] on div "Imagem" at bounding box center [33, 148] width 50 height 50
click at [42, 156] on div "Imagem" at bounding box center [33, 157] width 30 height 8
click at [43, 136] on div "Imagem" at bounding box center [33, 148] width 50 height 50
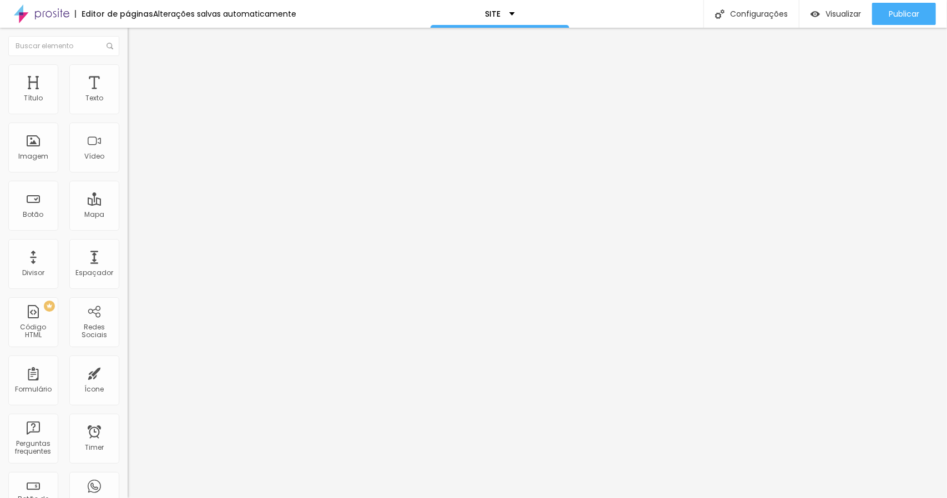
click at [128, 95] on span "Adicionar imagem" at bounding box center [164, 90] width 72 height 9
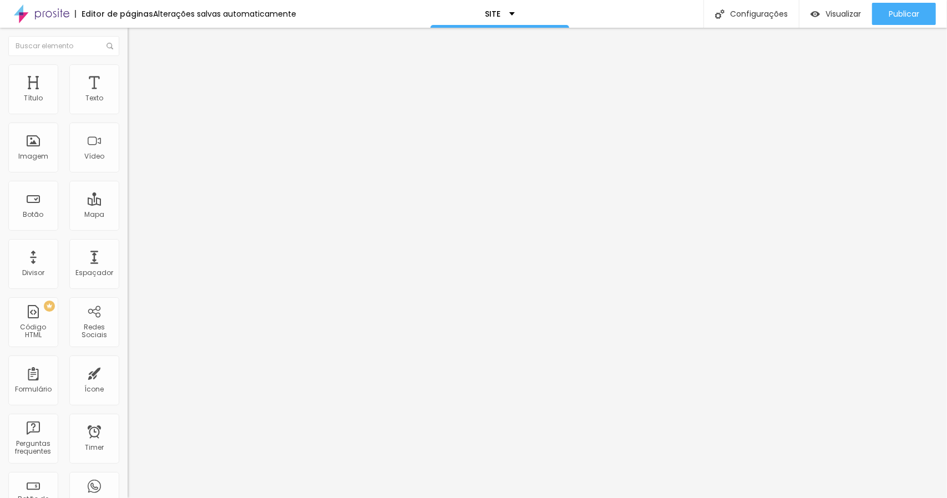
click at [128, 95] on span "Adicionar imagem" at bounding box center [164, 90] width 72 height 9
click at [128, 95] on span "Trocar imagem" at bounding box center [158, 90] width 60 height 9
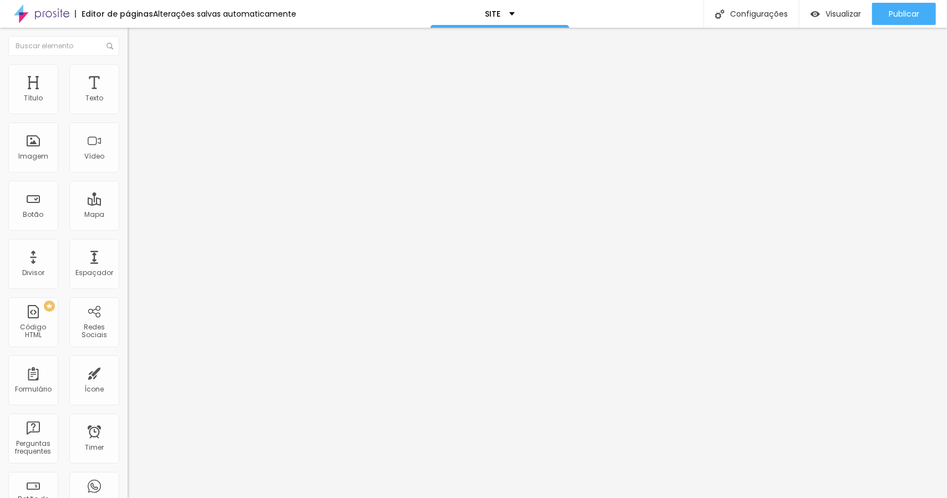
click at [128, 95] on span "Trocar imagem" at bounding box center [158, 90] width 60 height 9
drag, startPoint x: 266, startPoint y: 176, endPoint x: 252, endPoint y: 172, distance: 14.4
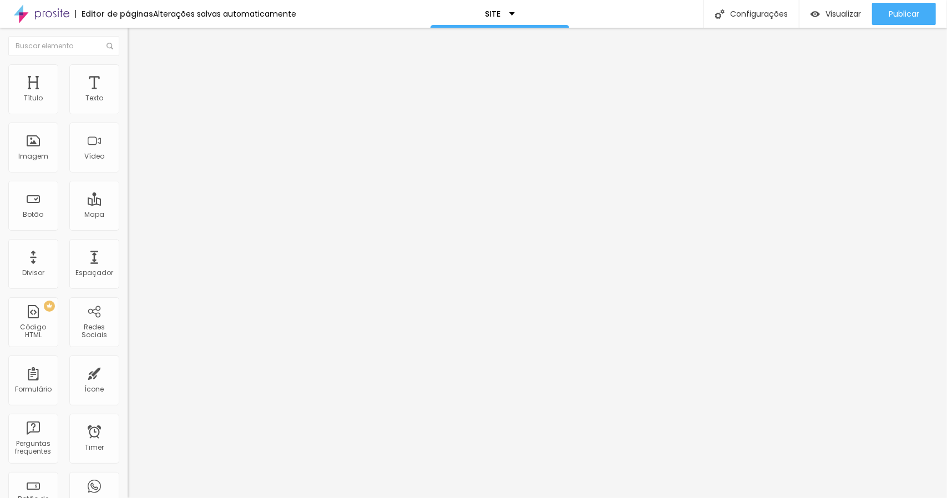
click at [128, 95] on span "Trocar imagem" at bounding box center [158, 90] width 60 height 9
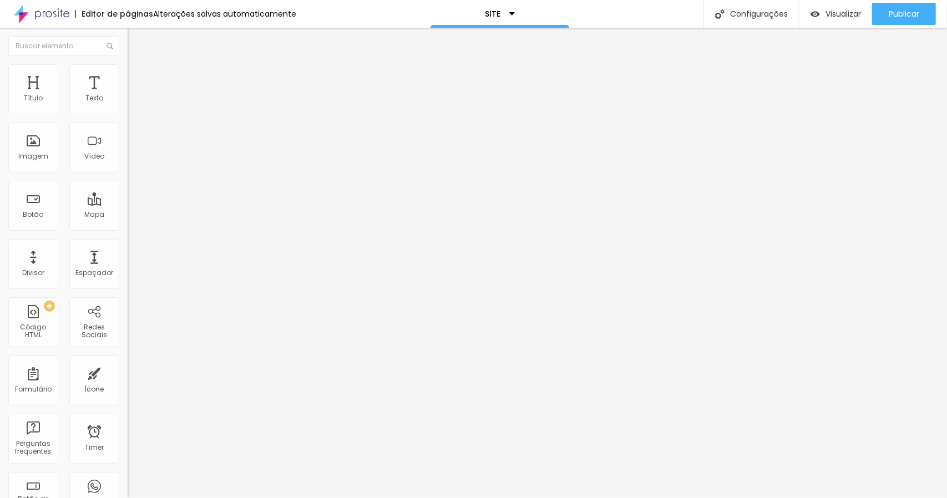
click at [128, 223] on input "https://" at bounding box center [194, 223] width 133 height 11
paste input "http://lhamess.alboompro.com/portfolio/ensaio/1566999-pre-wedding-gabrielle-e-p…"
click at [128, 307] on div "Editar Botão Conteúdo Estilo Avançado Texto VER MAIS Alinhamento Tamanho Normal…" at bounding box center [192, 263] width 128 height 471
click at [128, 229] on input "https://" at bounding box center [194, 223] width 133 height 11
paste input "http://lhamess.alboompro.com/portfolio/ensaio/1566998-pre-wedding-ivy-e-gabriel"
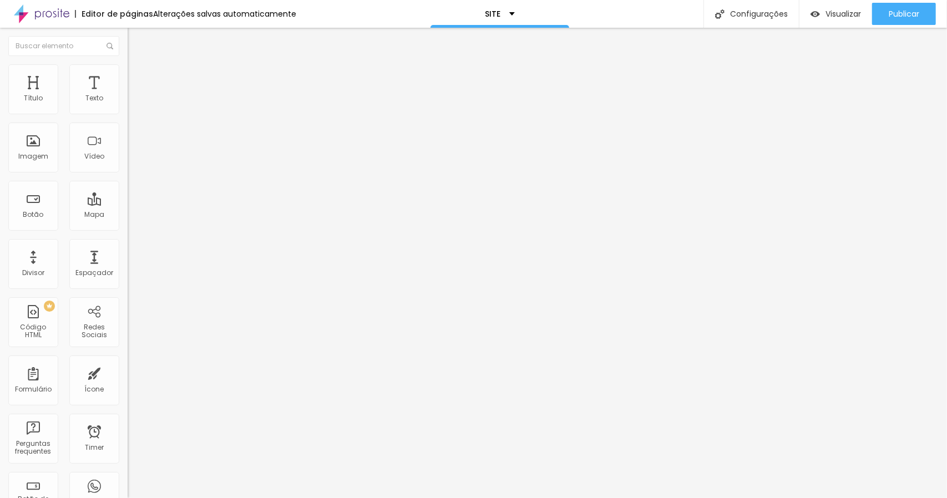
click at [128, 300] on div "Editar Botão Conteúdo Estilo Avançado Texto VER MAIS Alinhamento Tamanho Normal…" at bounding box center [192, 263] width 128 height 471
click at [128, 228] on input "https://" at bounding box center [194, 223] width 133 height 11
paste input "http://lhamess.alboompro.com/portfolio/casamento/1566996-joyce-e-matheus"
click at [128, 309] on div "Editar Botão Conteúdo Estilo Avançado Texto VER MAIS Alinhamento Tamanho Normal…" at bounding box center [192, 263] width 128 height 471
click at [128, 229] on input "https://" at bounding box center [194, 223] width 133 height 11
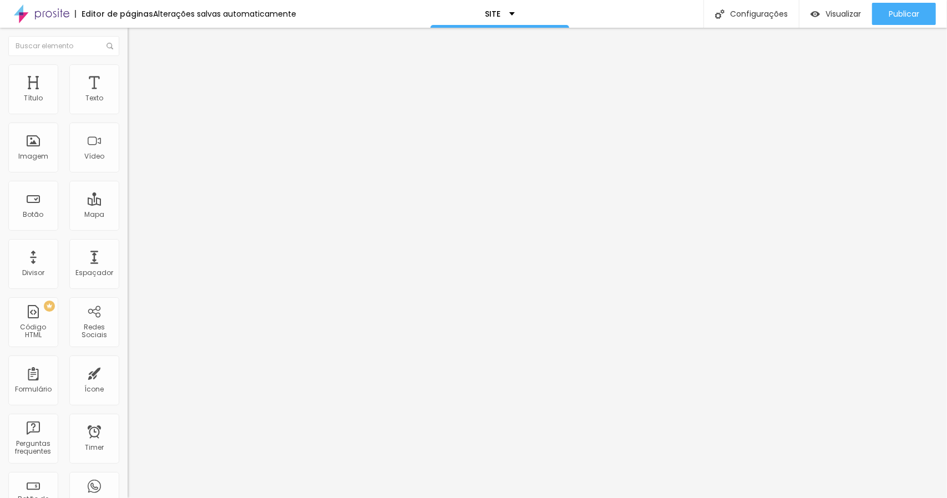
paste input "http://lhamess.alboompro.com/portfolio/ensaio/1541876-eloize-e-murilo"
click at [128, 338] on div "Editar Botão Conteúdo Estilo Avançado Texto VER MAIS Alinhamento Tamanho Normal…" at bounding box center [192, 263] width 128 height 471
click at [128, 229] on input "https://" at bounding box center [194, 223] width 133 height 11
paste input "http://lhamess.alboompro.com/portfolio/ensaio/1541869-bruna-e-william"
click at [128, 303] on div "Editar Botão Conteúdo Estilo Avançado Texto VER MAIS Alinhamento Tamanho Normal…" at bounding box center [192, 263] width 128 height 471
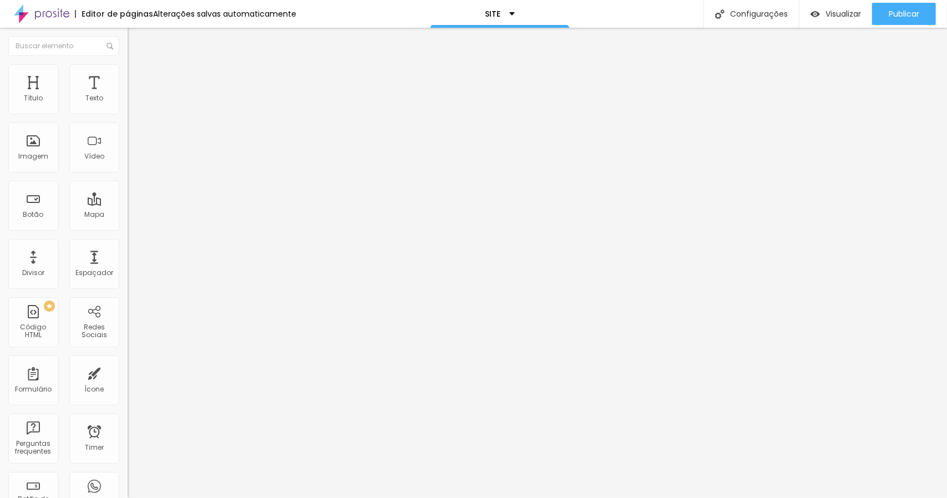
click at [128, 229] on input "https://" at bounding box center [194, 223] width 133 height 11
paste input "http://lhamess.alboompro.com/portfolio/casamento/1541859-gislaine-e-jefferson"
click at [128, 314] on div "Editar Botão Conteúdo Estilo Avançado Texto VER MAIS Alinhamento Tamanho Normal…" at bounding box center [192, 263] width 128 height 471
click at [128, 222] on input "https://" at bounding box center [194, 223] width 133 height 11
paste input "http://lhamess.alboompro.com/portfolio/casamento/1541865-jackeline-e-alex"
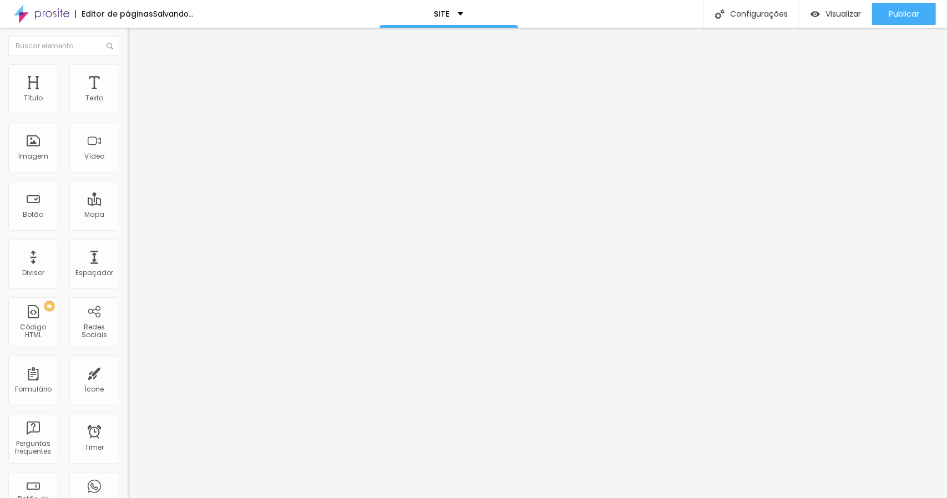
click at [128, 286] on div "Editar Botão Conteúdo Estilo Avançado Texto VER MAIS Alinhamento Tamanho Normal…" at bounding box center [192, 263] width 128 height 471
click at [136, 39] on img "button" at bounding box center [140, 40] width 9 height 9
click at [128, 229] on input "https://" at bounding box center [194, 223] width 133 height 11
paste input "http://lhamess.alboompro.com/portfolio/casamento/1567011-natasha-e-lucas"
click at [128, 320] on div "Editar Botão Conteúdo Estilo Avançado Texto VER MAIS Alinhamento Tamanho Normal…" at bounding box center [192, 263] width 128 height 471
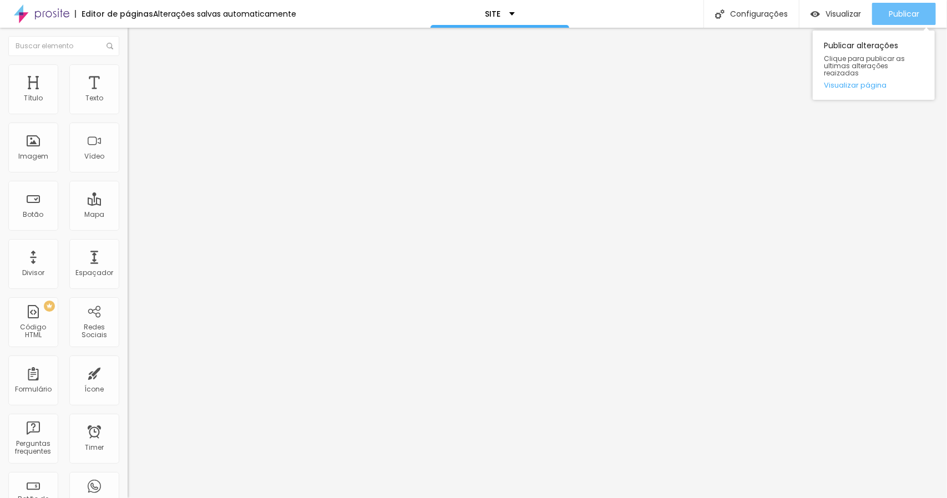
click at [922, 8] on button "Publicar" at bounding box center [904, 14] width 64 height 22
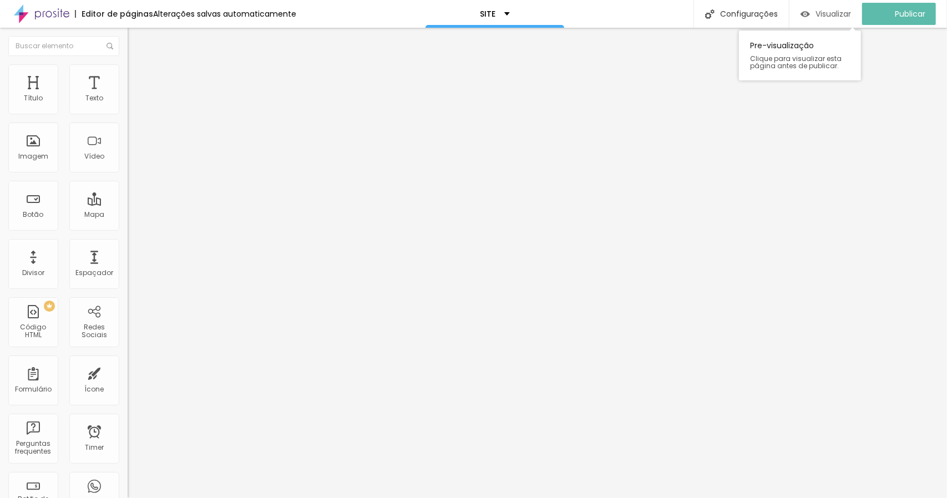
click at [845, 14] on span "Visualizar" at bounding box center [834, 13] width 36 height 9
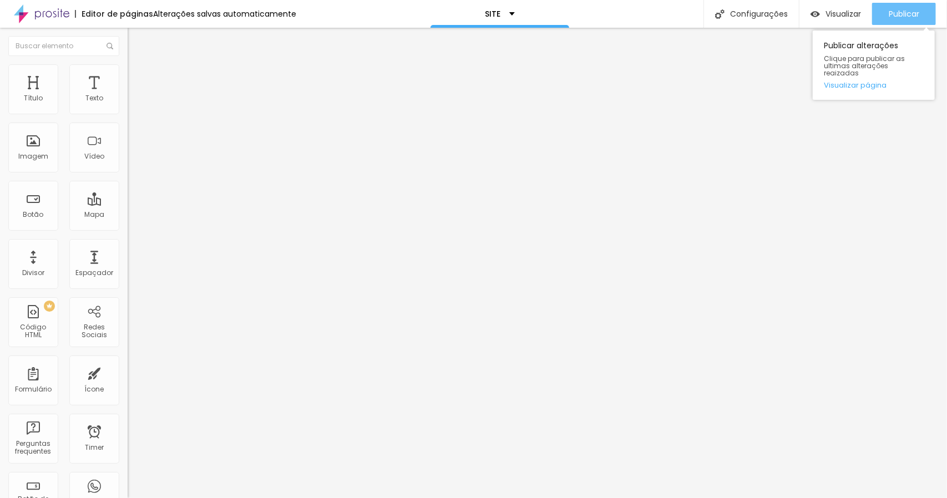
click at [906, 18] on span "Publicar" at bounding box center [904, 13] width 31 height 9
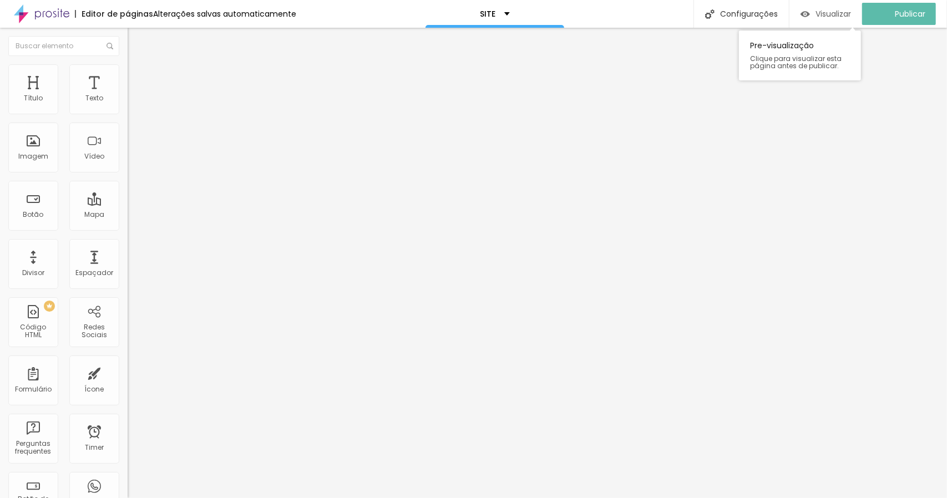
click at [822, 13] on div "Visualizar" at bounding box center [826, 13] width 50 height 9
click at [41, 13] on img at bounding box center [41, 14] width 55 height 28
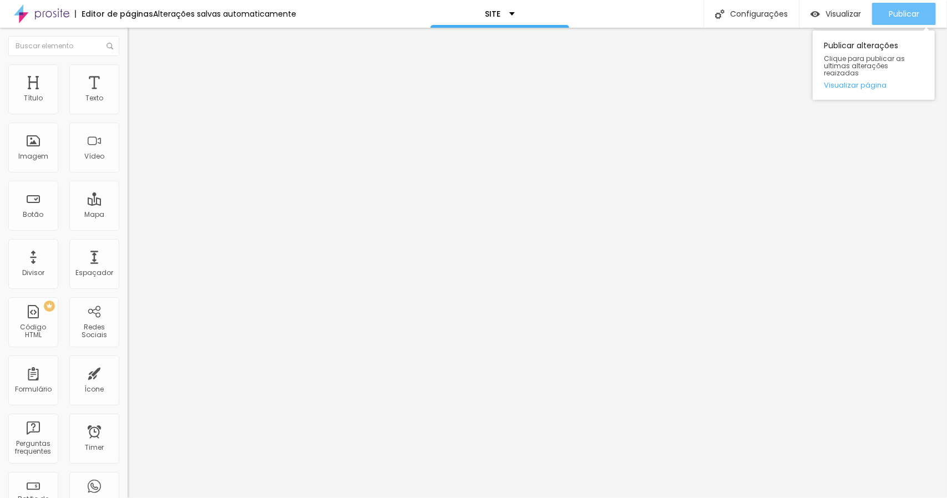
click at [886, 13] on button "Publicar" at bounding box center [904, 14] width 64 height 22
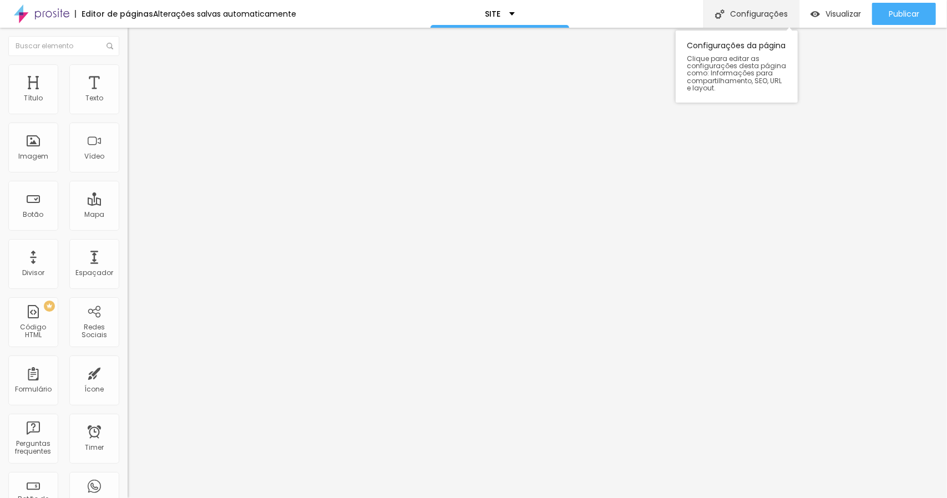
click at [720, 23] on div "Configurações" at bounding box center [751, 14] width 95 height 28
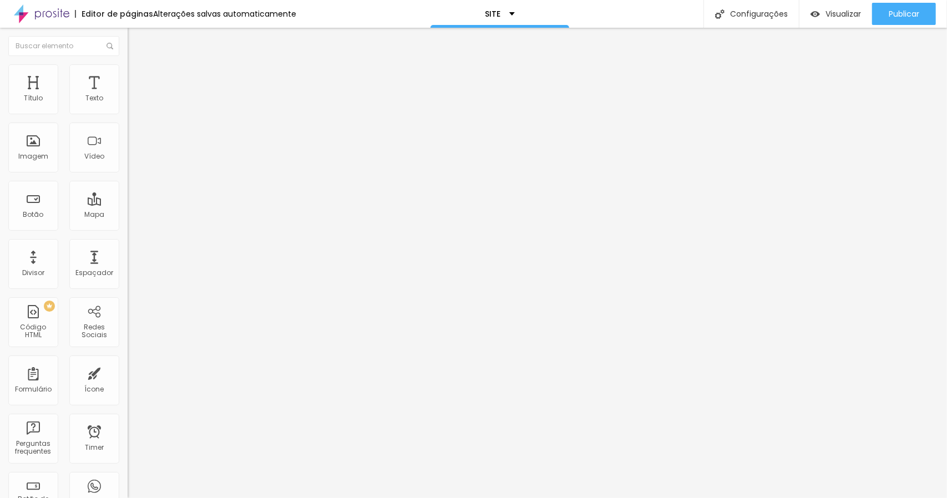
click at [817, 19] on div "Visualizar" at bounding box center [836, 14] width 50 height 22
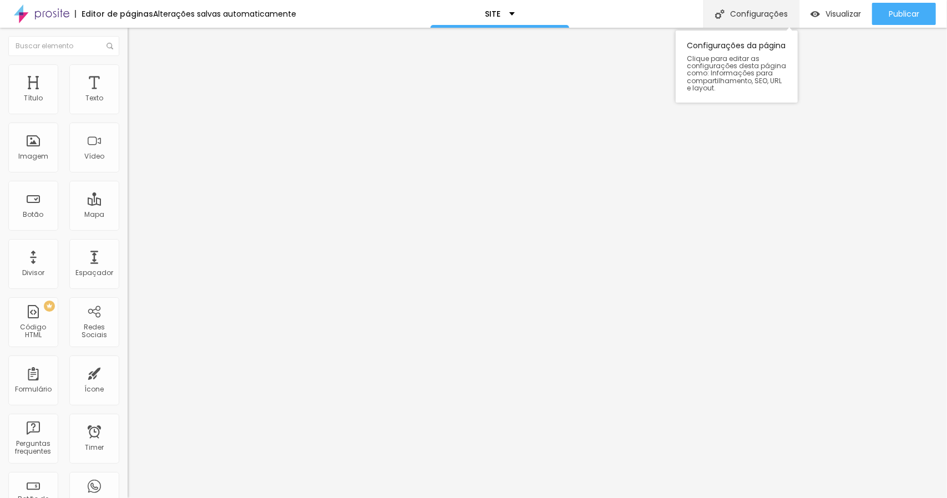
click at [789, 8] on div "Configurações" at bounding box center [751, 14] width 95 height 28
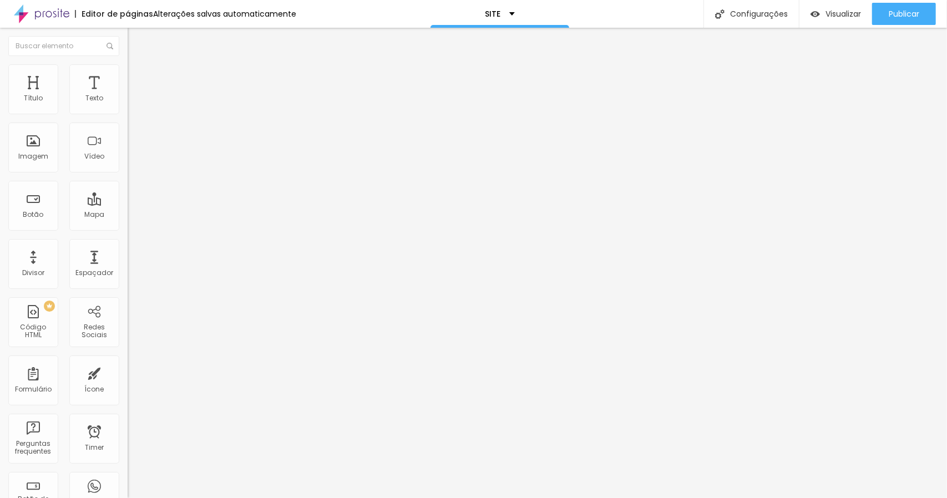
click at [886, 7] on button "Publicar" at bounding box center [904, 14] width 64 height 22
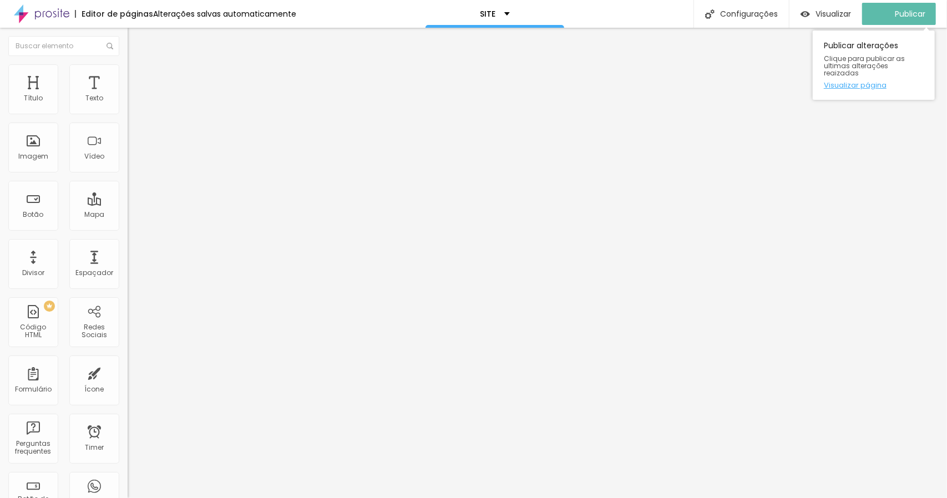
click at [858, 82] on link "Visualizar página" at bounding box center [874, 85] width 100 height 7
